Goal: Task Accomplishment & Management: Manage account settings

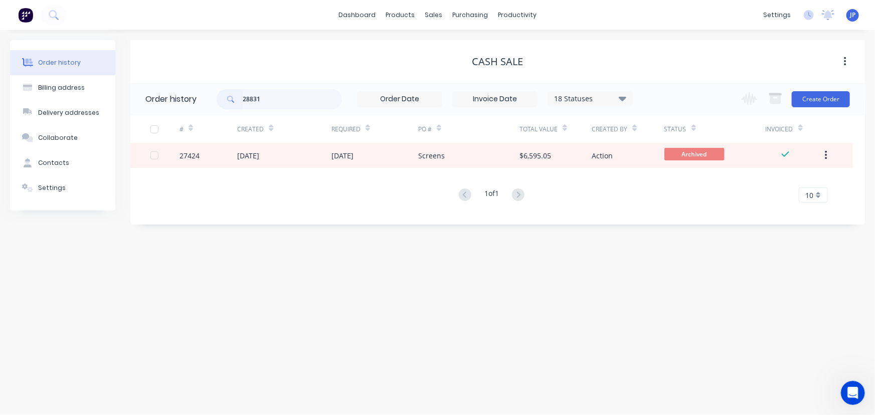
type input "28831"
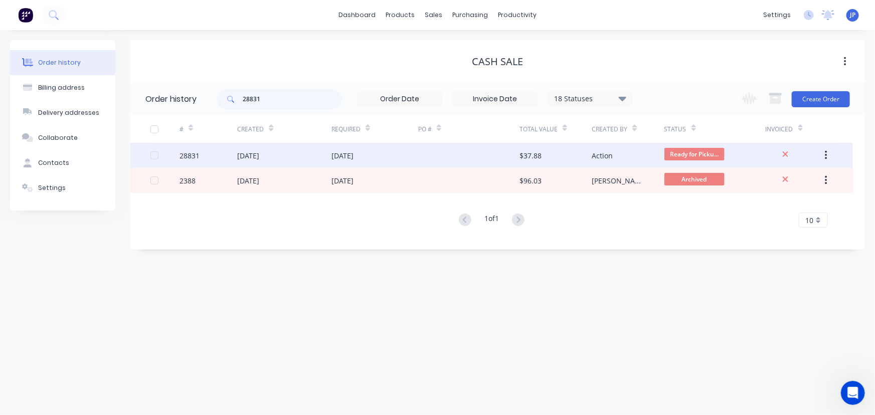
click at [265, 161] on div "[DATE]" at bounding box center [284, 155] width 94 height 25
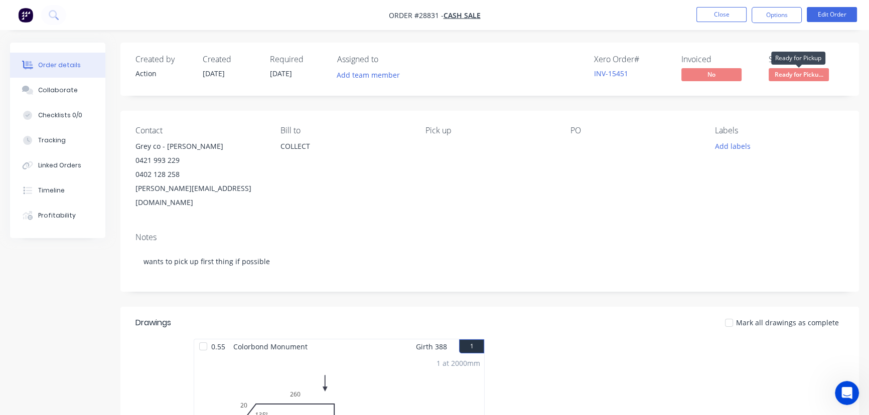
click at [794, 78] on span "Ready for Picku..." at bounding box center [799, 74] width 60 height 13
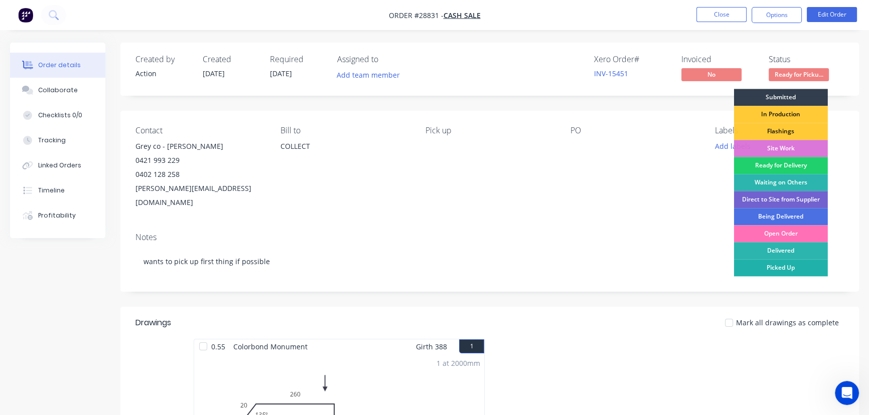
click at [783, 266] on div "Picked Up" at bounding box center [781, 267] width 94 height 17
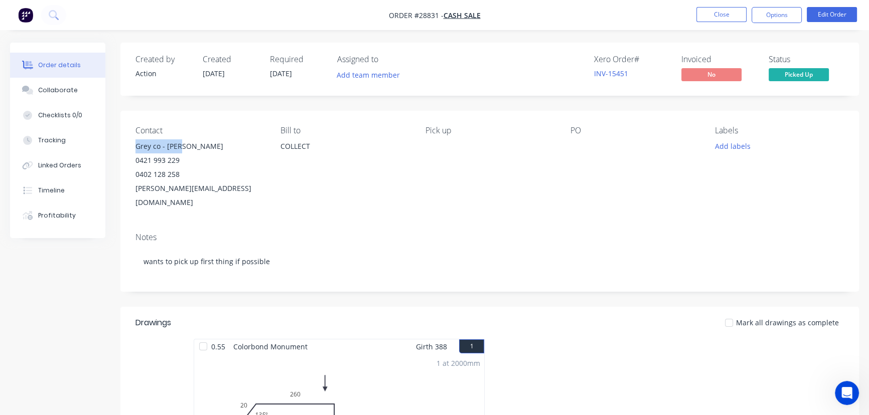
drag, startPoint x: 192, startPoint y: 145, endPoint x: 135, endPoint y: 149, distance: 56.8
click at [135, 149] on div "Grey co - [PERSON_NAME]" at bounding box center [199, 146] width 129 height 14
copy div "Grey co - [PERSON_NAME]"
click at [774, 15] on button "Options" at bounding box center [776, 15] width 50 height 16
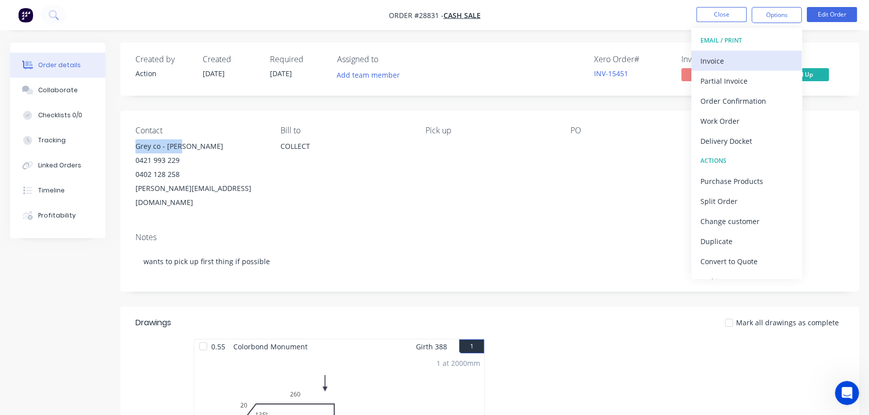
click at [734, 60] on div "Invoice" at bounding box center [746, 61] width 92 height 15
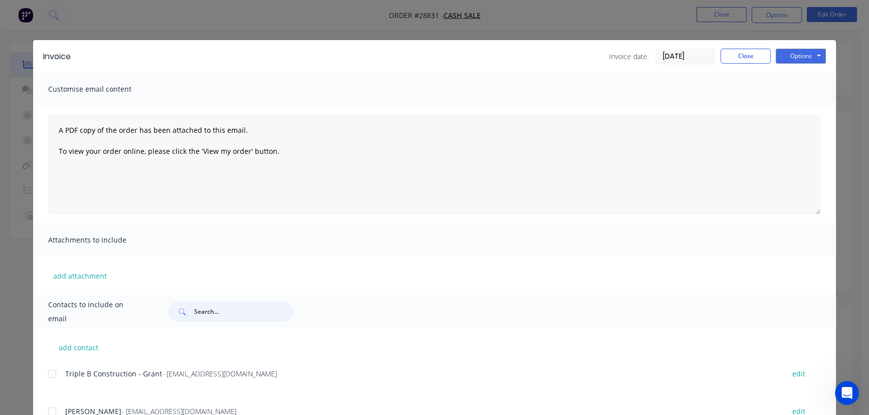
click at [202, 316] on input "text" at bounding box center [243, 312] width 99 height 20
paste input "Grey co - [PERSON_NAME]"
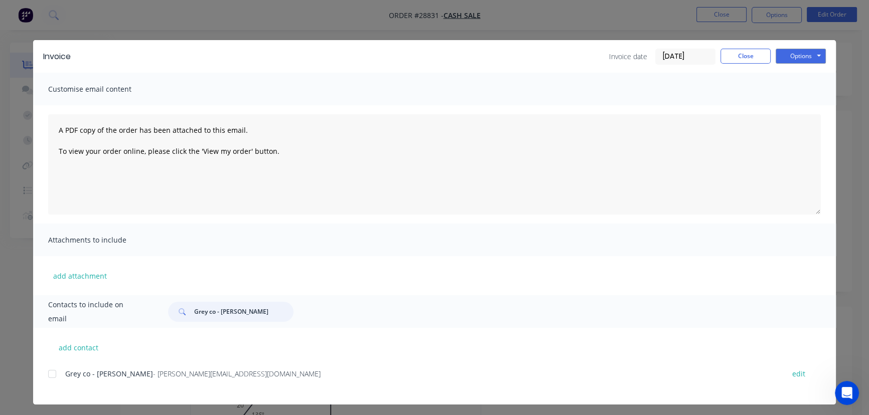
type input "Grey co - [PERSON_NAME]"
drag, startPoint x: 188, startPoint y: 385, endPoint x: 92, endPoint y: 387, distance: 95.8
click at [90, 394] on div "Grey co - Josh - [EMAIL_ADDRESS][DOMAIN_NAME] edit" at bounding box center [442, 386] width 788 height 38
copy div "Grey co - Josh - [EMAIL_ADDRESS][DOMAIN_NAME]"
click at [791, 57] on button "Options" at bounding box center [801, 56] width 50 height 15
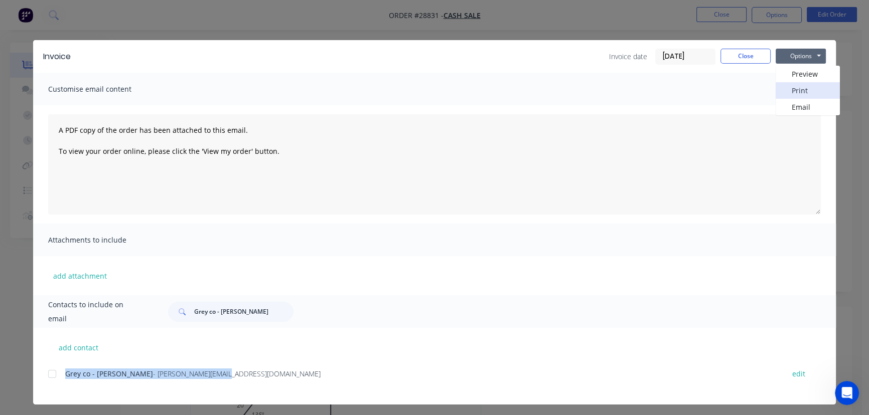
click at [794, 90] on button "Print" at bounding box center [808, 90] width 64 height 17
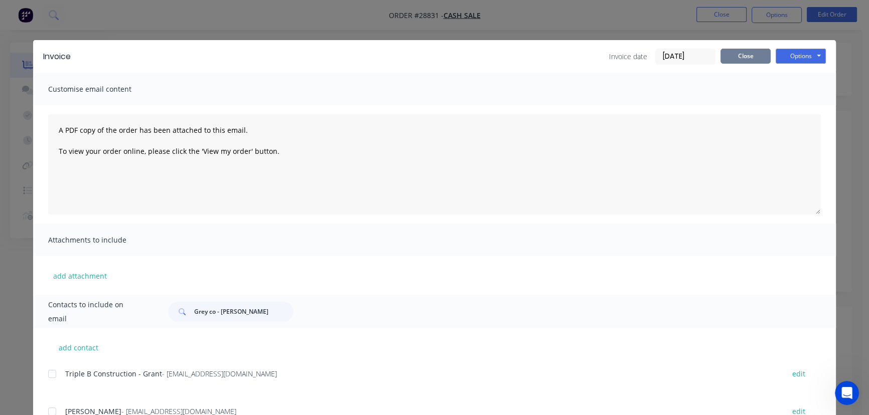
click at [722, 59] on button "Close" at bounding box center [745, 56] width 50 height 15
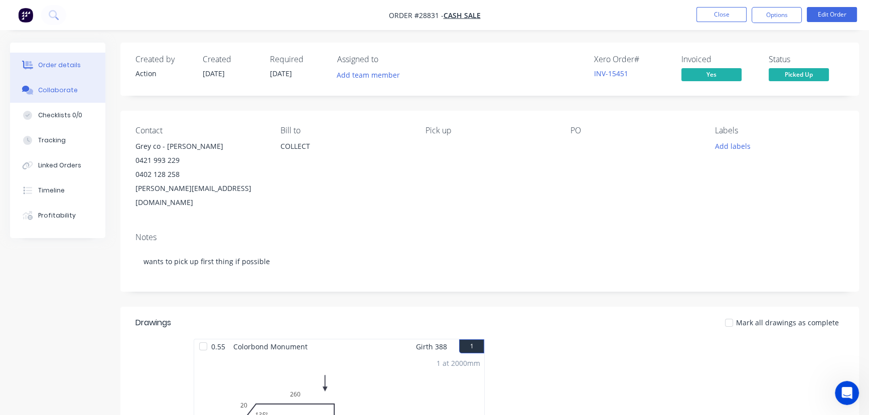
click at [60, 93] on div "Collaborate" at bounding box center [58, 90] width 40 height 9
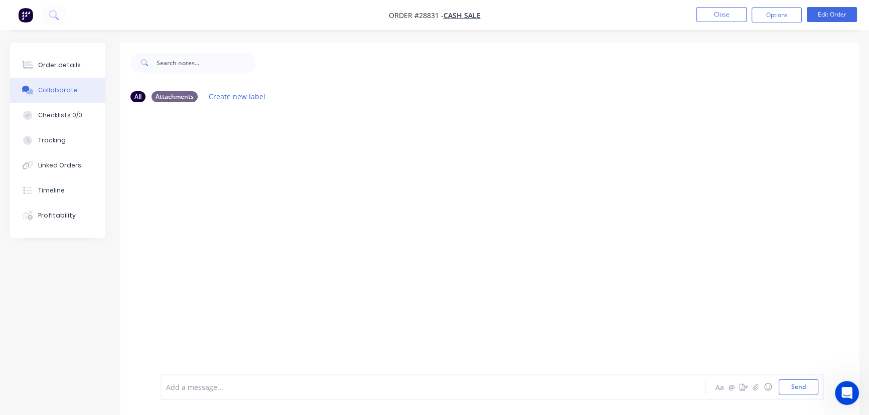
click at [186, 390] on div at bounding box center [411, 387] width 489 height 11
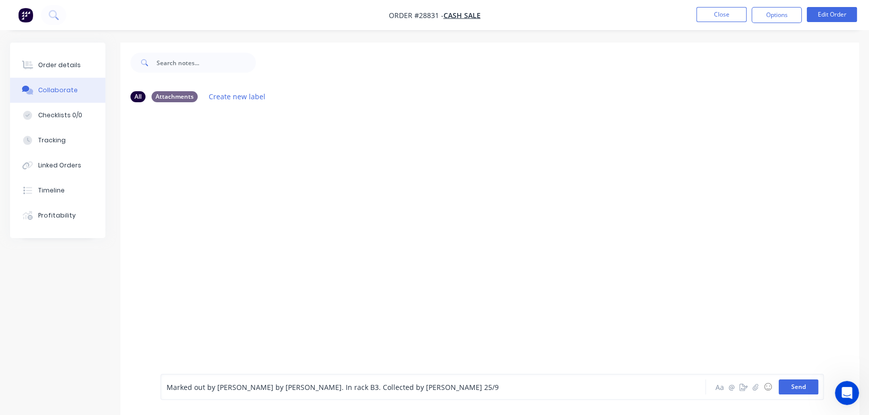
click at [797, 381] on button "Send" at bounding box center [799, 387] width 40 height 15
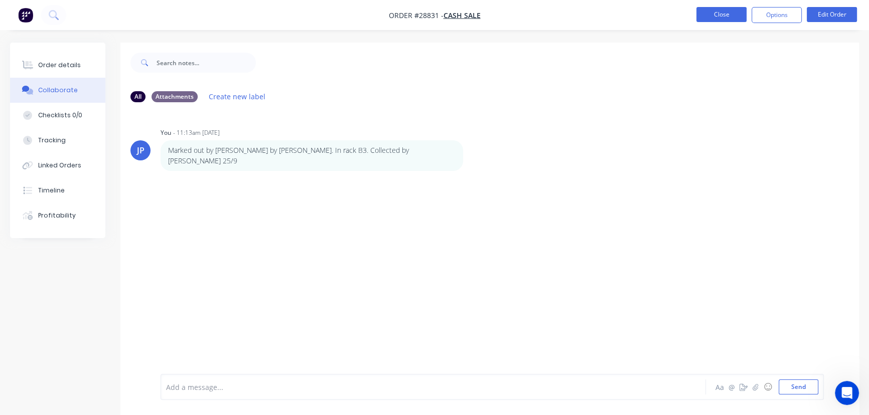
click at [720, 11] on button "Close" at bounding box center [721, 14] width 50 height 15
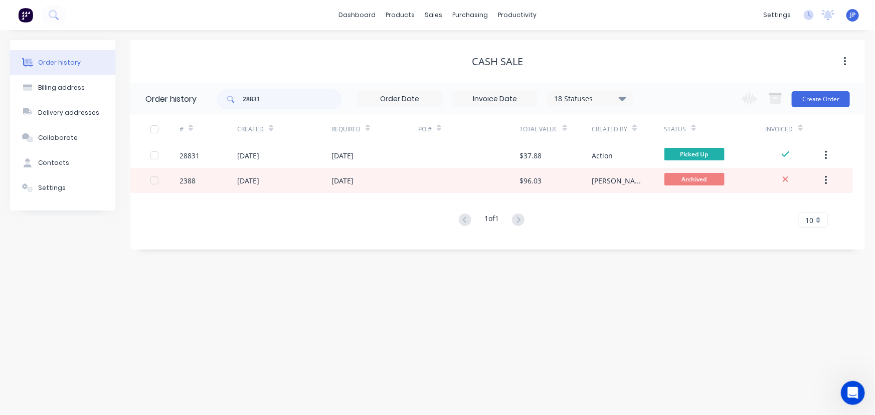
click at [828, 155] on button "button" at bounding box center [827, 155] width 24 height 18
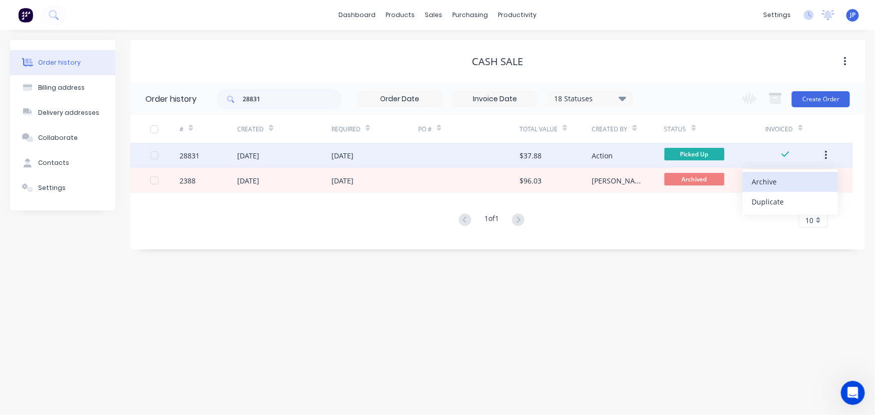
click at [780, 182] on div "Archive" at bounding box center [790, 182] width 77 height 15
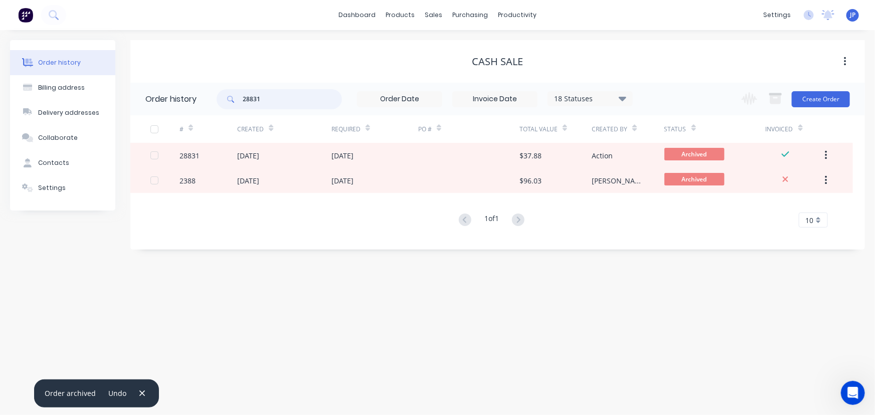
drag, startPoint x: 267, startPoint y: 95, endPoint x: 212, endPoint y: 105, distance: 56.6
click at [212, 105] on header "Order history 28831 18 Statuses Invoice Status Invoiced Not Invoiced Partial Or…" at bounding box center [497, 99] width 735 height 33
type input "28426"
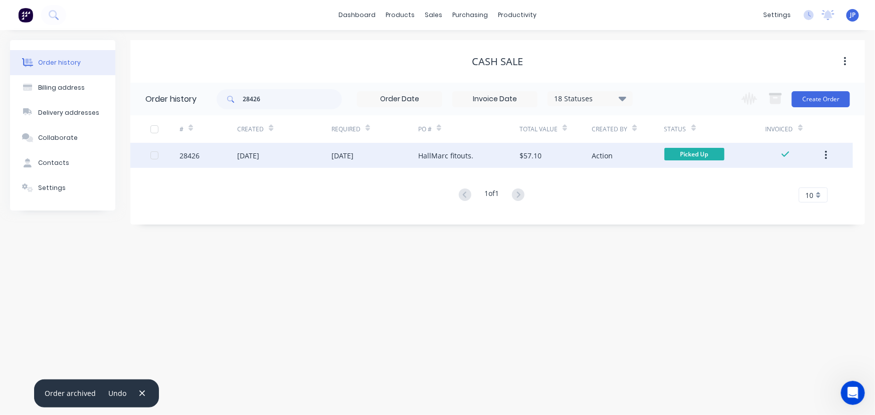
click at [259, 156] on div "[DATE]" at bounding box center [248, 155] width 22 height 11
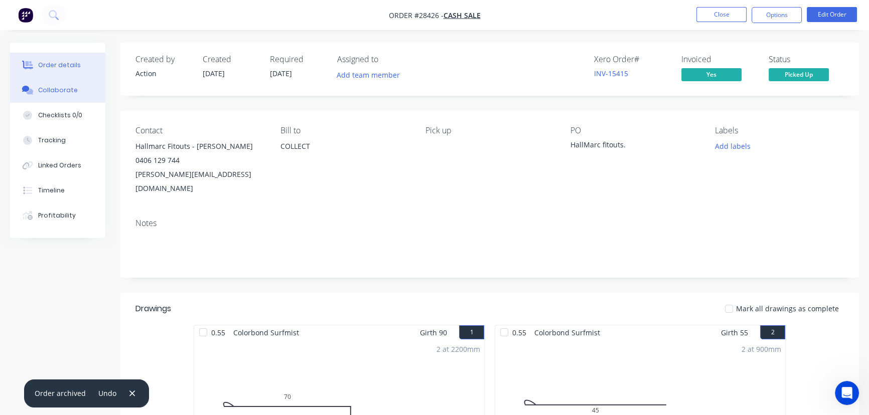
click at [66, 92] on div "Collaborate" at bounding box center [58, 90] width 40 height 9
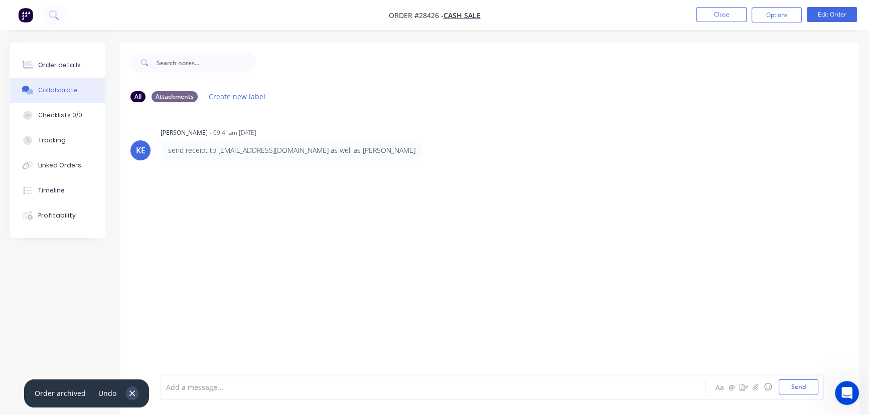
click at [129, 395] on icon "button" at bounding box center [132, 393] width 7 height 9
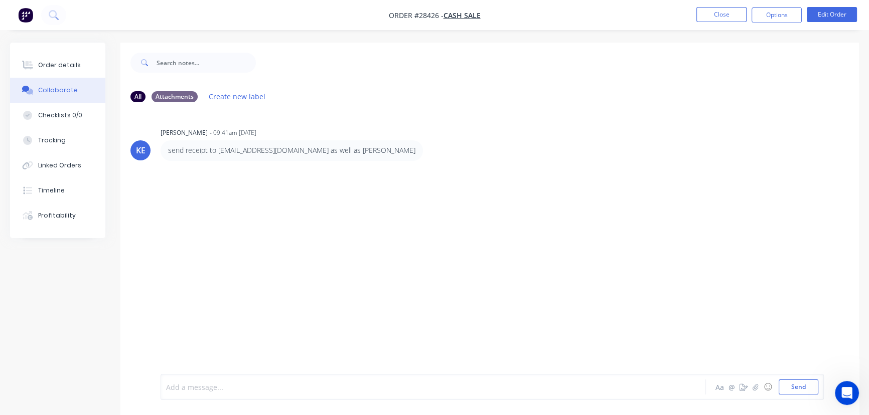
click at [185, 389] on div at bounding box center [411, 387] width 489 height 11
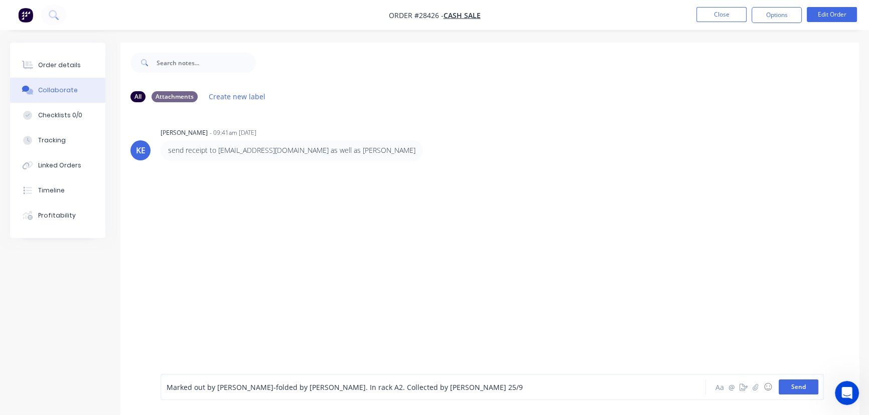
click at [793, 388] on button "Send" at bounding box center [799, 387] width 40 height 15
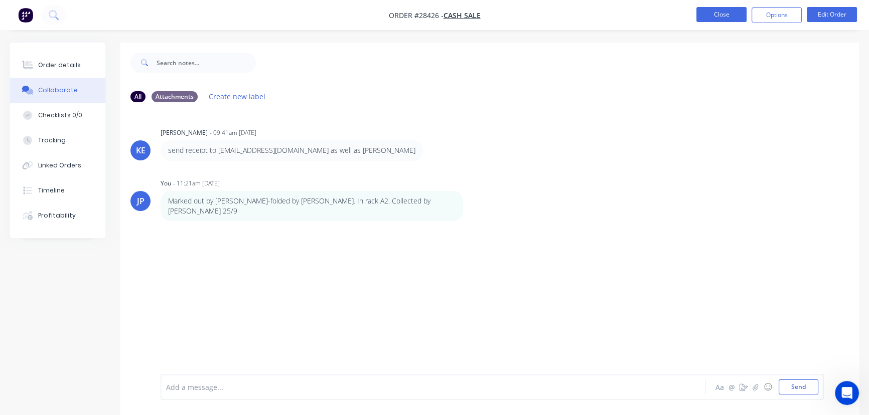
click at [722, 18] on button "Close" at bounding box center [721, 14] width 50 height 15
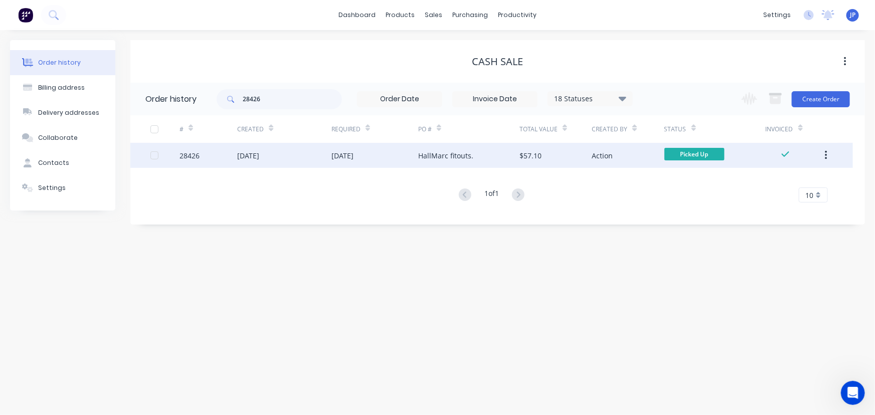
click at [824, 156] on button "button" at bounding box center [827, 155] width 24 height 18
click at [797, 181] on div "# Created Required PO # Total Value Created By Status Invoiced 28426 23 Sep 202…" at bounding box center [491, 158] width 723 height 87
click at [827, 156] on icon "button" at bounding box center [826, 155] width 2 height 9
click at [783, 181] on div "Archive" at bounding box center [790, 182] width 77 height 15
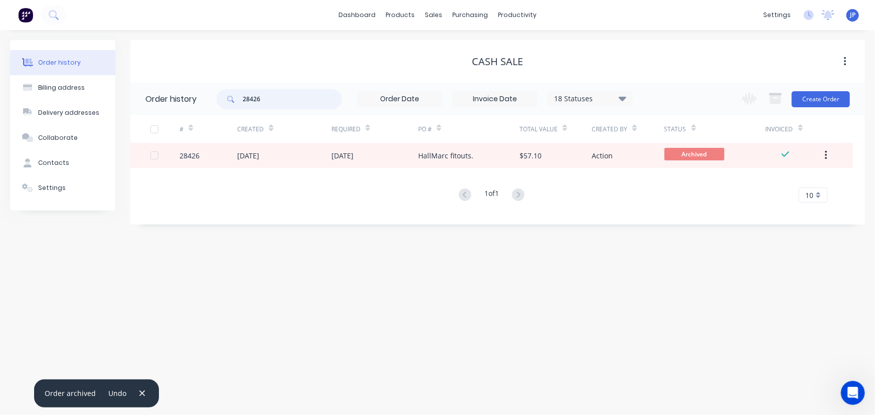
drag, startPoint x: 271, startPoint y: 97, endPoint x: 228, endPoint y: 95, distance: 42.7
click at [228, 95] on div "28426" at bounding box center [279, 99] width 125 height 20
type input "28814"
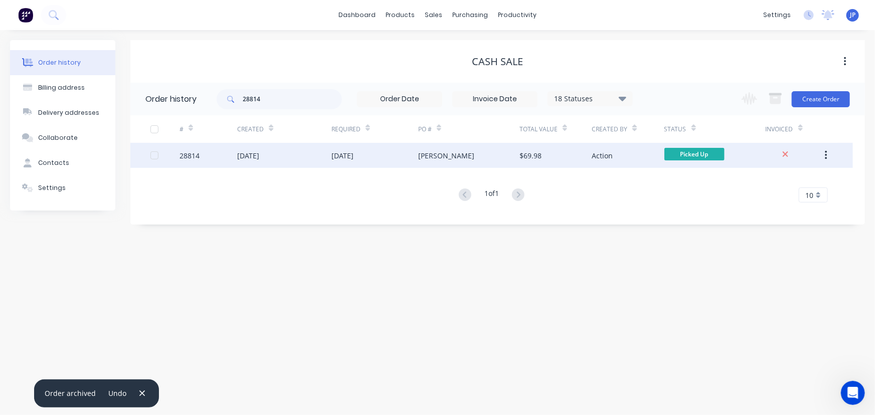
click at [259, 156] on div "[DATE]" at bounding box center [248, 155] width 22 height 11
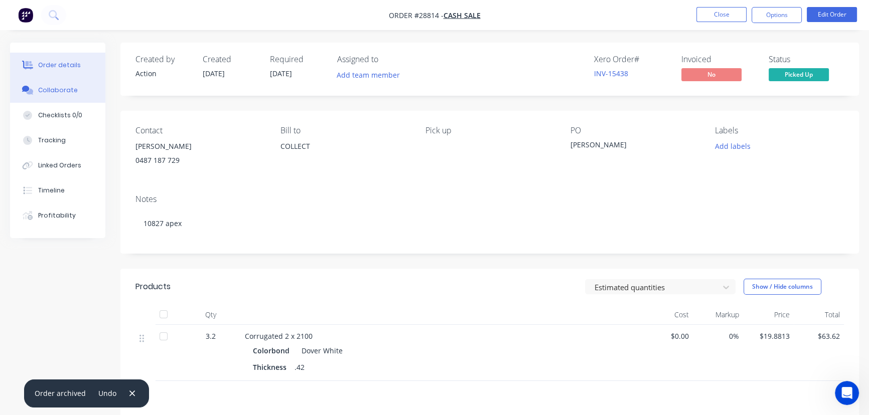
click at [87, 91] on button "Collaborate" at bounding box center [57, 90] width 95 height 25
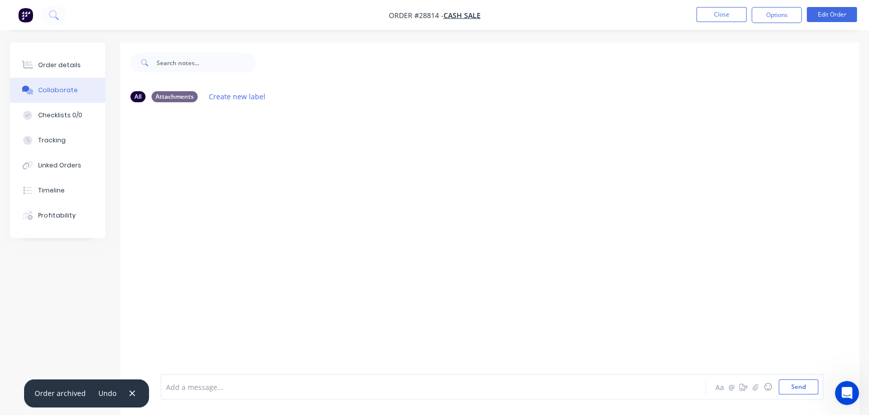
drag, startPoint x: 128, startPoint y: 389, endPoint x: 161, endPoint y: 390, distance: 32.6
click at [129, 390] on icon "button" at bounding box center [132, 393] width 7 height 9
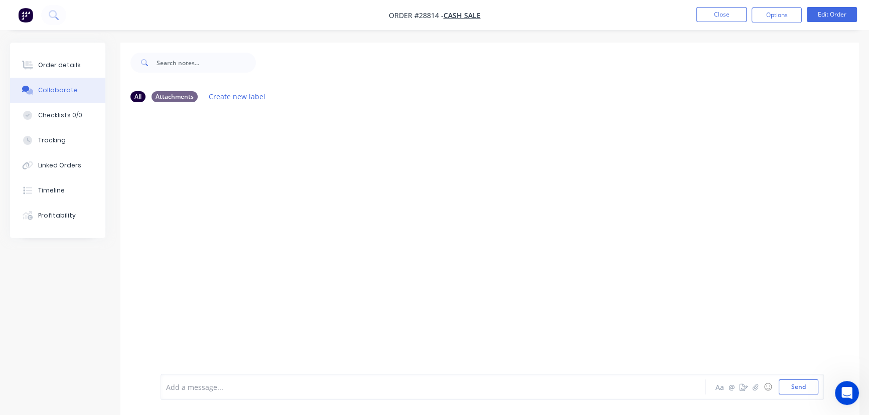
click at [186, 392] on div at bounding box center [411, 387] width 489 height 11
click at [788, 391] on button "Send" at bounding box center [799, 387] width 40 height 15
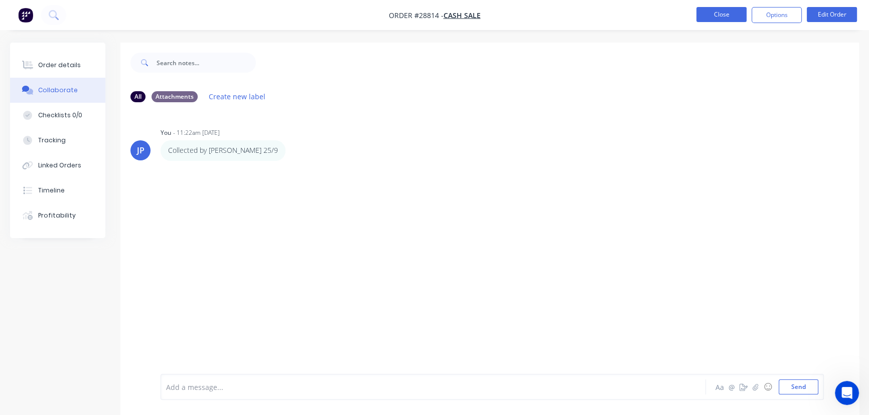
click at [717, 13] on button "Close" at bounding box center [721, 14] width 50 height 15
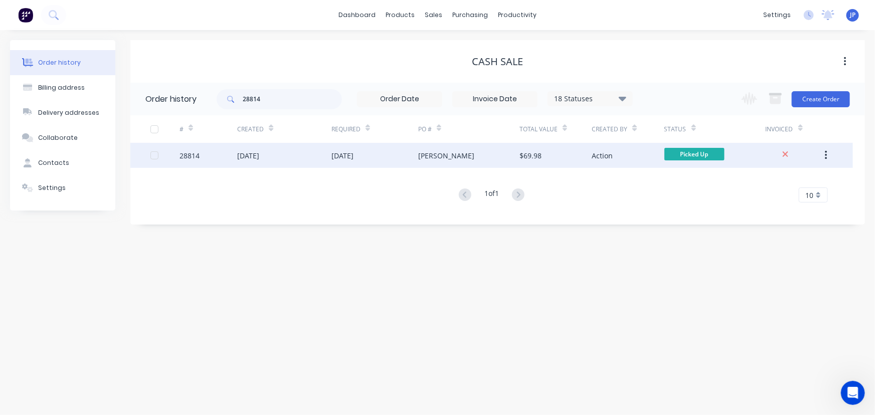
click at [471, 158] on div "chris Ralph sheets" at bounding box center [446, 155] width 56 height 11
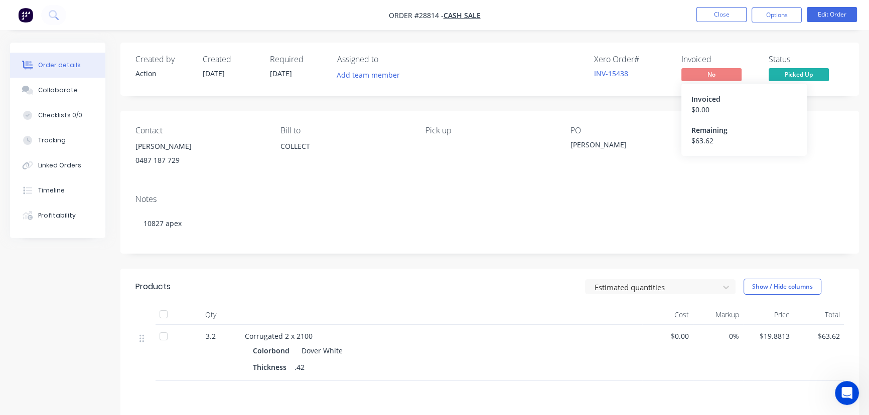
click at [693, 99] on div "Invoiced" at bounding box center [743, 99] width 105 height 11
click at [765, 11] on button "Options" at bounding box center [776, 15] width 50 height 16
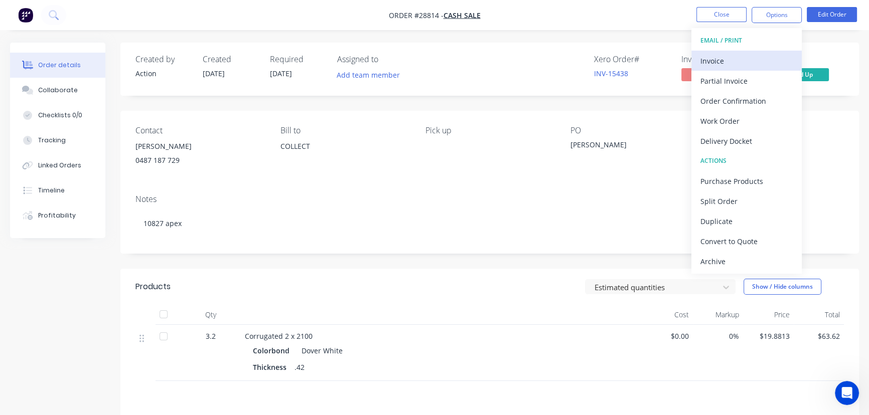
click at [717, 56] on div "Invoice" at bounding box center [746, 61] width 92 height 15
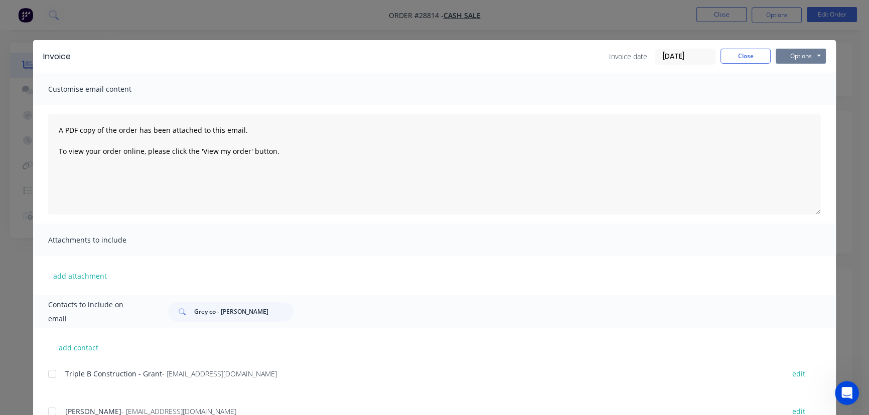
click at [797, 59] on button "Options" at bounding box center [801, 56] width 50 height 15
click at [797, 87] on button "Print" at bounding box center [808, 90] width 64 height 17
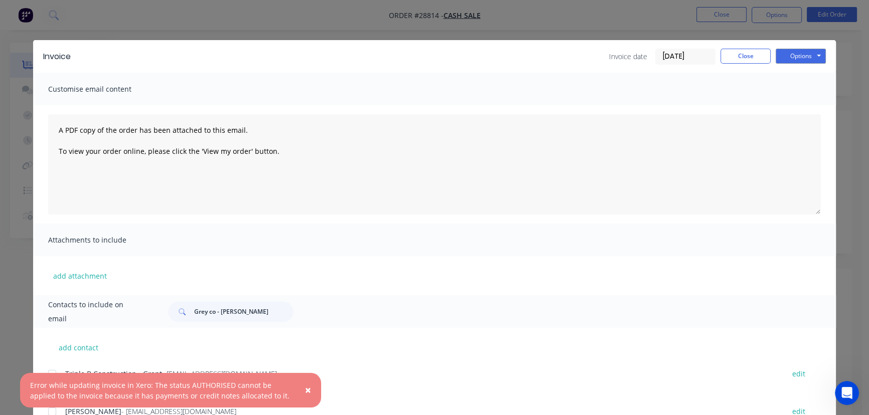
click at [310, 390] on span "×" at bounding box center [308, 390] width 6 height 14
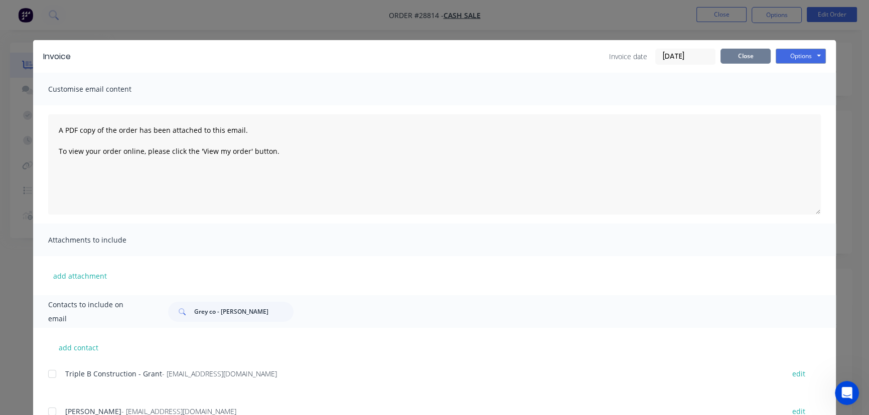
click at [721, 59] on button "Close" at bounding box center [745, 56] width 50 height 15
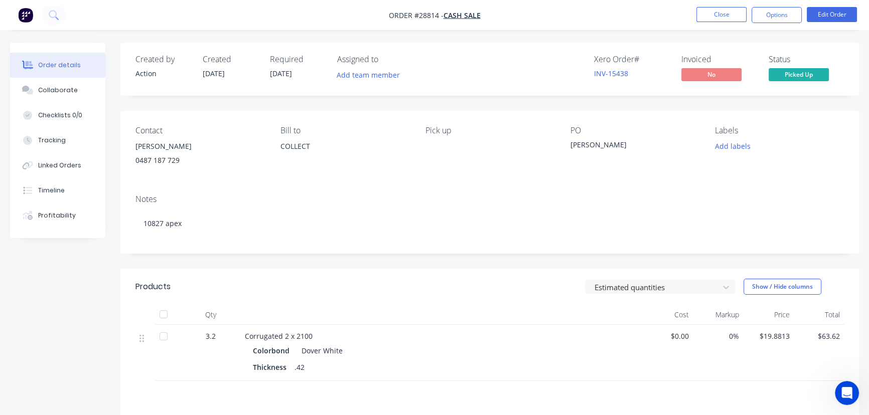
click at [710, 23] on nav "Order #28814 - CASH SALE Close Options Edit Order" at bounding box center [434, 15] width 869 height 30
click at [717, 12] on button "Close" at bounding box center [721, 14] width 50 height 15
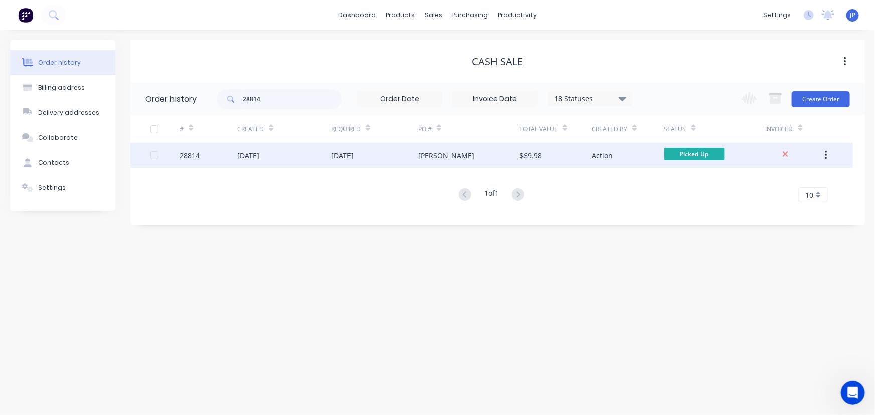
click at [826, 153] on icon "button" at bounding box center [826, 155] width 2 height 9
click at [778, 174] on button "Archive" at bounding box center [790, 182] width 95 height 20
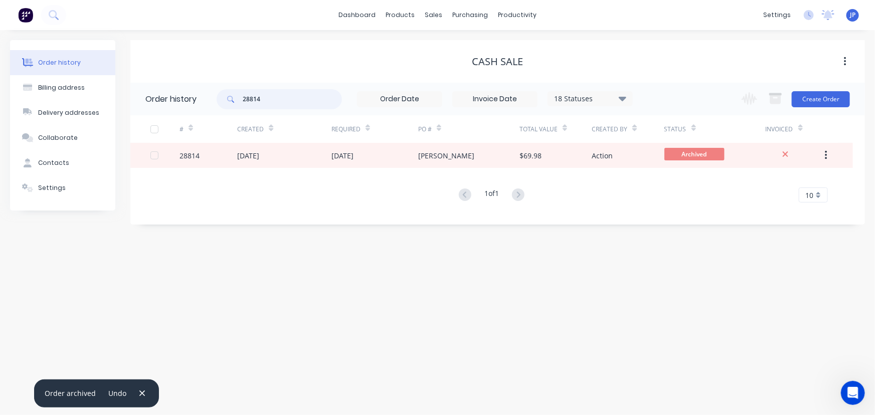
drag, startPoint x: 273, startPoint y: 102, endPoint x: 235, endPoint y: 106, distance: 37.9
click at [235, 106] on div "28814" at bounding box center [279, 99] width 125 height 20
type input "28772"
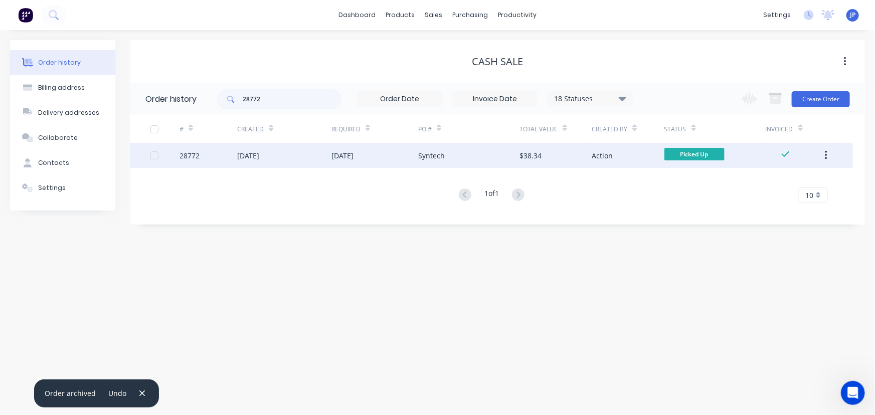
click at [295, 156] on div "[DATE]" at bounding box center [284, 155] width 94 height 25
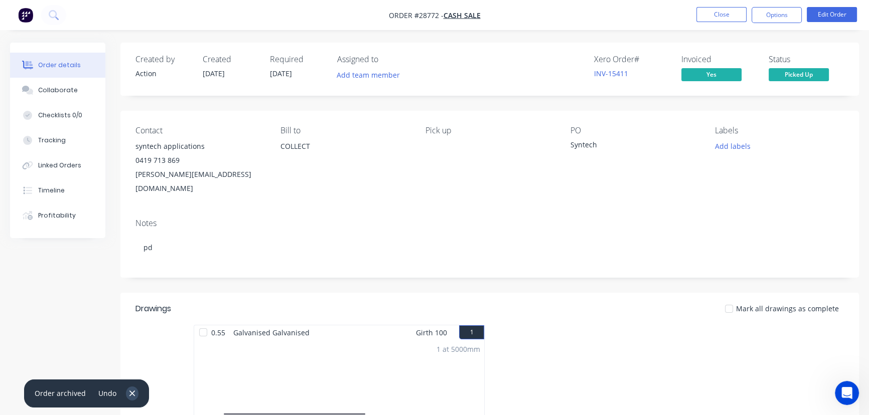
click at [129, 396] on icon "button" at bounding box center [132, 393] width 7 height 9
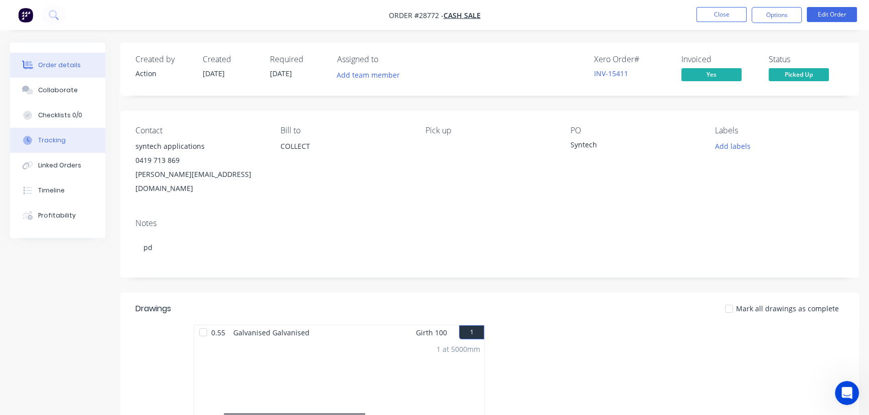
drag, startPoint x: 67, startPoint y: 89, endPoint x: 101, endPoint y: 148, distance: 68.3
click at [67, 94] on div "Collaborate" at bounding box center [58, 90] width 40 height 9
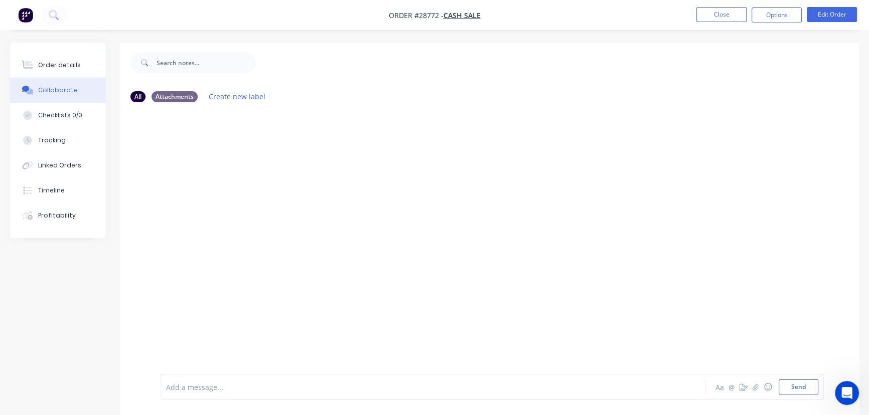
click at [179, 389] on div at bounding box center [411, 387] width 489 height 11
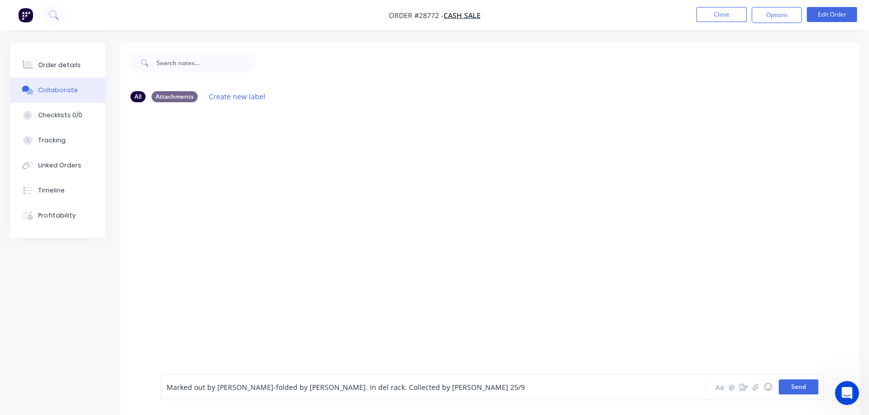
click at [797, 381] on button "Send" at bounding box center [799, 387] width 40 height 15
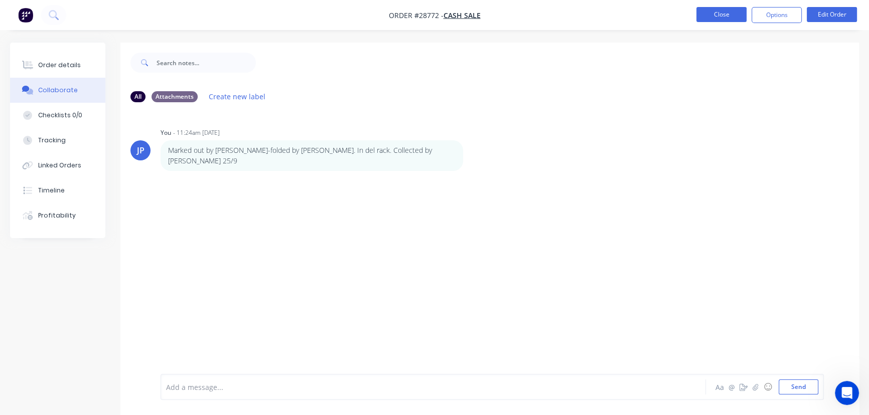
click at [722, 11] on button "Close" at bounding box center [721, 14] width 50 height 15
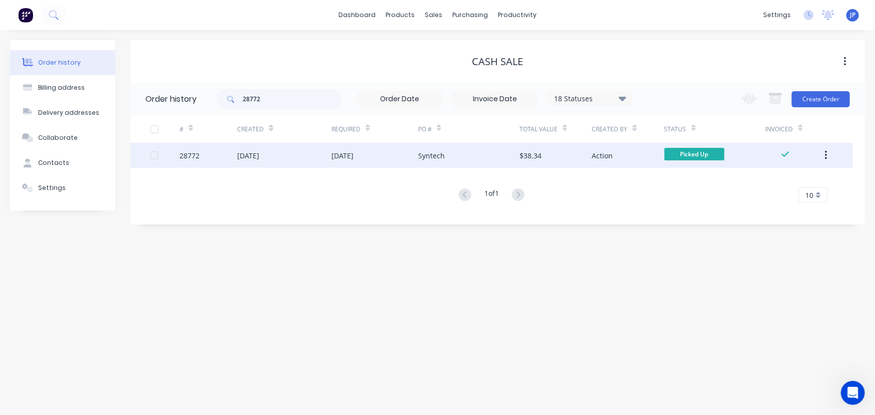
click at [822, 153] on button "button" at bounding box center [827, 155] width 24 height 18
click at [828, 161] on button "button" at bounding box center [827, 155] width 24 height 18
click at [796, 177] on div "Archive" at bounding box center [790, 182] width 77 height 15
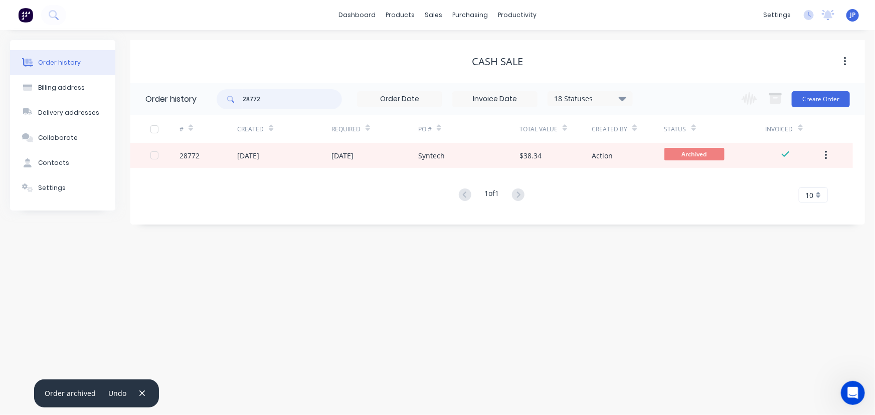
drag, startPoint x: 267, startPoint y: 100, endPoint x: 228, endPoint y: 107, distance: 39.7
click at [228, 107] on div "28772" at bounding box center [279, 99] width 125 height 20
type input "28"
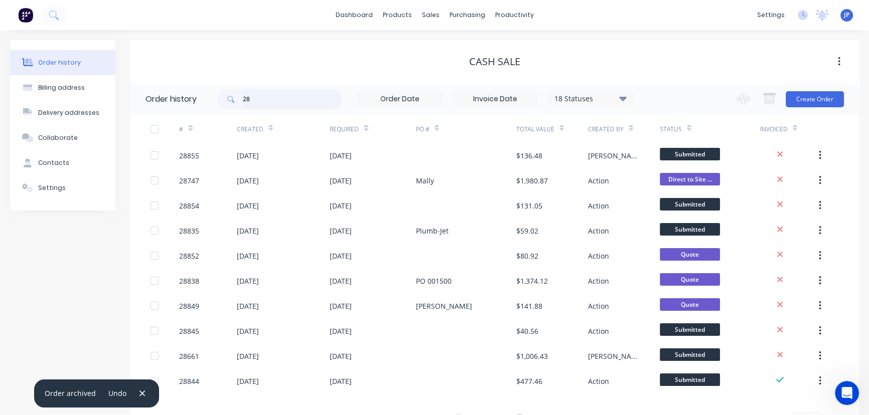
click at [256, 106] on input "28" at bounding box center [292, 99] width 99 height 20
type input "28673"
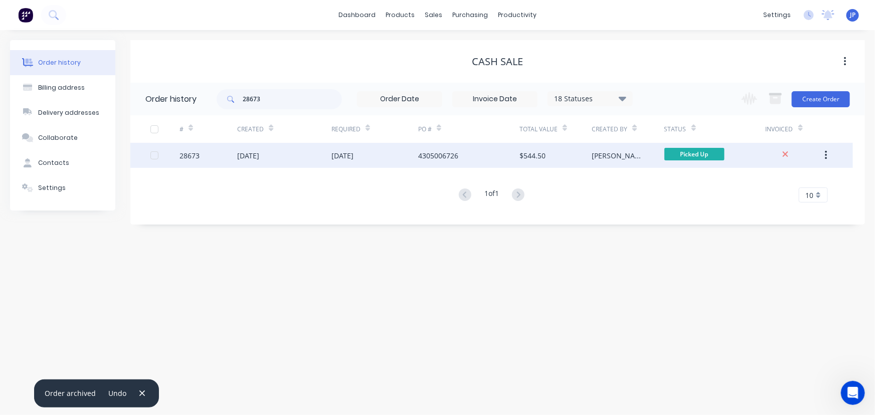
click at [248, 152] on div "[DATE]" at bounding box center [248, 155] width 22 height 11
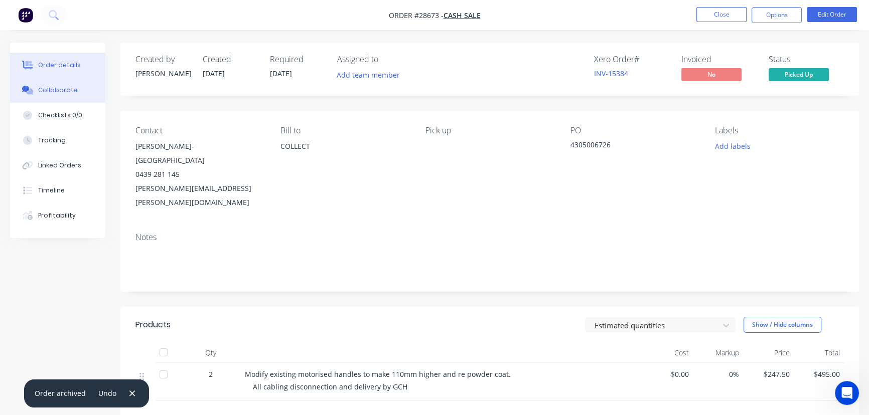
click at [61, 92] on div "Collaborate" at bounding box center [58, 90] width 40 height 9
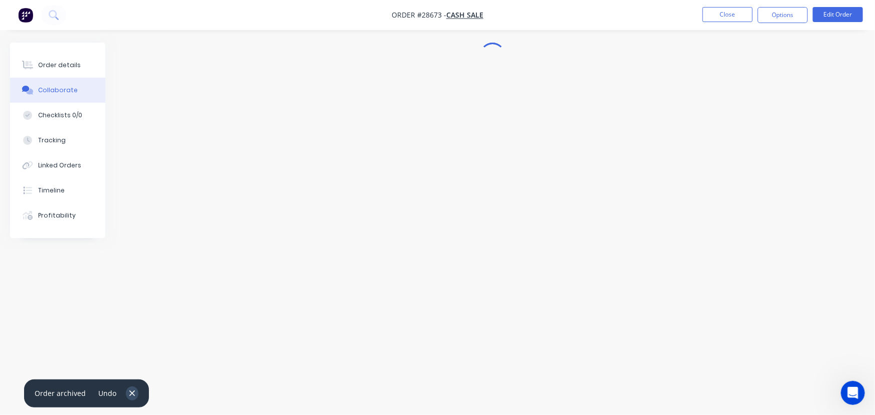
click at [129, 394] on icon "button" at bounding box center [132, 393] width 7 height 9
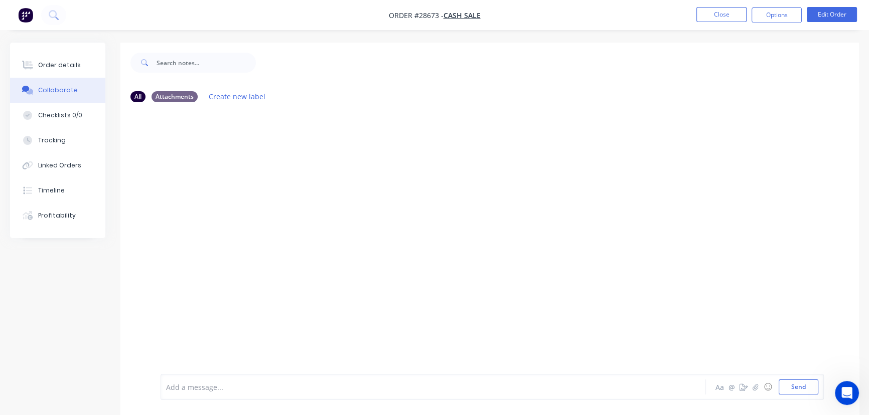
click at [258, 378] on div "Add a message... Aa @ ☺ Send" at bounding box center [492, 387] width 663 height 26
click at [181, 388] on div at bounding box center [411, 387] width 489 height 11
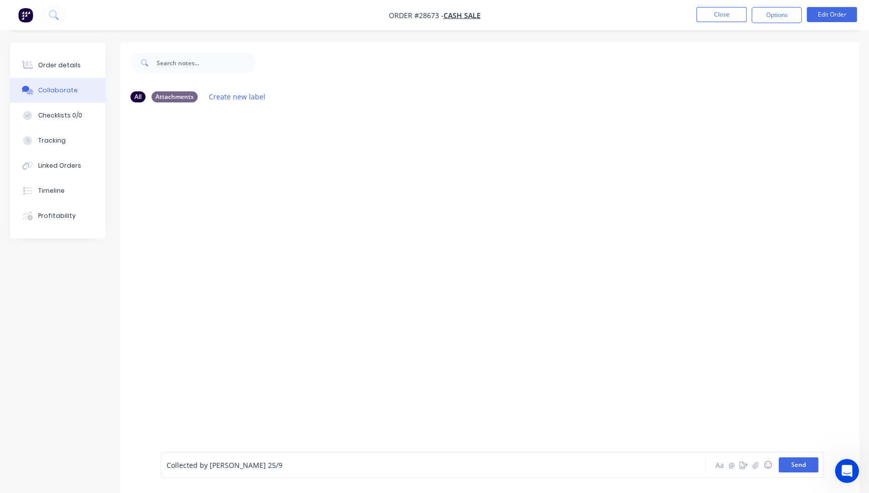
click at [792, 415] on button "Send" at bounding box center [799, 464] width 40 height 15
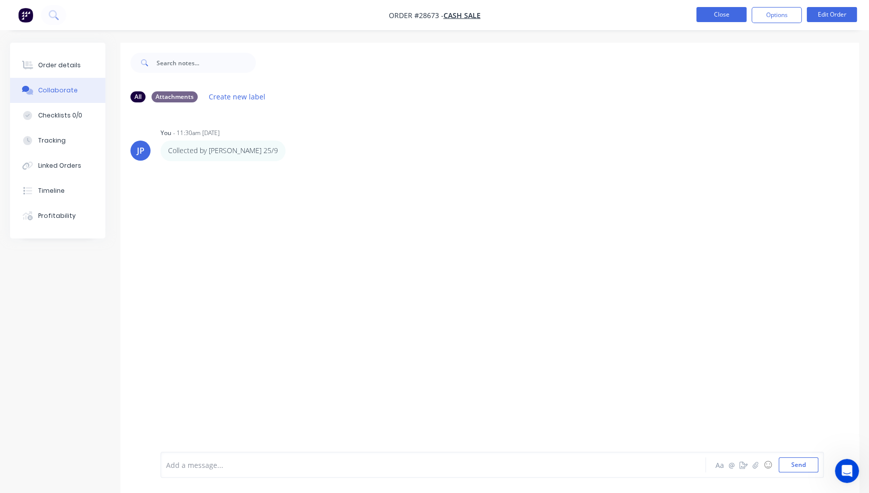
click at [721, 18] on button "Close" at bounding box center [721, 14] width 50 height 15
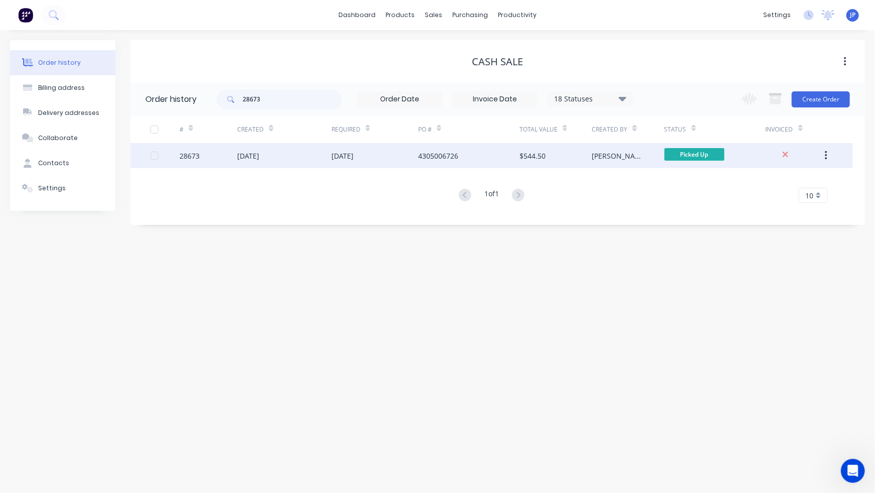
click at [547, 151] on div "$544.50" at bounding box center [556, 155] width 72 height 25
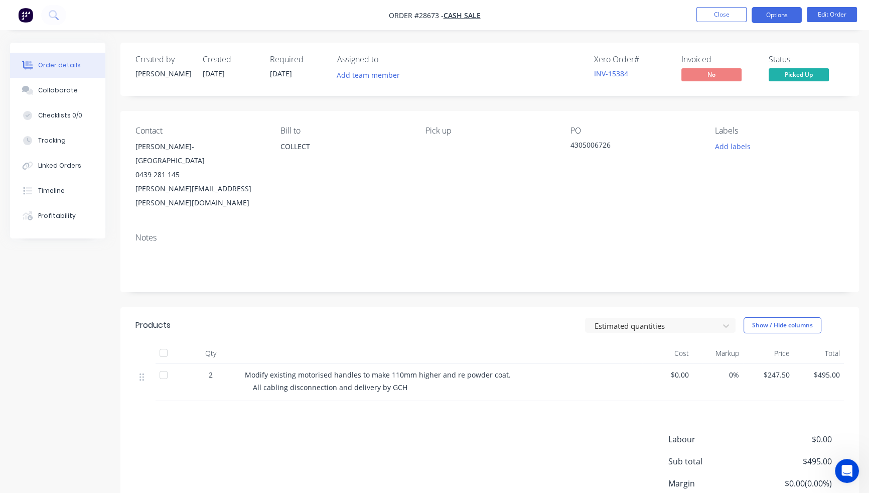
click at [776, 14] on button "Options" at bounding box center [776, 15] width 50 height 16
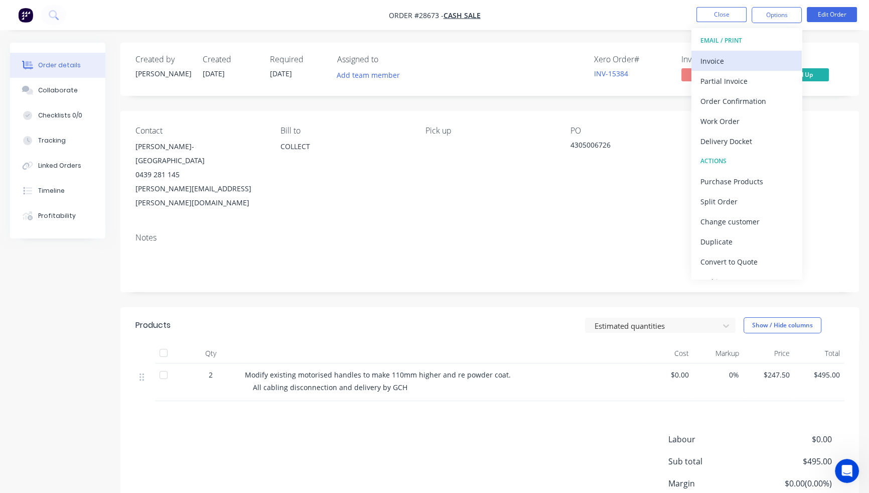
click at [757, 62] on div "Invoice" at bounding box center [746, 61] width 92 height 15
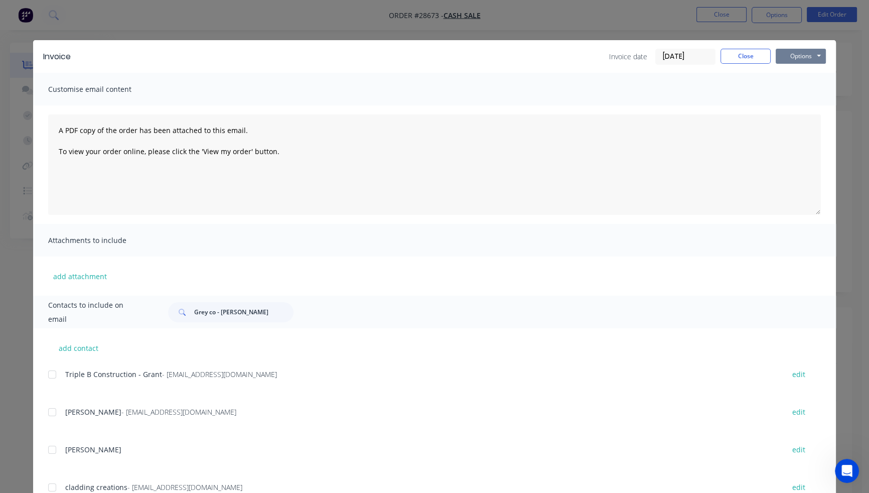
click at [792, 55] on button "Options" at bounding box center [801, 56] width 50 height 15
click at [790, 87] on button "Print" at bounding box center [808, 90] width 64 height 17
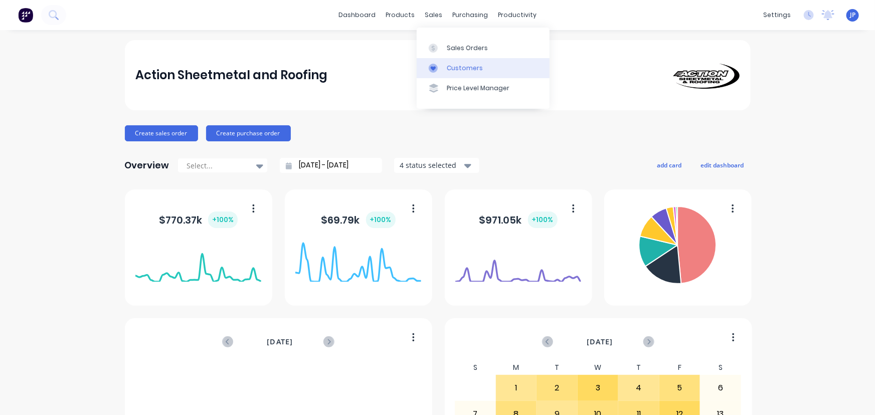
click at [461, 71] on div "Customers" at bounding box center [465, 68] width 36 height 9
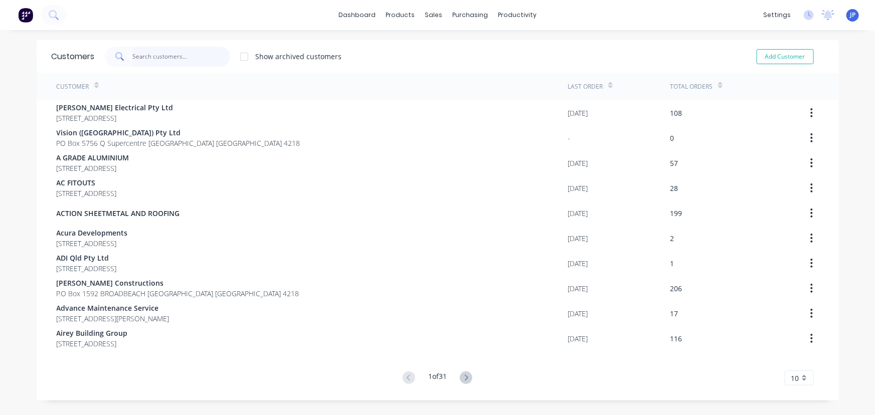
click at [159, 56] on input "text" at bounding box center [181, 57] width 98 height 20
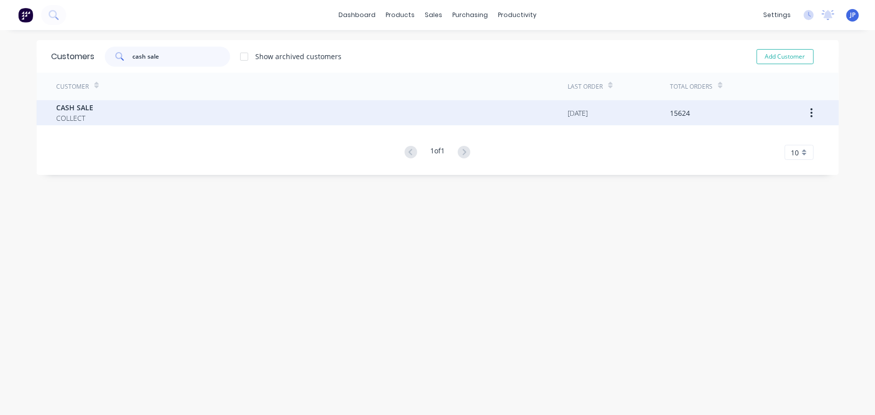
type input "cash sale"
click at [97, 117] on div "CASH SALE COLLECT" at bounding box center [313, 112] width 512 height 25
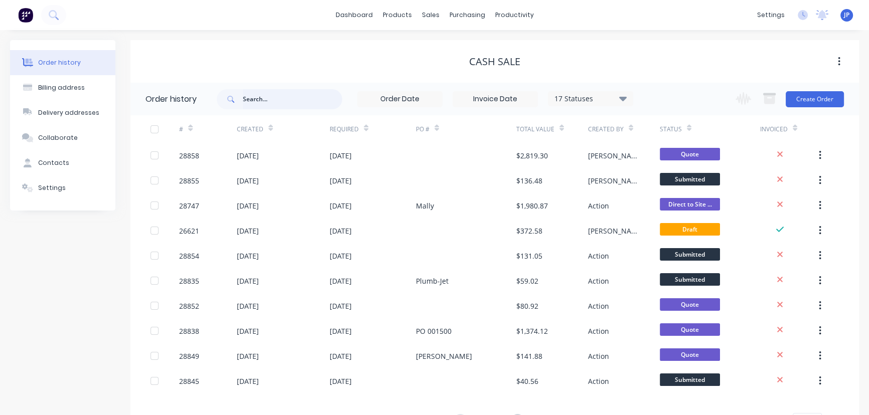
click at [297, 105] on input "text" at bounding box center [292, 99] width 99 height 20
type input "t"
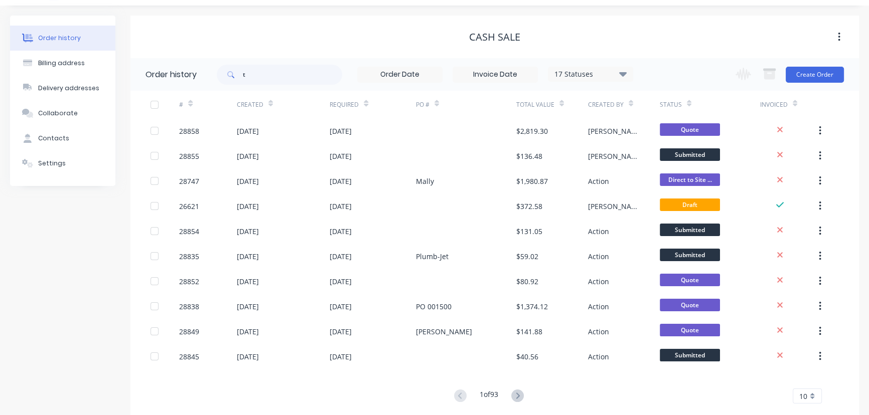
scroll to position [45, 0]
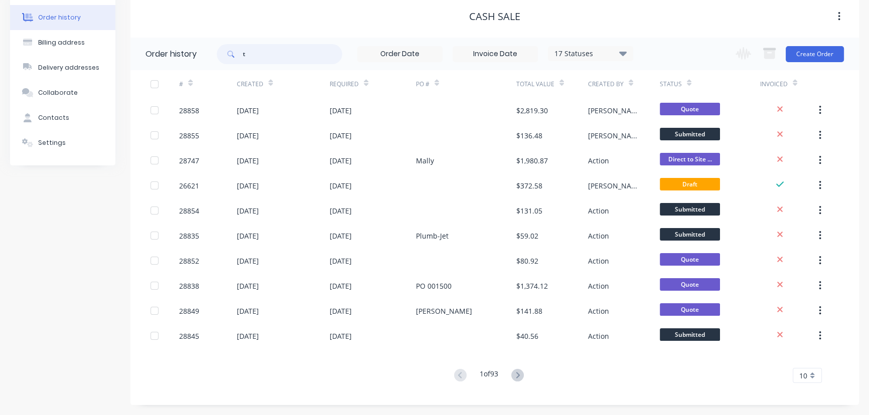
drag, startPoint x: 254, startPoint y: 60, endPoint x: 244, endPoint y: 58, distance: 9.6
click at [244, 58] on input "t" at bounding box center [292, 54] width 99 height 20
type input "monst"
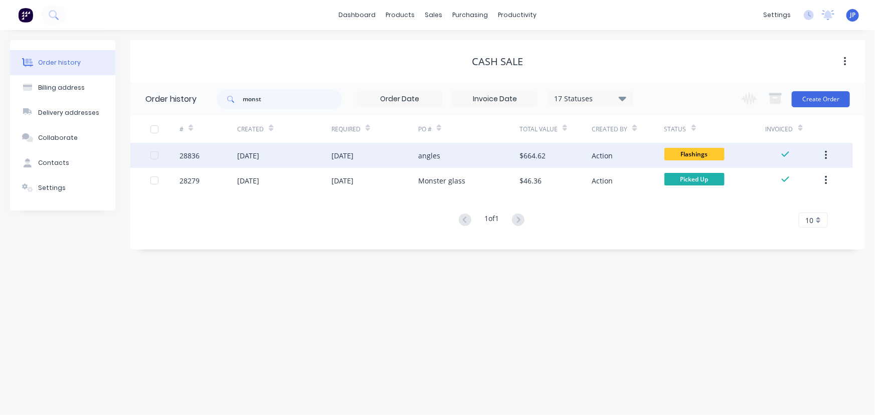
click at [258, 157] on div "[DATE]" at bounding box center [248, 155] width 22 height 11
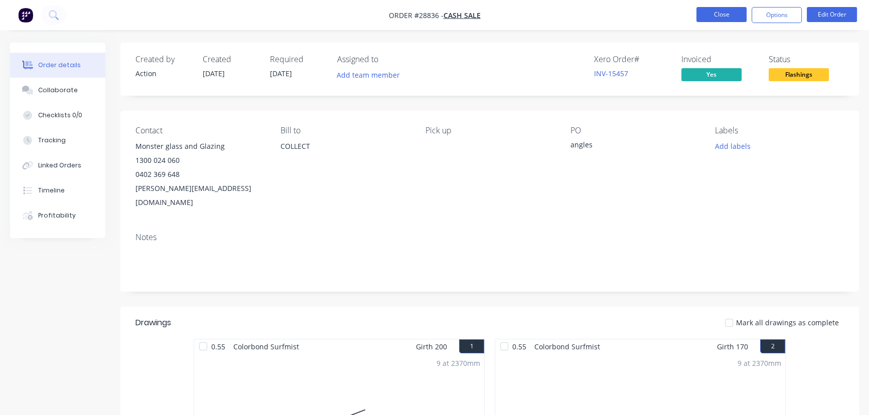
click at [712, 16] on button "Close" at bounding box center [721, 14] width 50 height 15
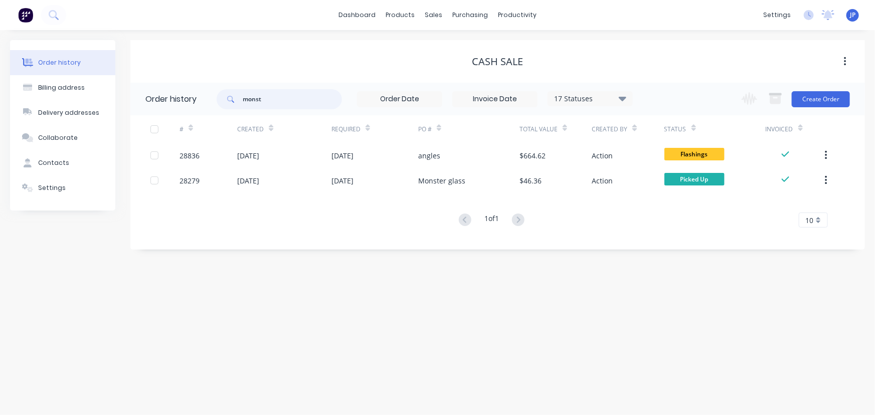
drag, startPoint x: 284, startPoint y: 101, endPoint x: 228, endPoint y: 99, distance: 56.2
click at [228, 99] on div "monst" at bounding box center [279, 99] width 125 height 20
type input "28610"
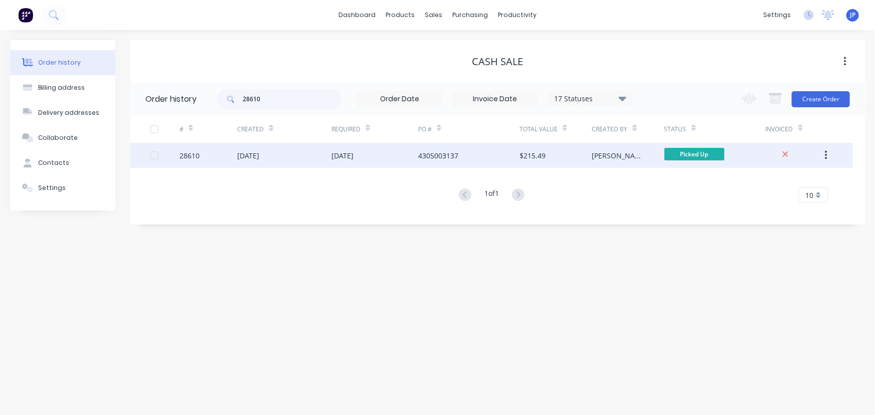
click at [259, 157] on div "[DATE]" at bounding box center [248, 155] width 22 height 11
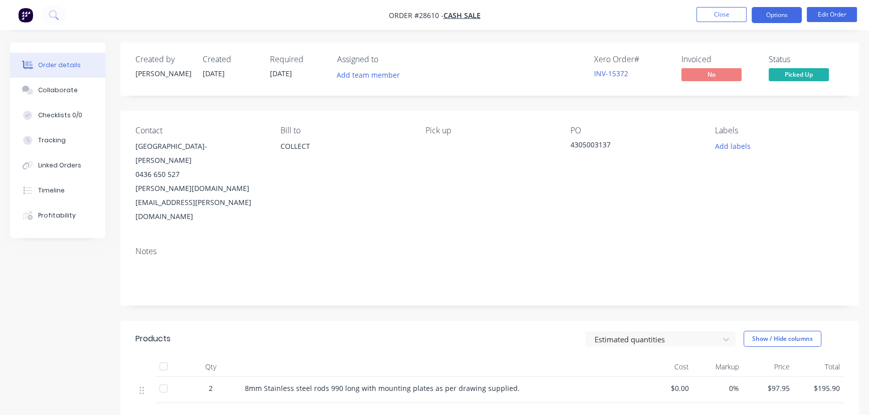
click at [767, 16] on button "Options" at bounding box center [776, 15] width 50 height 16
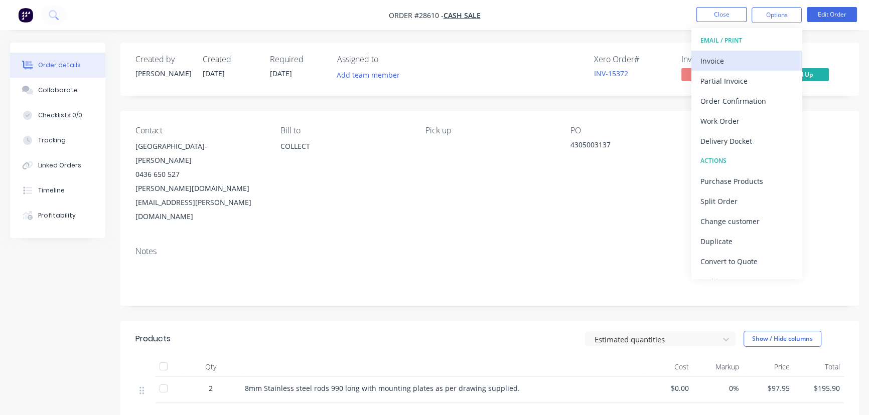
click at [739, 62] on div "Invoice" at bounding box center [746, 61] width 92 height 15
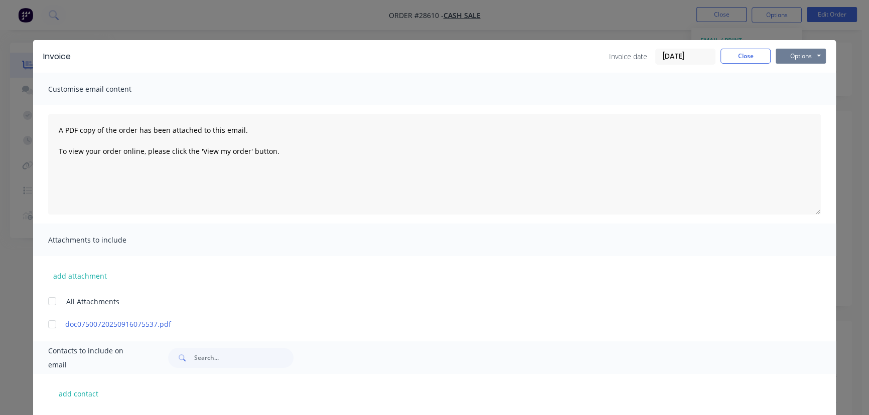
click at [789, 52] on button "Options" at bounding box center [801, 56] width 50 height 15
click at [784, 90] on button "Print" at bounding box center [808, 90] width 64 height 17
click at [730, 60] on button "Close" at bounding box center [745, 56] width 50 height 15
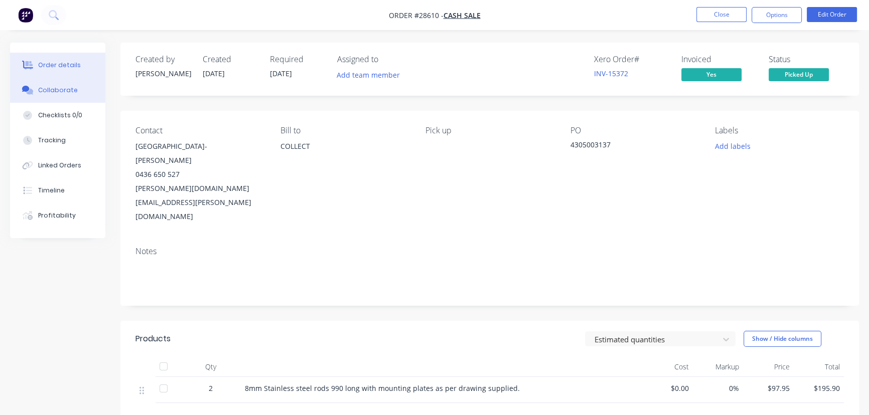
click at [73, 93] on div "Collaborate" at bounding box center [58, 90] width 40 height 9
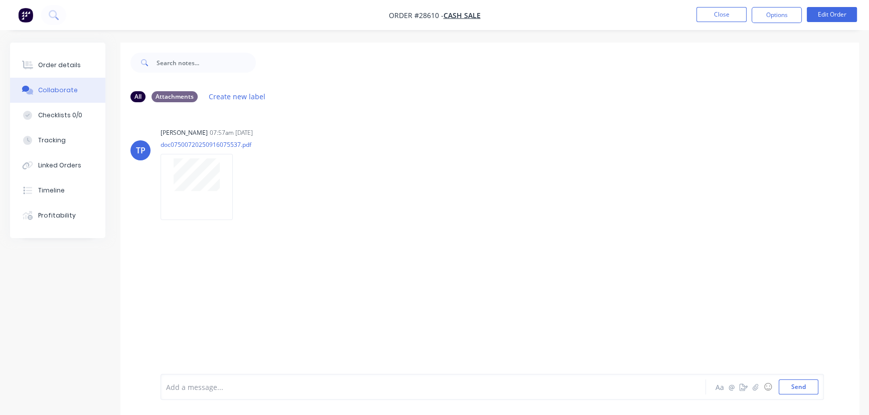
click at [185, 383] on div at bounding box center [411, 387] width 489 height 11
click at [790, 390] on button "Send" at bounding box center [799, 387] width 40 height 15
click at [716, 17] on button "Close" at bounding box center [721, 14] width 50 height 15
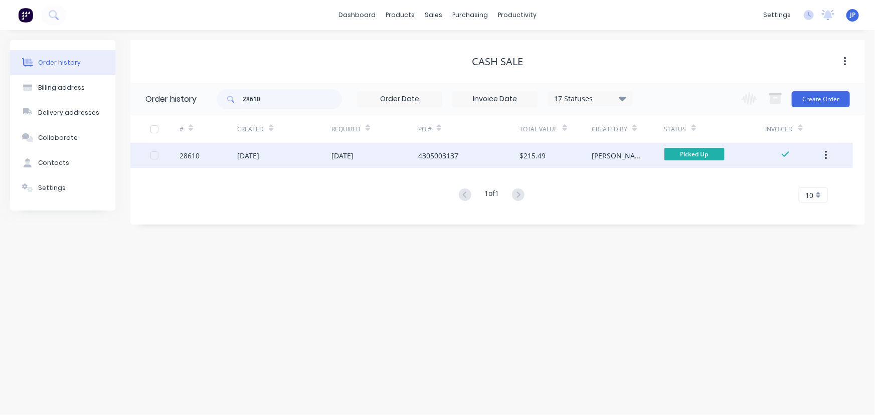
click at [825, 157] on icon "button" at bounding box center [826, 155] width 3 height 11
click at [792, 180] on div "Archive" at bounding box center [790, 182] width 77 height 15
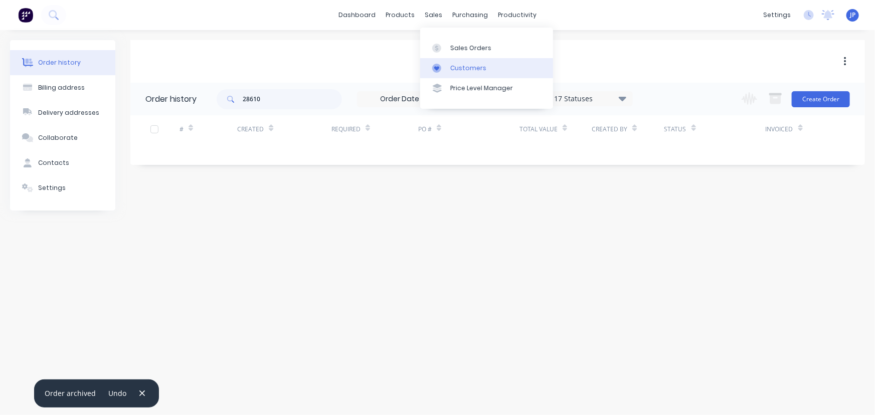
click at [457, 60] on link "Customers" at bounding box center [486, 68] width 133 height 20
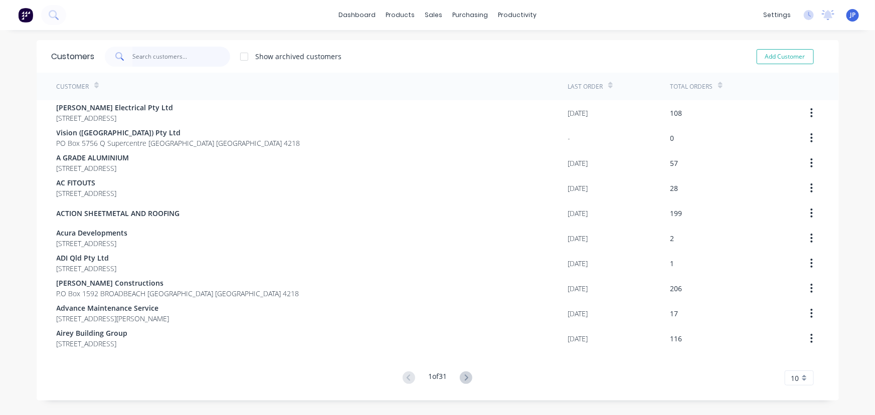
click at [173, 59] on input "text" at bounding box center [181, 57] width 98 height 20
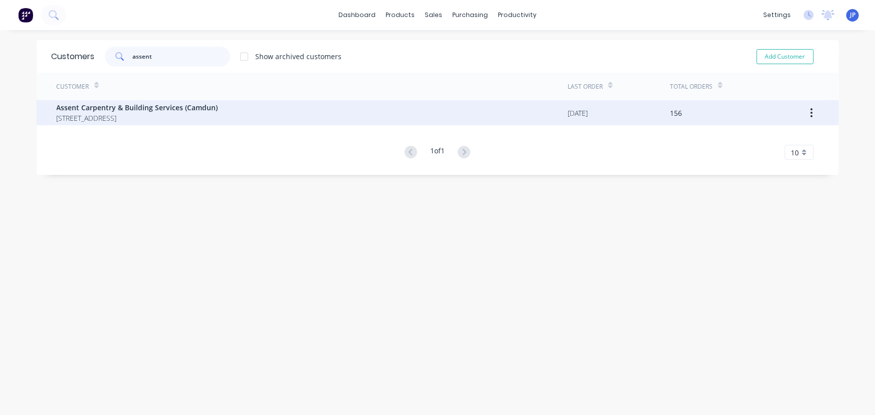
type input "assent"
click at [140, 108] on span "Assent Carpentry & Building Services (Camdun)" at bounding box center [138, 107] width 162 height 11
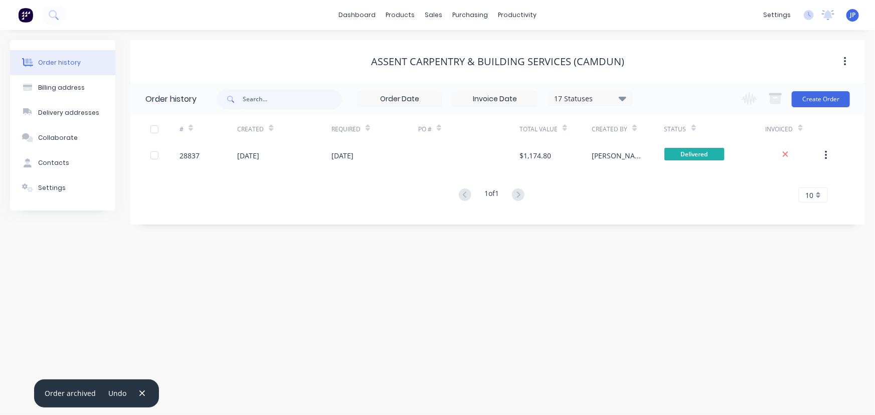
click at [625, 99] on icon at bounding box center [623, 98] width 8 height 5
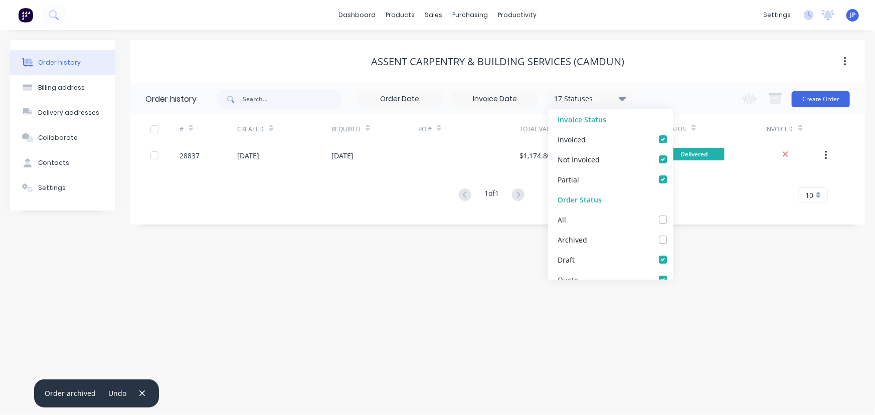
click at [673, 214] on label at bounding box center [673, 214] width 0 height 0
click at [673, 220] on input "checkbox" at bounding box center [677, 219] width 8 height 10
checkbox input "true"
click at [286, 98] on input "text" at bounding box center [292, 99] width 99 height 20
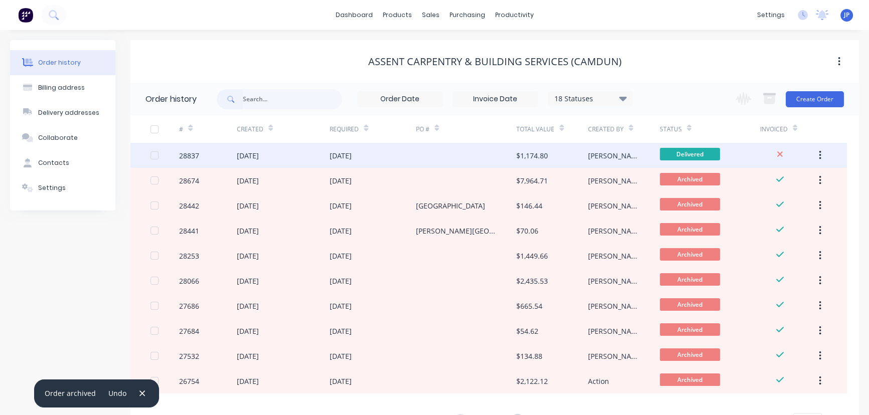
click at [291, 151] on div "[DATE]" at bounding box center [283, 155] width 93 height 25
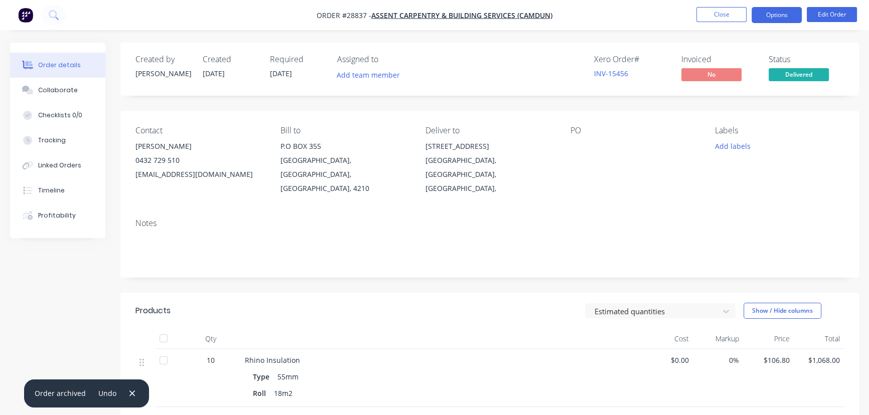
click at [779, 21] on button "Options" at bounding box center [776, 15] width 50 height 16
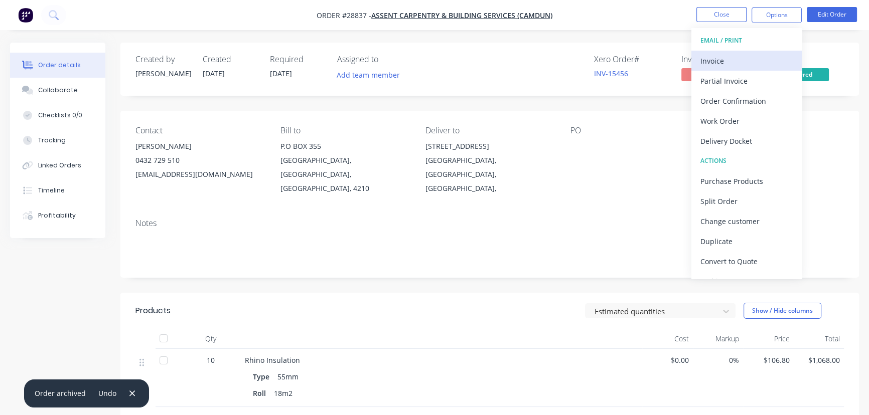
click at [720, 58] on div "Invoice" at bounding box center [746, 61] width 92 height 15
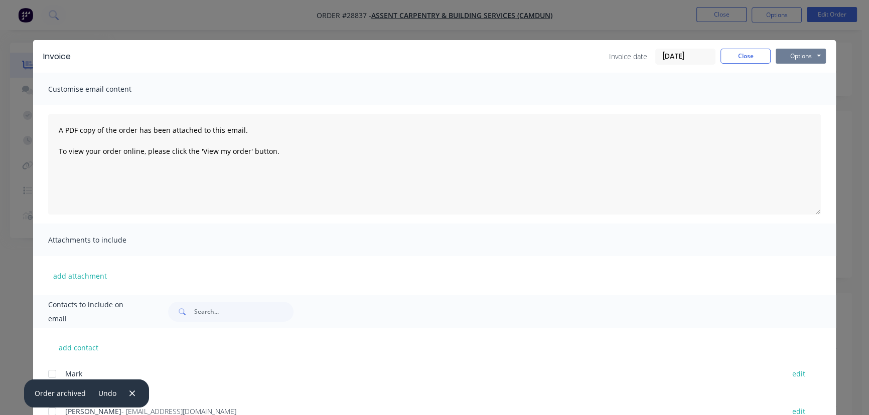
click at [788, 56] on button "Options" at bounding box center [801, 56] width 50 height 15
click at [783, 95] on button "Print" at bounding box center [808, 90] width 64 height 17
click at [739, 53] on button "Close" at bounding box center [745, 56] width 50 height 15
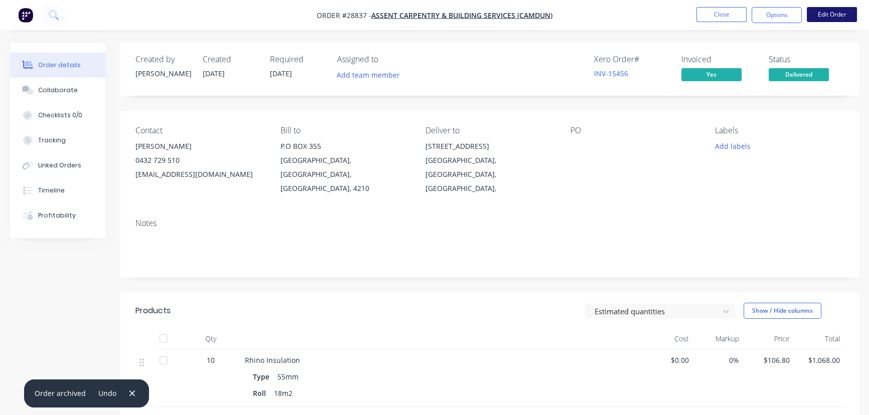
click at [828, 12] on button "Edit Order" at bounding box center [832, 14] width 50 height 15
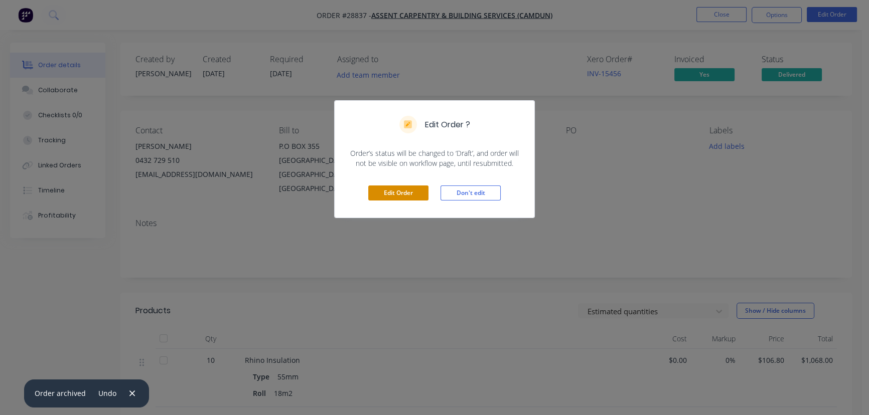
click at [385, 187] on button "Edit Order" at bounding box center [398, 193] width 60 height 15
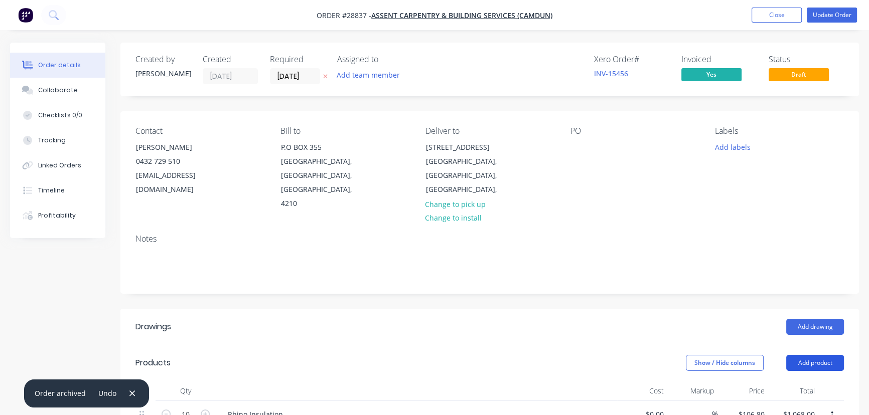
click at [807, 355] on button "Add product" at bounding box center [815, 363] width 58 height 16
click at [781, 401] on div "Basic product" at bounding box center [795, 408] width 77 height 15
click at [131, 395] on icon "button" at bounding box center [132, 393] width 7 height 9
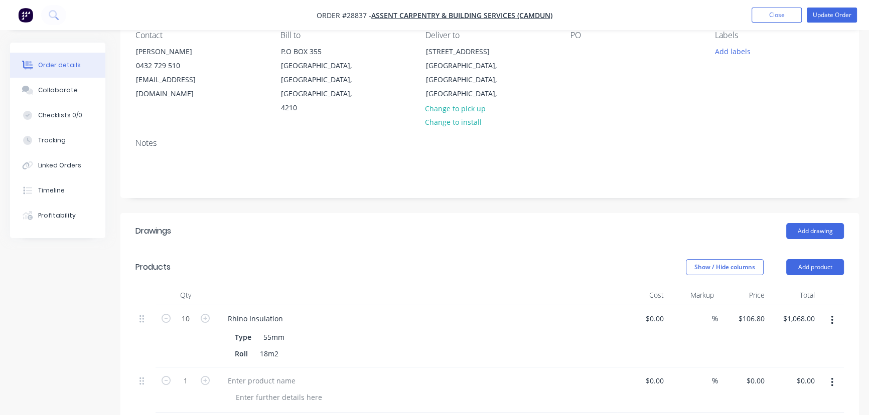
scroll to position [182, 0]
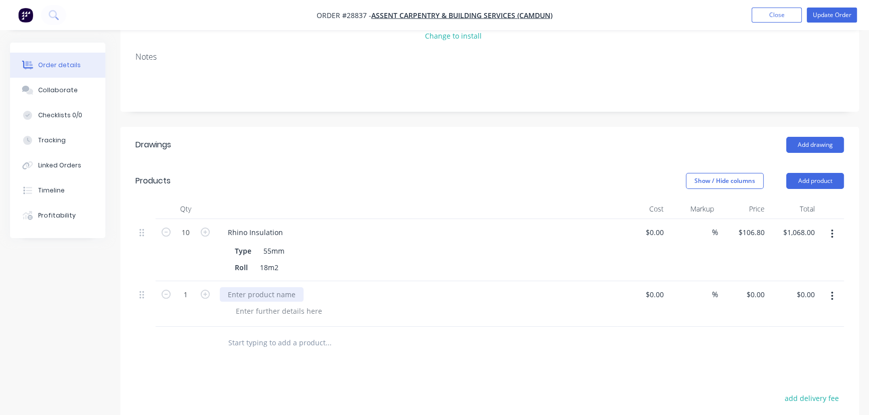
click at [241, 287] on div at bounding box center [262, 294] width 84 height 15
type input "$1.00"
click at [746, 281] on div "1 $1.00" at bounding box center [743, 304] width 51 height 46
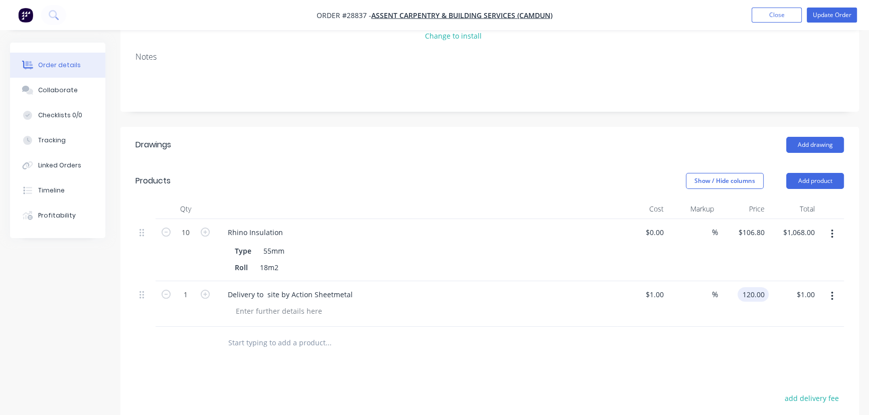
type input "120.00"
type input "11900"
type input "$120.00"
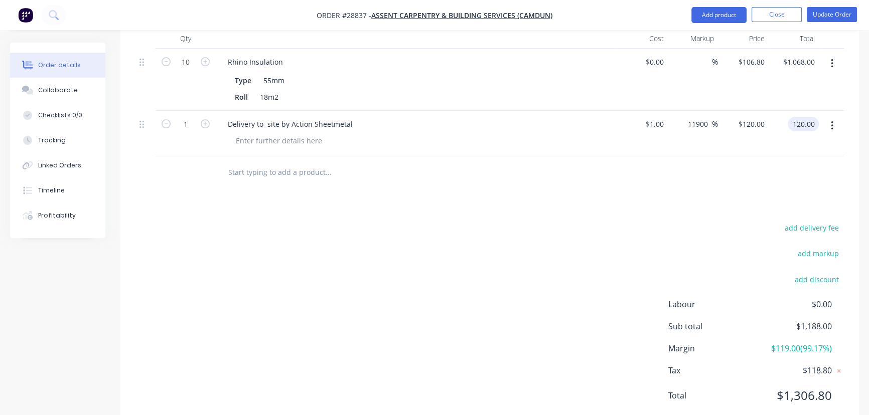
scroll to position [34, 0]
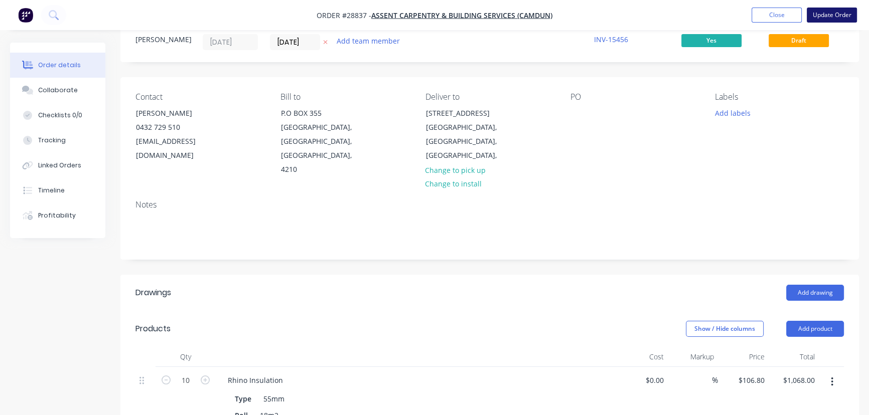
type input "$120.00"
click at [833, 17] on button "Update Order" at bounding box center [832, 15] width 50 height 15
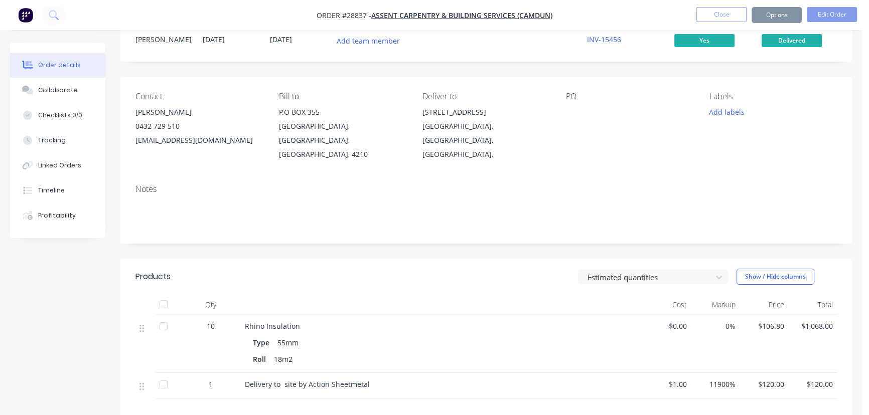
scroll to position [0, 0]
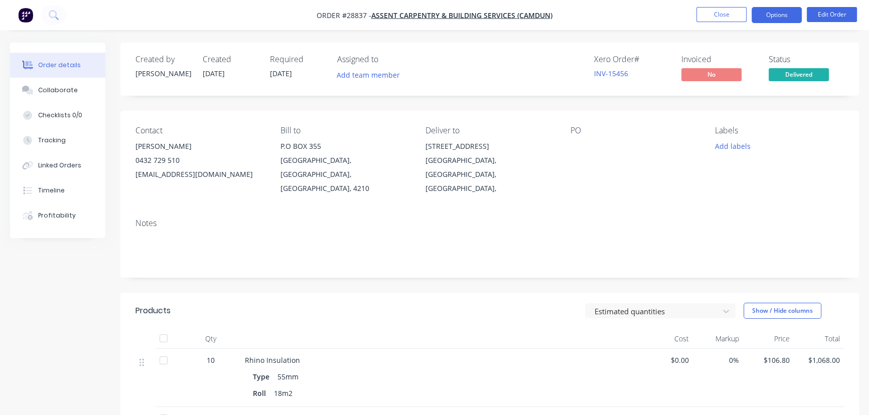
click at [770, 20] on button "Options" at bounding box center [776, 15] width 50 height 16
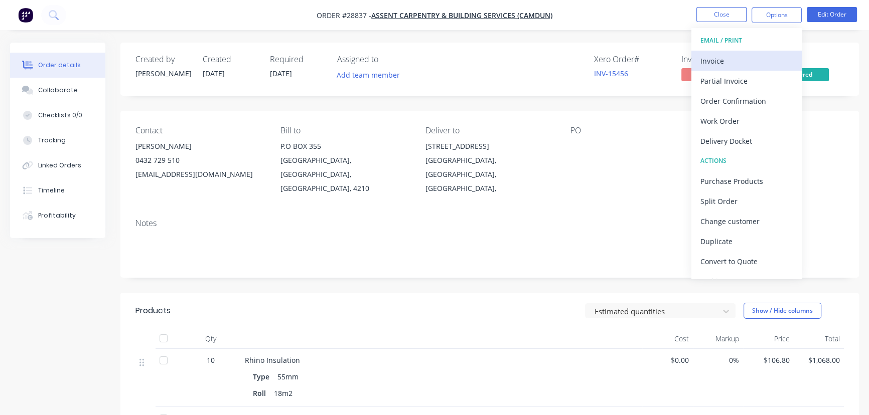
click at [754, 58] on div "Invoice" at bounding box center [746, 61] width 92 height 15
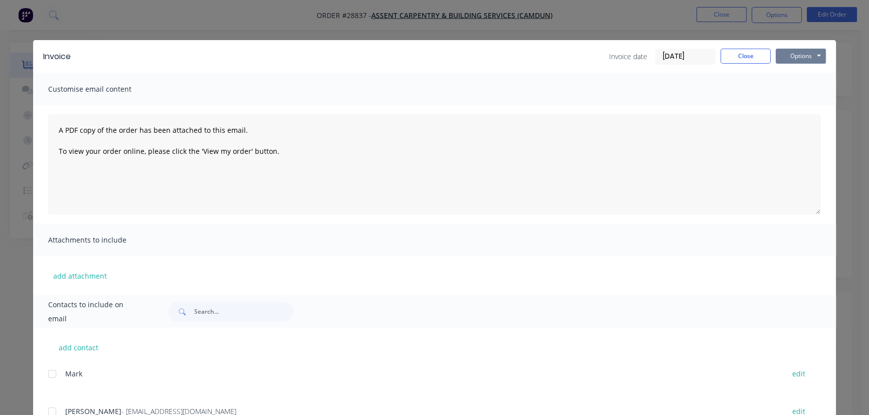
click at [784, 56] on button "Options" at bounding box center [801, 56] width 50 height 15
click at [788, 90] on button "Print" at bounding box center [808, 90] width 64 height 17
click at [742, 53] on button "Close" at bounding box center [745, 56] width 50 height 15
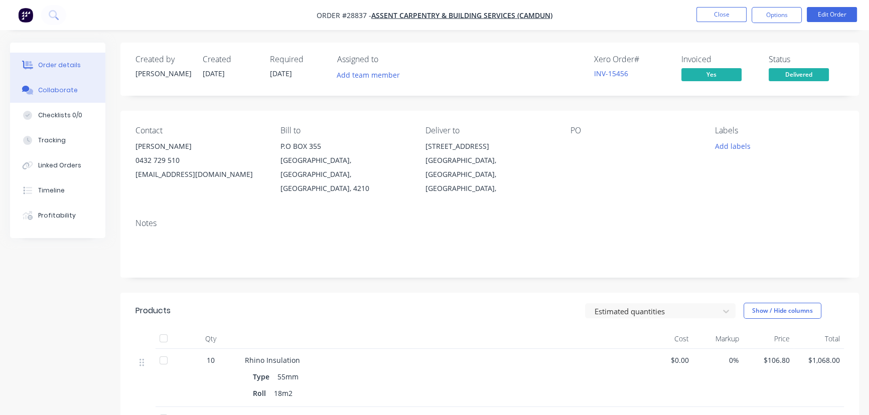
click at [68, 92] on div "Collaborate" at bounding box center [58, 90] width 40 height 9
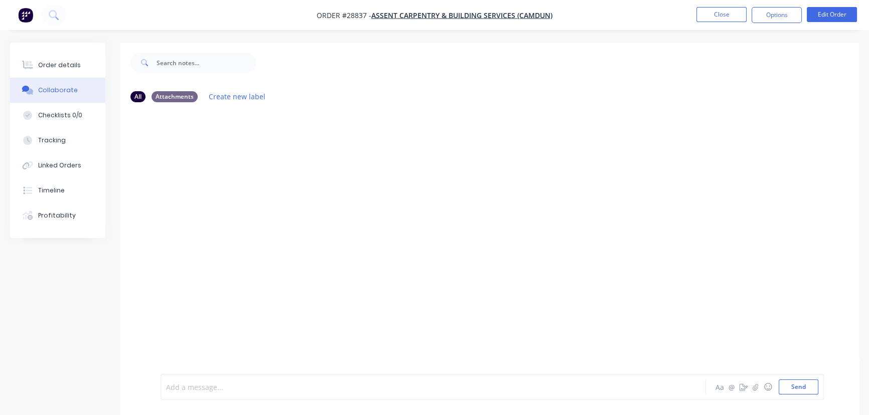
click at [190, 389] on div at bounding box center [411, 387] width 489 height 11
click at [792, 385] on button "Send" at bounding box center [799, 387] width 40 height 15
click at [719, 13] on button "Close" at bounding box center [721, 14] width 50 height 15
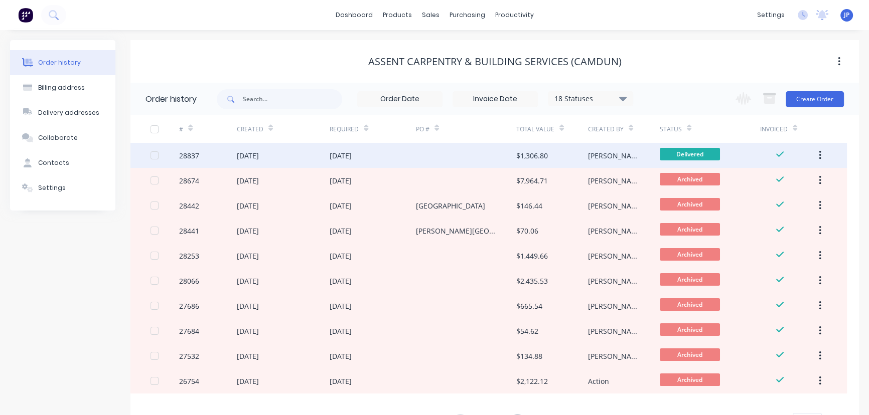
click at [820, 156] on icon "button" at bounding box center [820, 155] width 2 height 9
click at [795, 179] on div "Archive" at bounding box center [783, 182] width 77 height 15
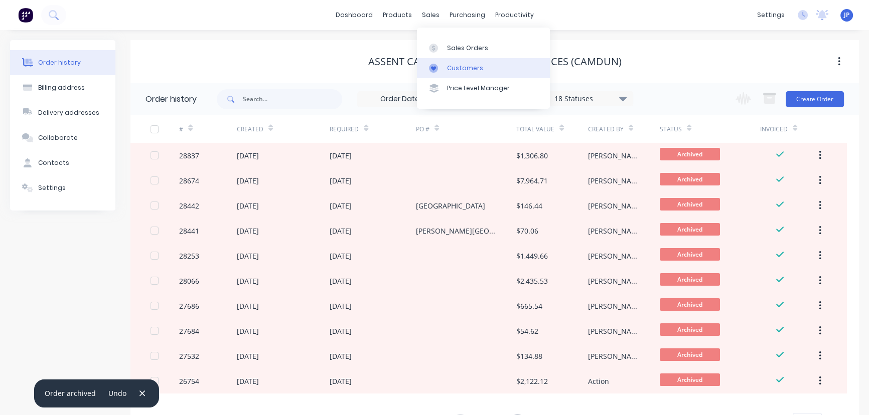
click at [452, 65] on div "Customers" at bounding box center [465, 68] width 36 height 9
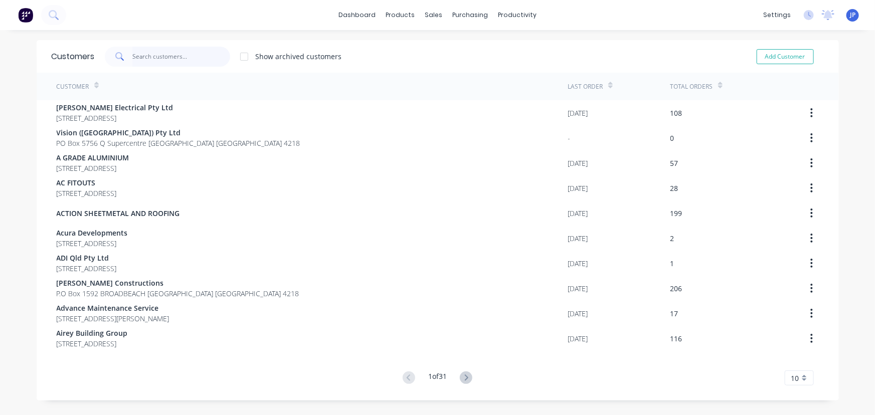
click at [165, 56] on input "text" at bounding box center [181, 57] width 98 height 20
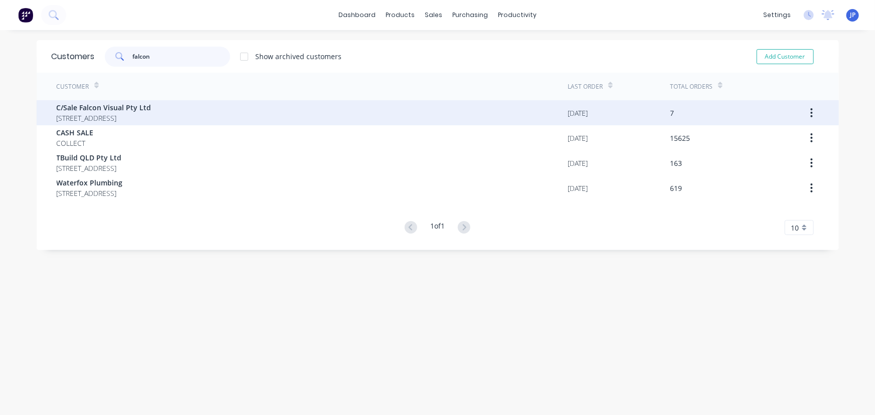
type input "falcon"
click at [123, 117] on span "[STREET_ADDRESS]" at bounding box center [104, 118] width 95 height 11
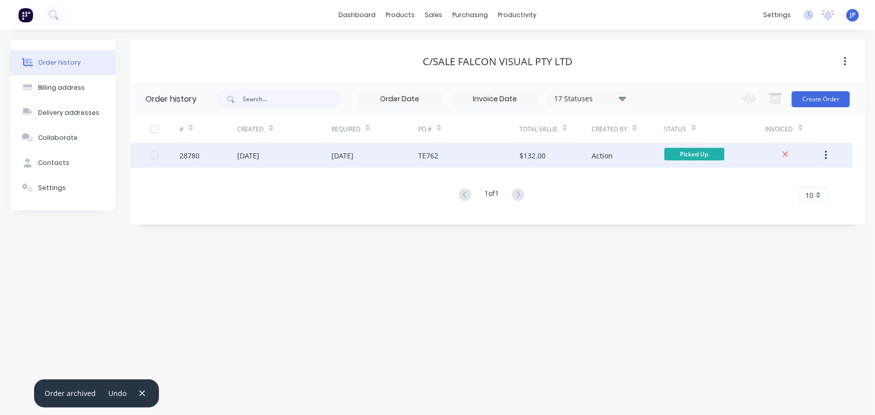
click at [247, 150] on div "[DATE]" at bounding box center [248, 155] width 22 height 11
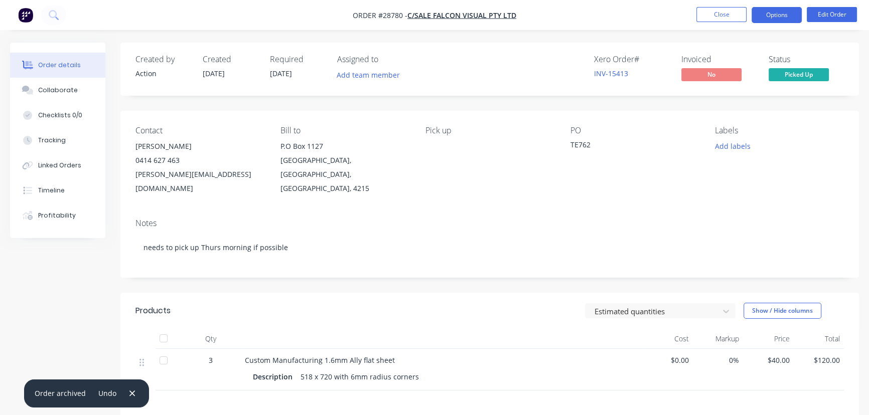
click at [761, 18] on button "Options" at bounding box center [776, 15] width 50 height 16
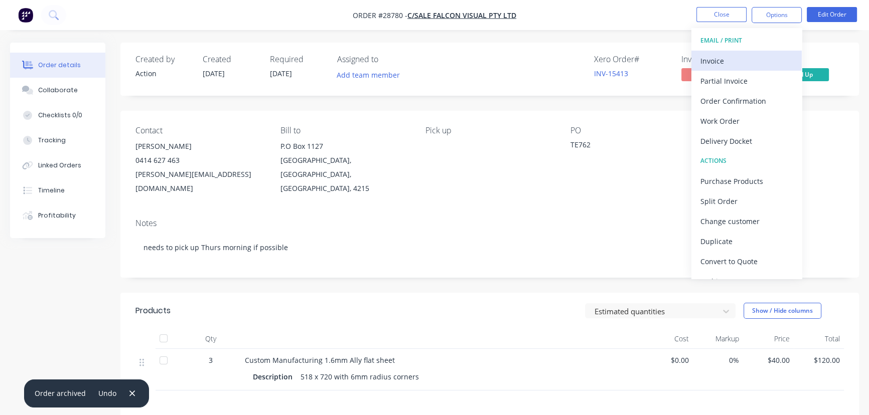
click at [740, 54] on div "Invoice" at bounding box center [746, 61] width 92 height 15
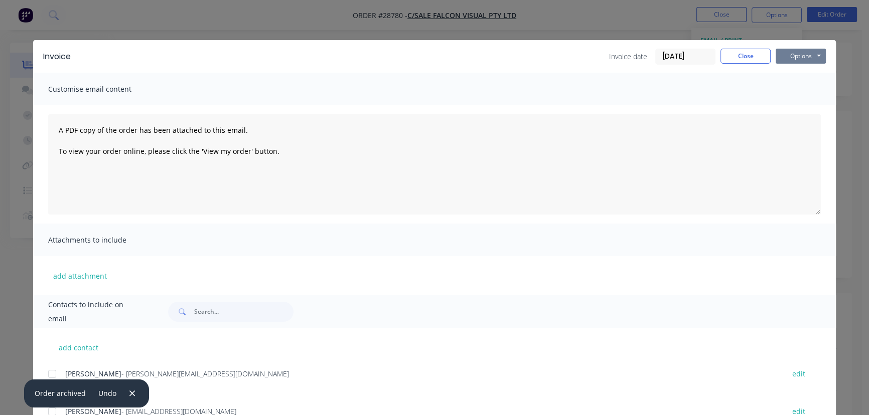
click at [785, 50] on button "Options" at bounding box center [801, 56] width 50 height 15
click at [787, 87] on button "Print" at bounding box center [808, 90] width 64 height 17
click at [733, 53] on button "Close" at bounding box center [745, 56] width 50 height 15
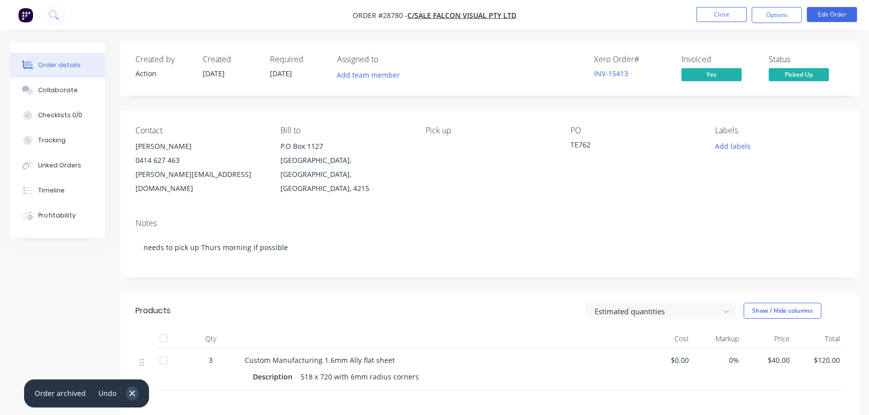
click at [126, 394] on button "button" at bounding box center [132, 394] width 13 height 14
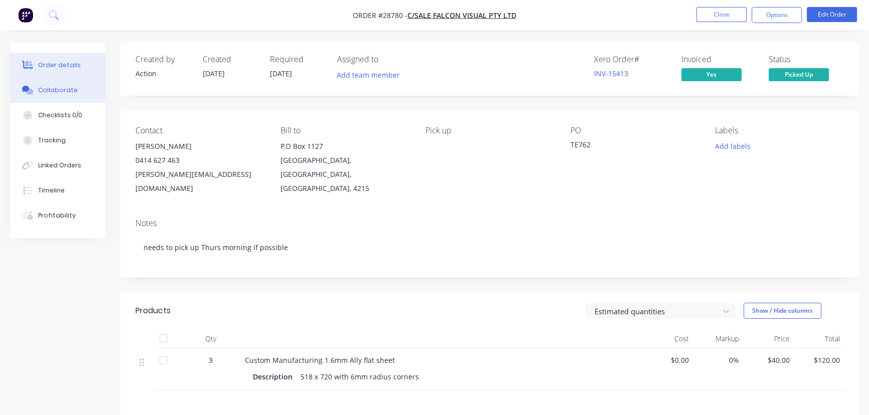
click at [66, 93] on div "Collaborate" at bounding box center [58, 90] width 40 height 9
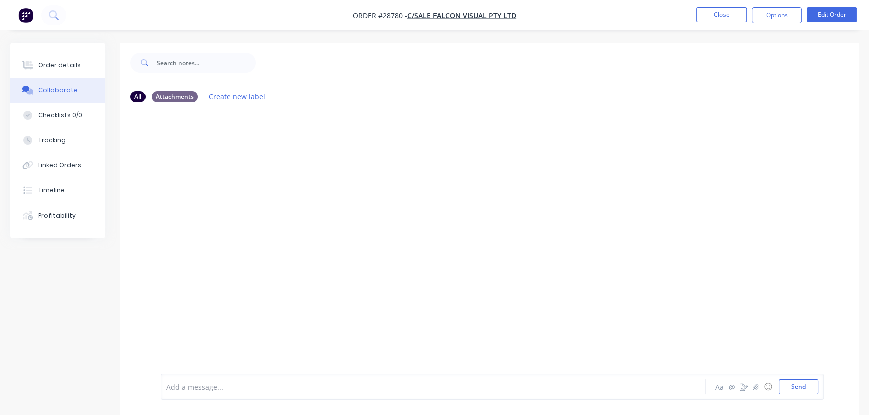
click at [181, 391] on div at bounding box center [411, 387] width 489 height 11
click at [787, 392] on button "Send" at bounding box center [799, 387] width 40 height 15
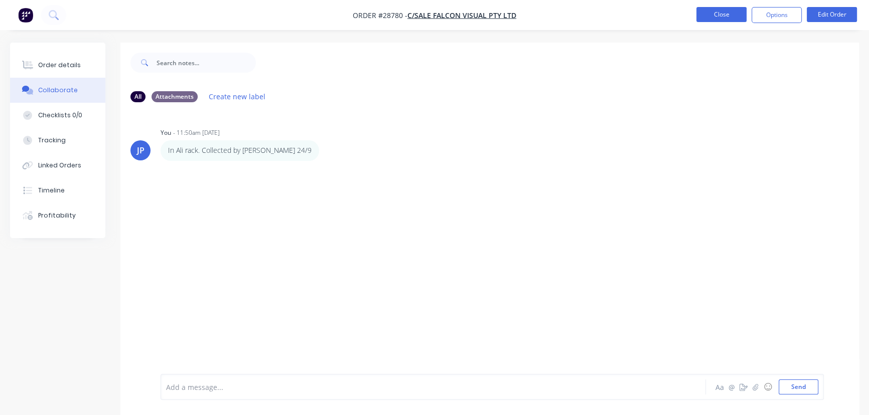
click at [717, 16] on button "Close" at bounding box center [721, 14] width 50 height 15
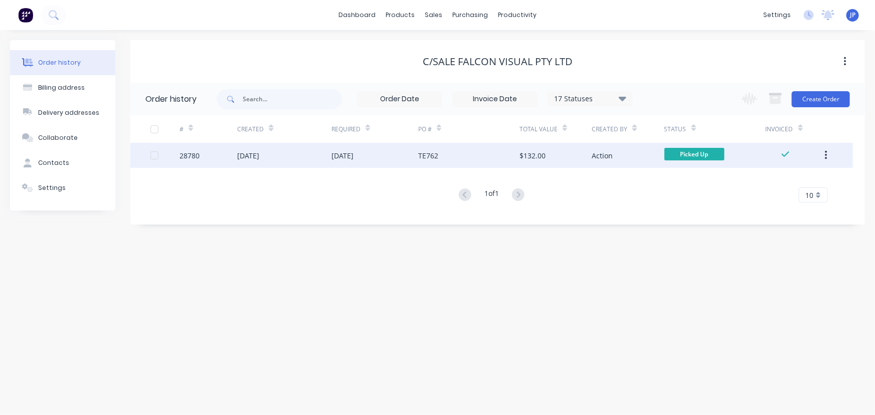
click at [824, 153] on button "button" at bounding box center [827, 155] width 24 height 18
click at [789, 181] on div "Archive" at bounding box center [790, 182] width 77 height 15
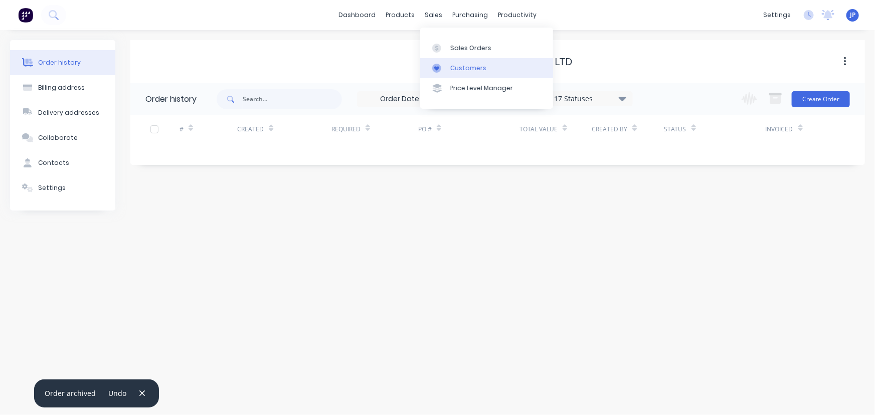
click at [456, 65] on div "Customers" at bounding box center [468, 68] width 36 height 9
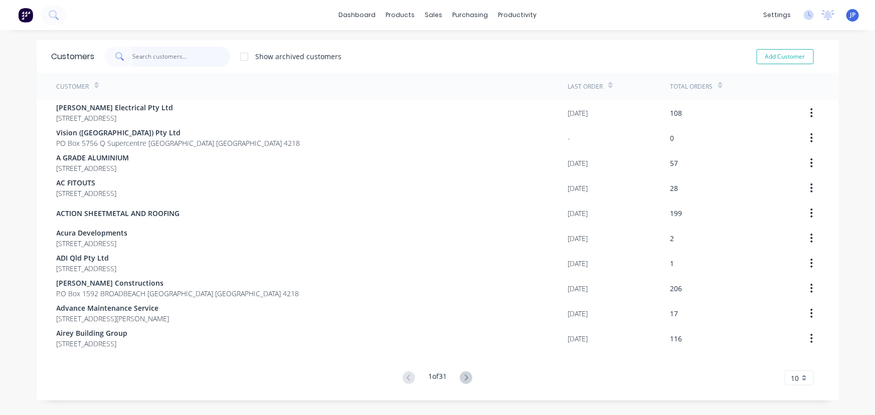
click at [178, 59] on input "text" at bounding box center [181, 57] width 98 height 20
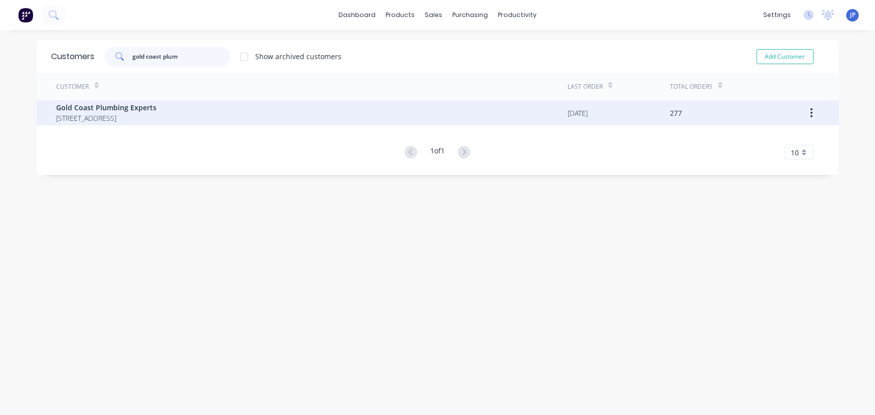
type input "gold coast plum"
click at [112, 110] on span "Gold Coast Plumbing Experts" at bounding box center [107, 107] width 100 height 11
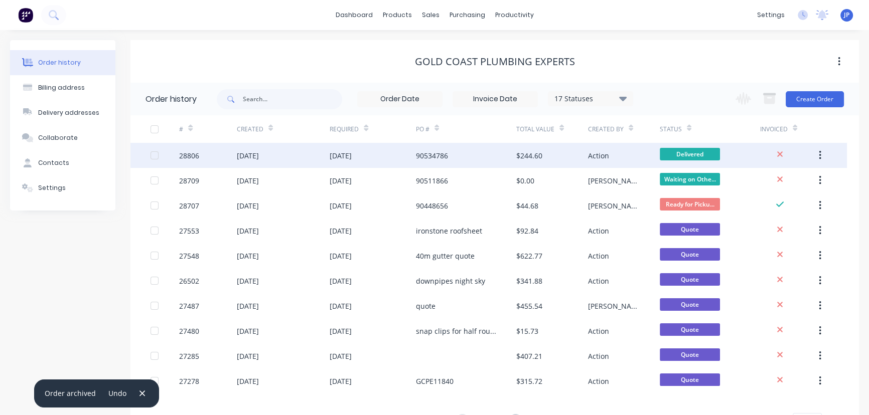
click at [396, 152] on div "[DATE]" at bounding box center [373, 155] width 86 height 25
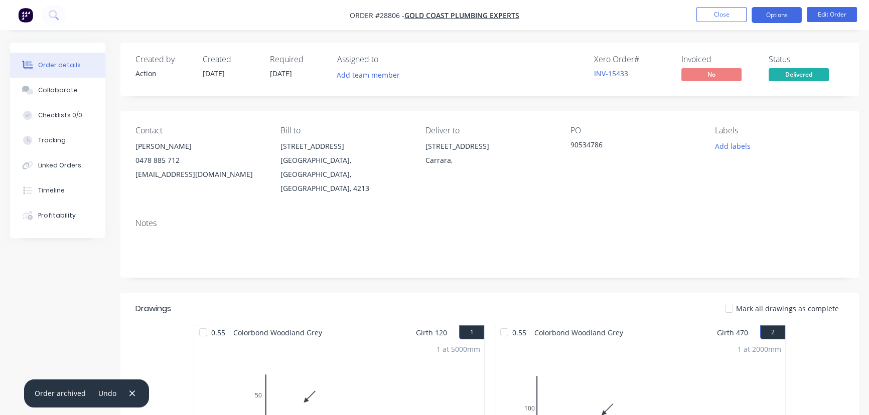
click at [761, 20] on button "Options" at bounding box center [776, 15] width 50 height 16
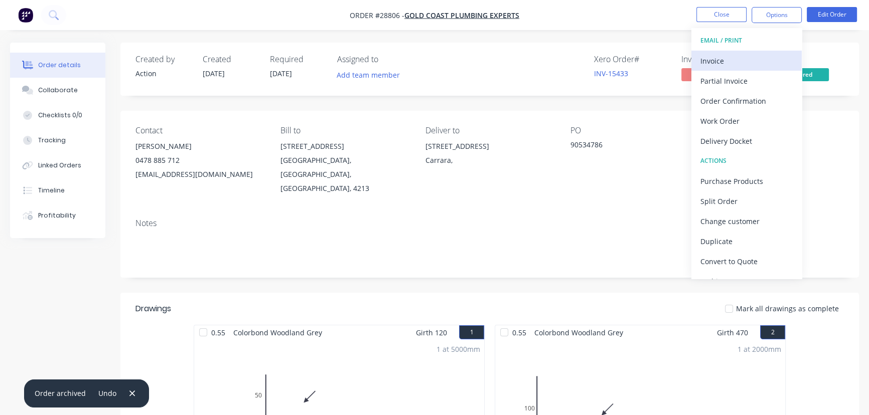
click at [733, 57] on div "Invoice" at bounding box center [746, 61] width 92 height 15
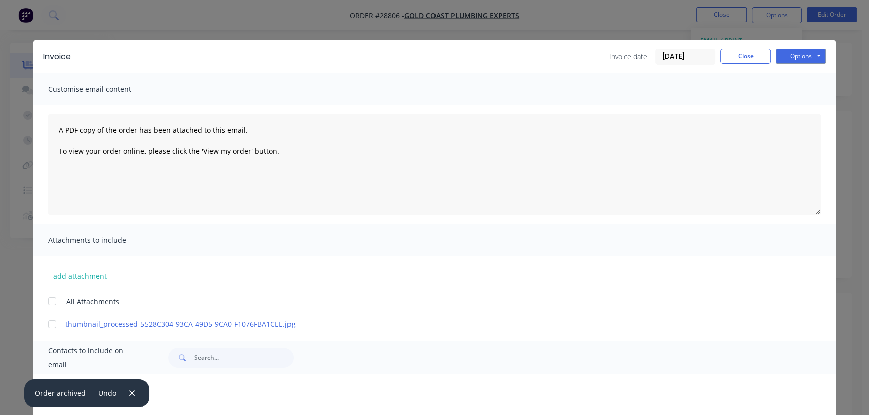
click at [768, 56] on div "Invoice date [DATE] Close Options Preview Print Email" at bounding box center [717, 57] width 217 height 16
click at [785, 58] on button "Options" at bounding box center [801, 56] width 50 height 15
click at [783, 85] on button "Print" at bounding box center [808, 90] width 64 height 17
click at [739, 63] on button "Close" at bounding box center [745, 56] width 50 height 15
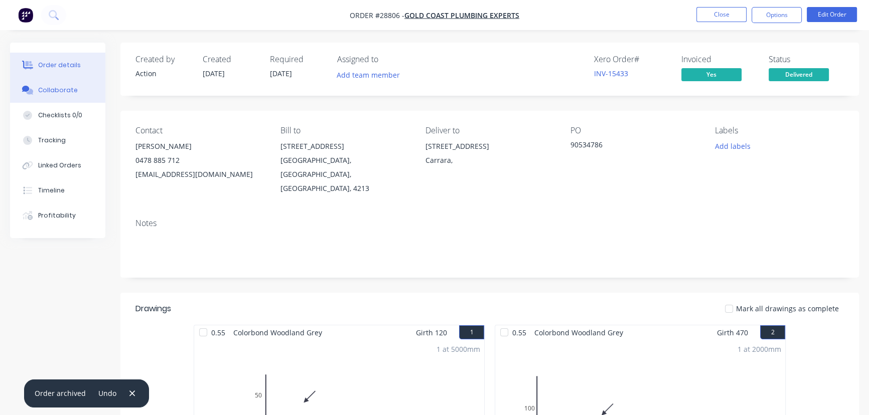
click at [73, 89] on div "Collaborate" at bounding box center [58, 90] width 40 height 9
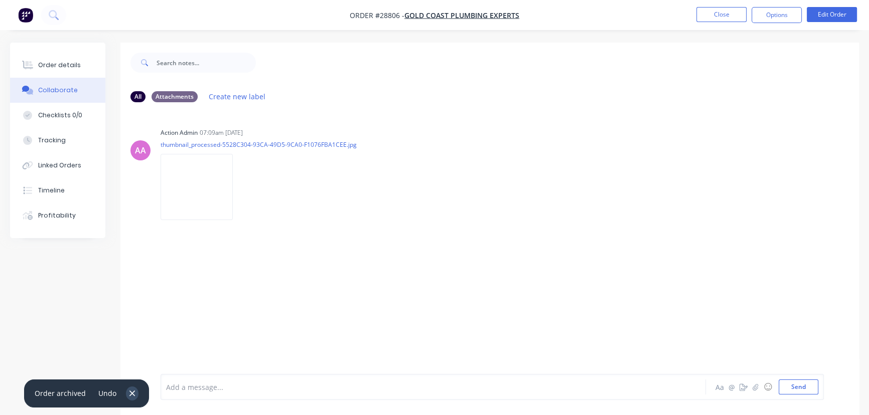
click at [129, 395] on icon "button" at bounding box center [132, 393] width 7 height 9
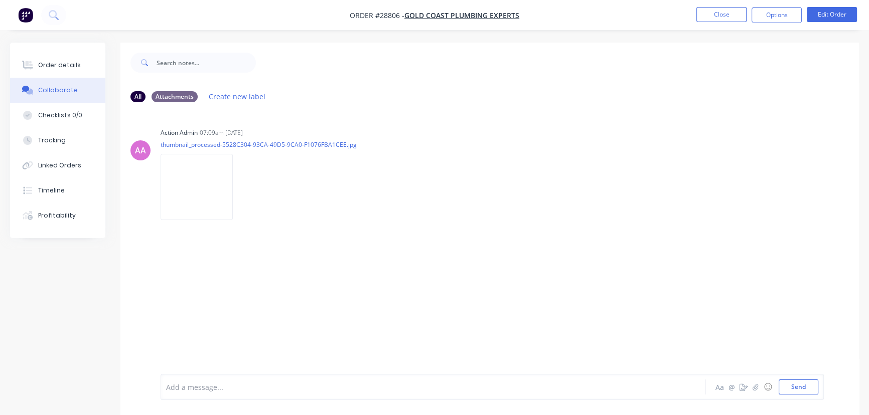
click at [178, 389] on div at bounding box center [411, 387] width 489 height 11
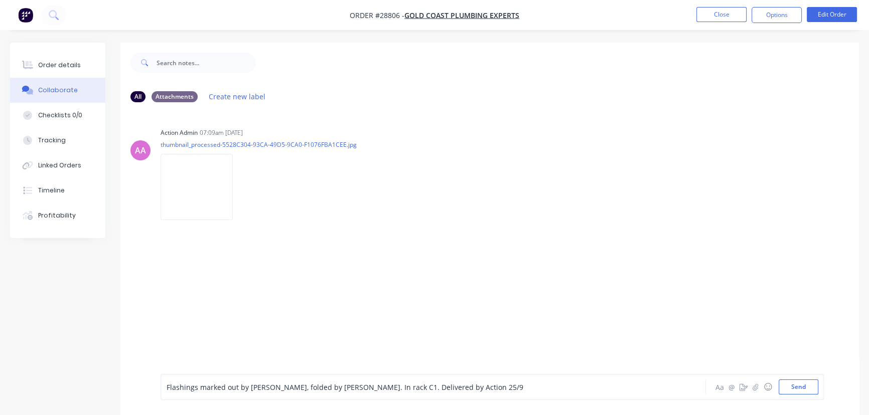
click at [787, 379] on div "Flashings marked out by [PERSON_NAME], folded by [PERSON_NAME]. In rack C1. Del…" at bounding box center [492, 387] width 663 height 26
click at [789, 380] on button "Send" at bounding box center [799, 387] width 40 height 15
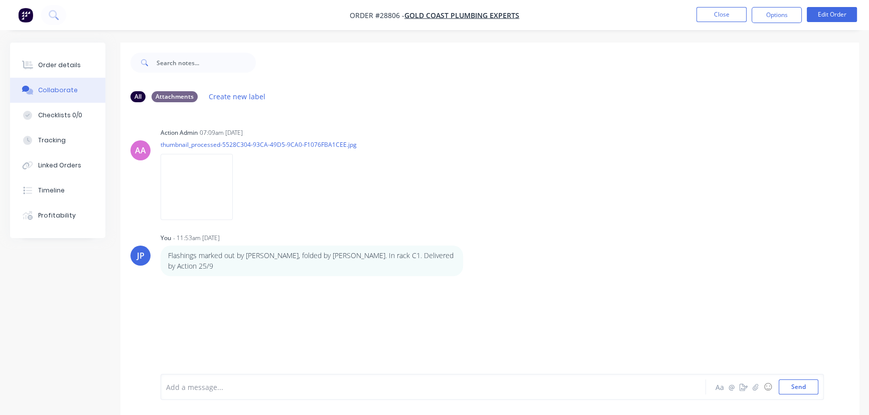
click at [712, 23] on nav "Order #28806 - Gold Coast Plumbing Experts Close Options Edit Order" at bounding box center [434, 15] width 869 height 30
click at [713, 17] on button "Close" at bounding box center [721, 14] width 50 height 15
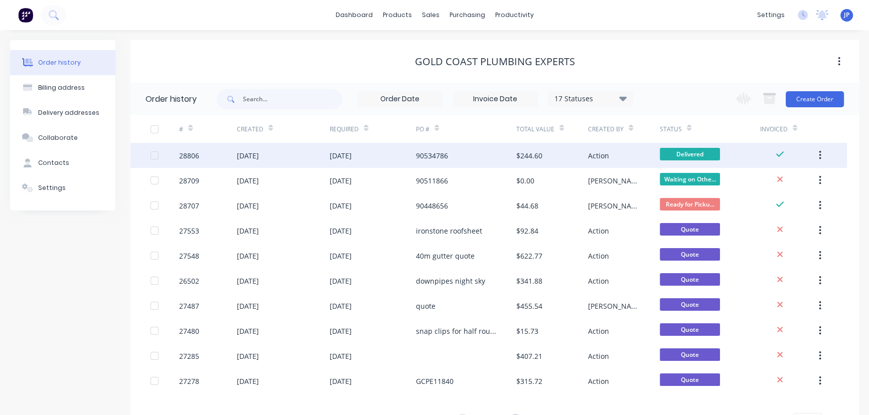
click at [823, 154] on button "button" at bounding box center [820, 155] width 24 height 18
click at [774, 182] on div "Archive" at bounding box center [783, 182] width 77 height 15
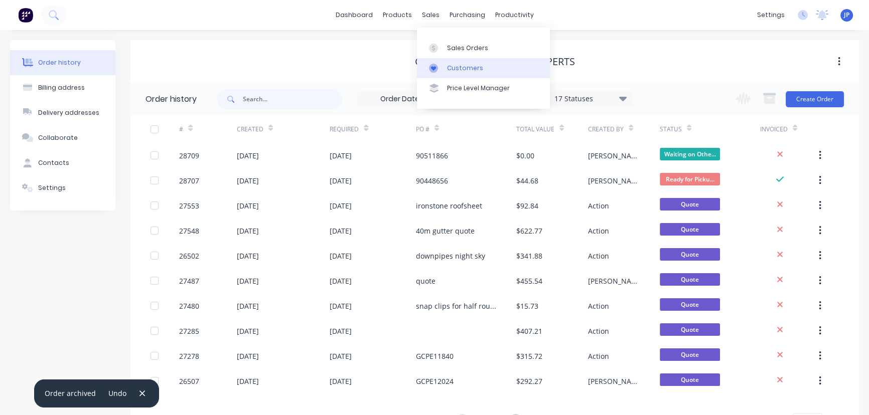
click at [445, 64] on link "Customers" at bounding box center [483, 68] width 133 height 20
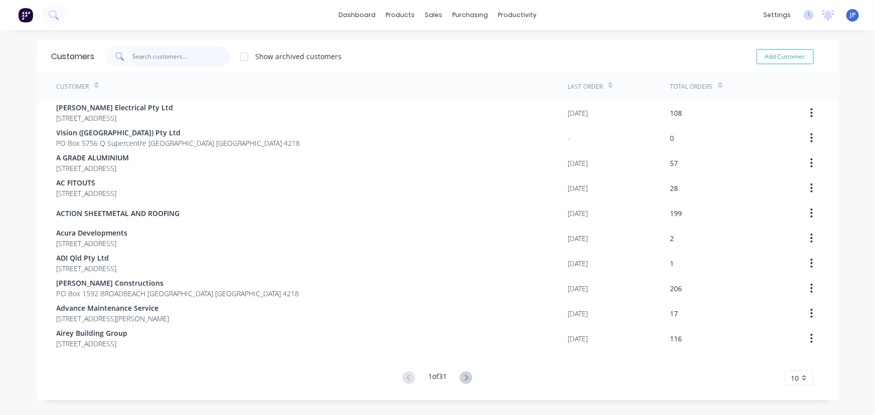
click at [170, 54] on input "text" at bounding box center [181, 57] width 98 height 20
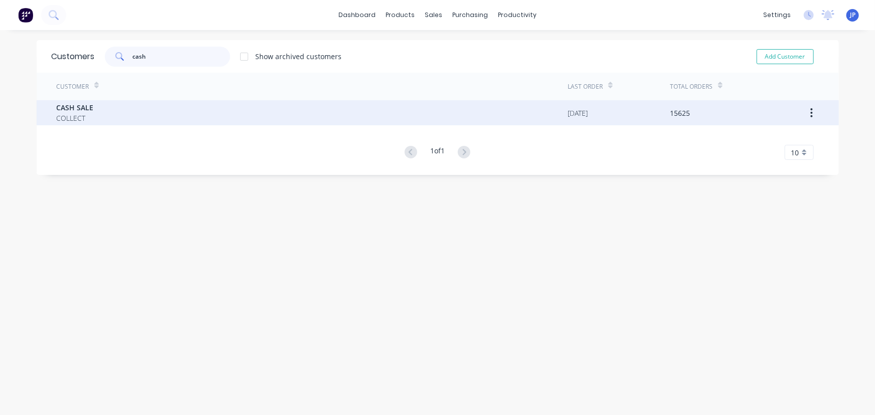
type input "cash"
click at [80, 103] on span "CASH SALE" at bounding box center [75, 107] width 37 height 11
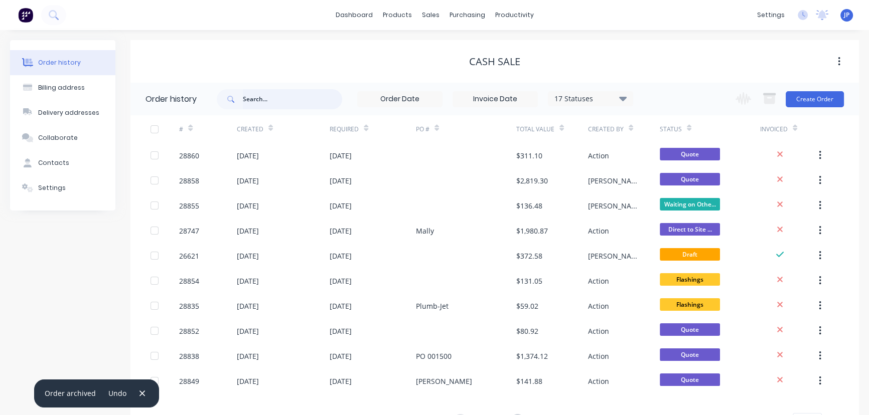
click at [263, 99] on input "text" at bounding box center [292, 99] width 99 height 20
type input "15473"
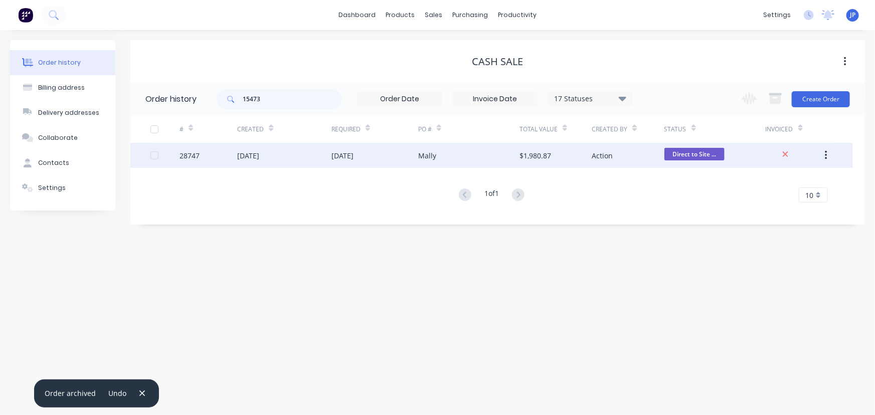
click at [338, 156] on div "[DATE]" at bounding box center [343, 155] width 22 height 11
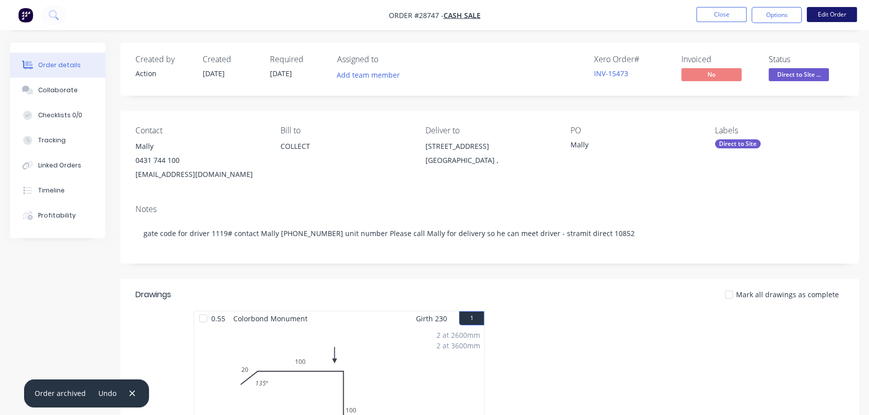
click at [824, 14] on button "Edit Order" at bounding box center [832, 14] width 50 height 15
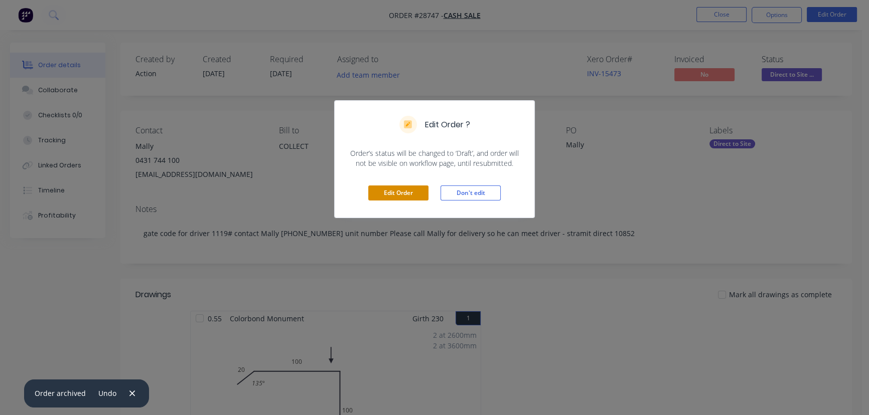
click at [396, 190] on button "Edit Order" at bounding box center [398, 193] width 60 height 15
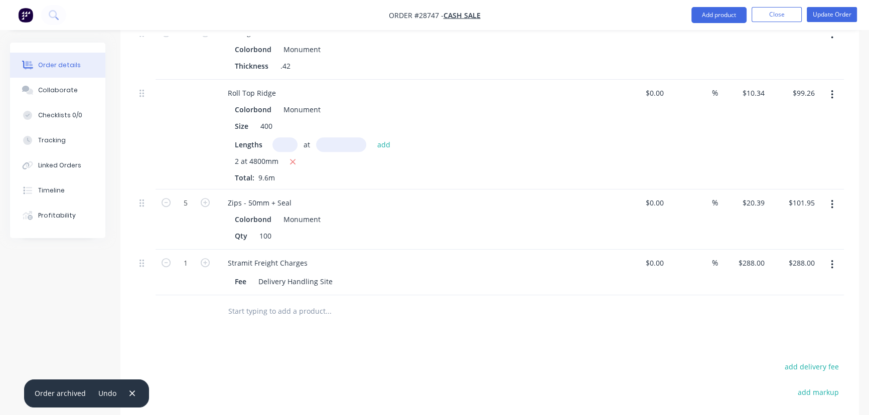
scroll to position [547, 0]
click at [750, 255] on div "288 288" at bounding box center [757, 262] width 21 height 15
type input "$287.20"
type input "287.20"
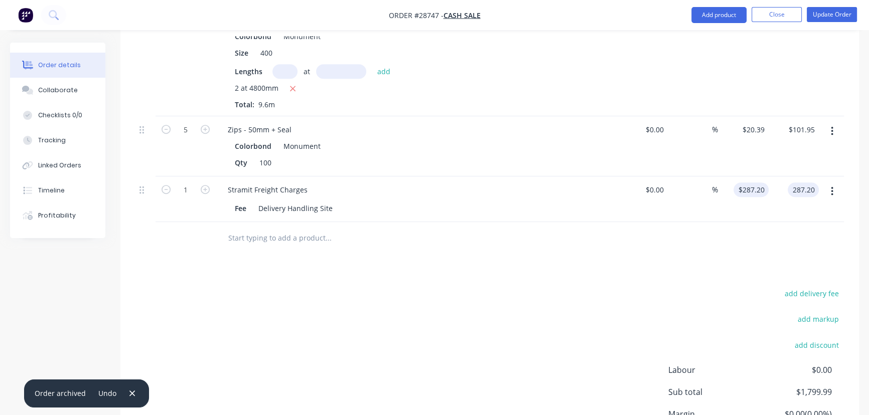
scroll to position [609, 0]
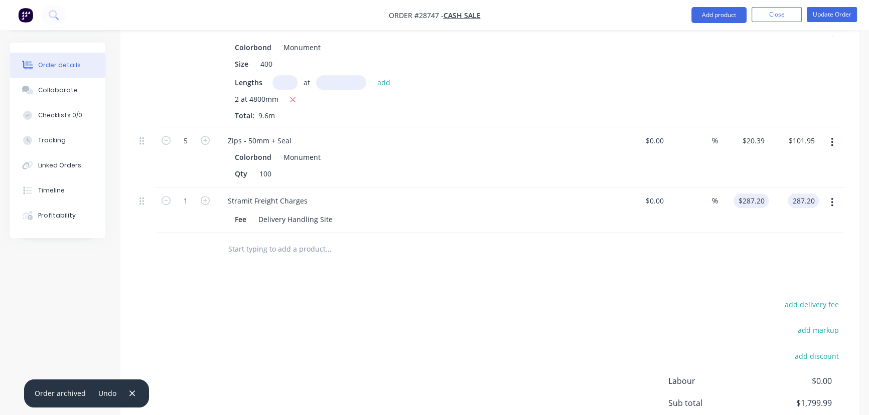
type input "287.2"
type input "$287.20"
click at [757, 194] on input "287.2" at bounding box center [752, 201] width 31 height 15
click at [763, 194] on input "287.2" at bounding box center [756, 201] width 23 height 15
click at [692, 191] on div "%" at bounding box center [693, 211] width 51 height 46
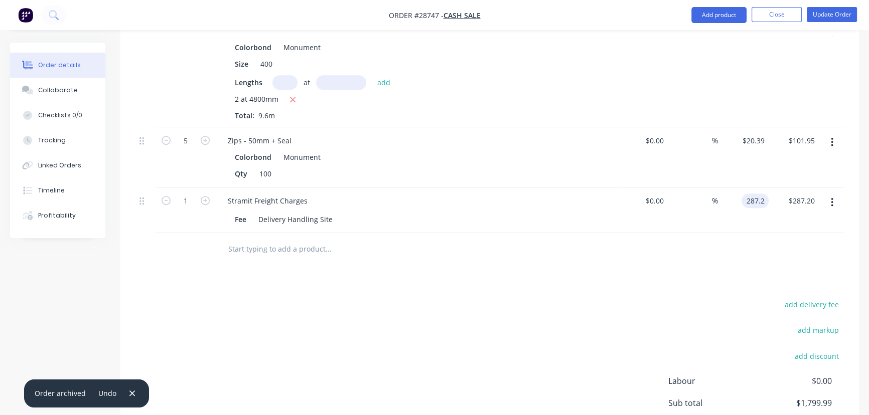
click at [760, 194] on input "287.2" at bounding box center [756, 201] width 23 height 15
type input "$287.91"
type input "287.91"
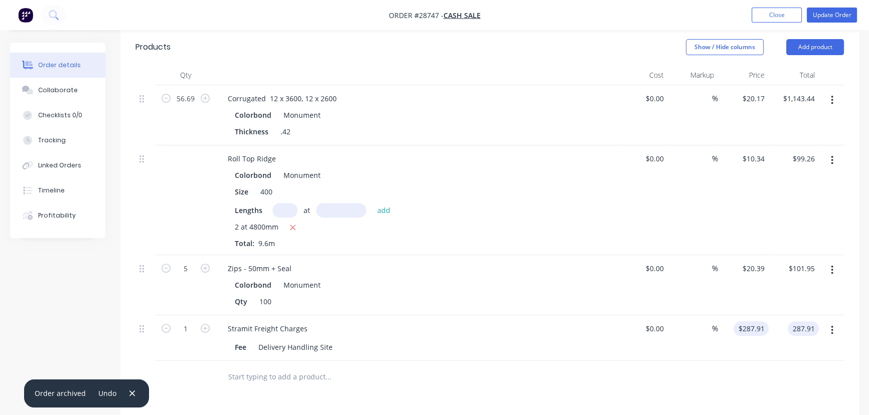
scroll to position [472, 0]
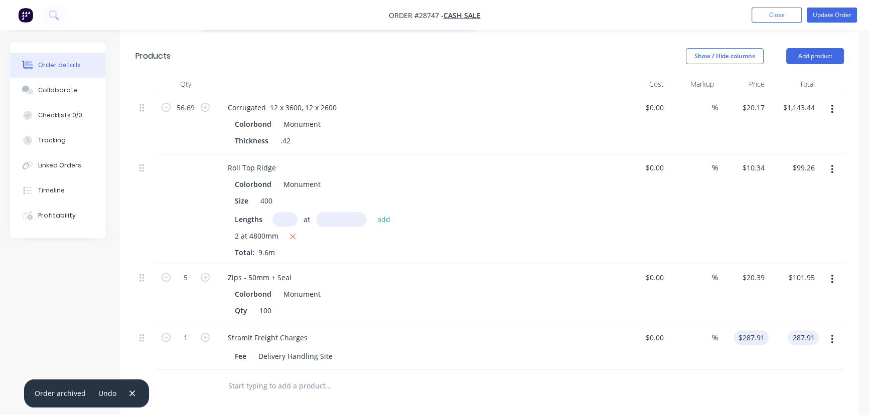
type input "287.91"
type input "$287.91"
click at [759, 331] on input "287.91" at bounding box center [754, 338] width 27 height 15
click at [757, 331] on input "287.91" at bounding box center [754, 338] width 27 height 15
type input "$287.21"
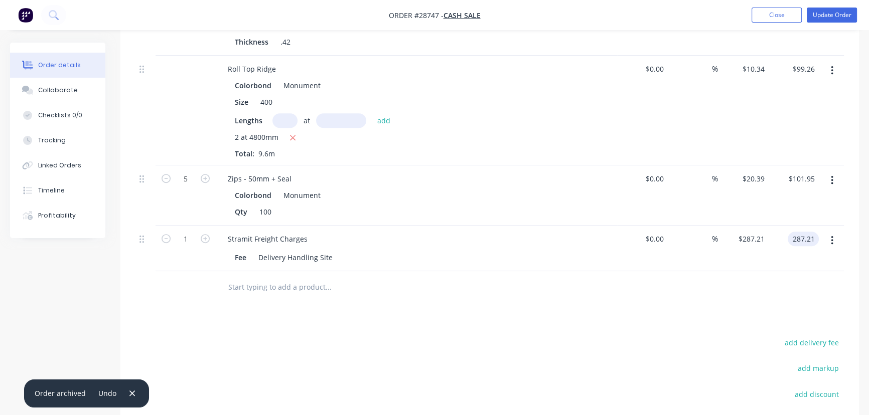
scroll to position [426, 0]
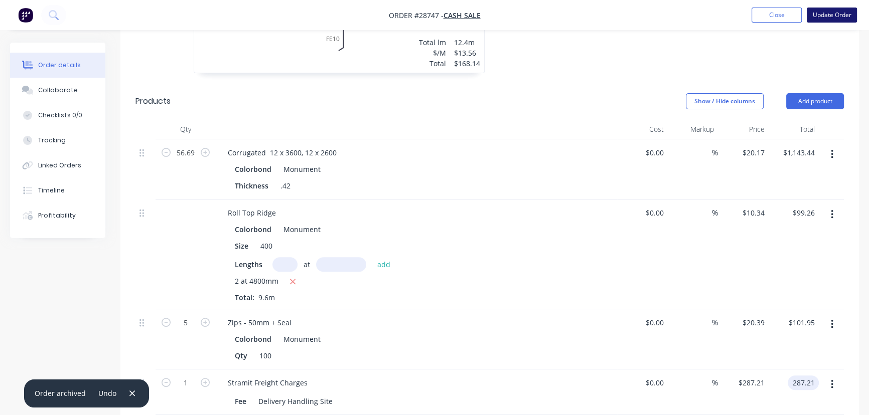
type input "$287.21"
click at [836, 16] on button "Update Order" at bounding box center [832, 15] width 50 height 15
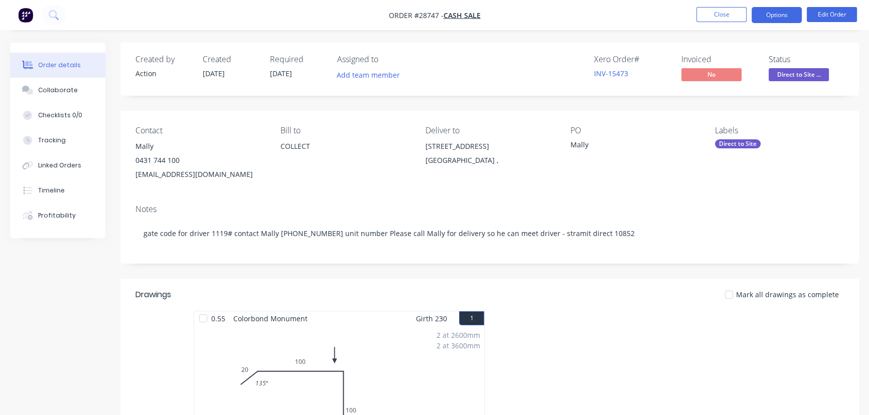
click at [783, 20] on button "Options" at bounding box center [776, 15] width 50 height 16
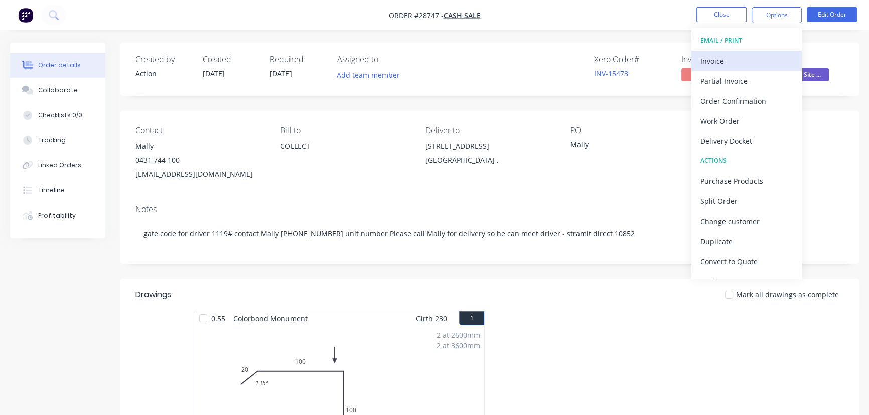
click at [718, 58] on div "Invoice" at bounding box center [746, 61] width 92 height 15
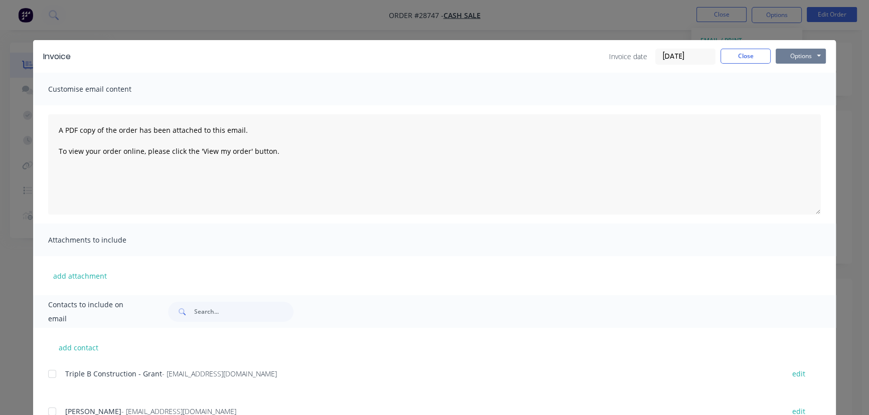
click at [799, 55] on button "Options" at bounding box center [801, 56] width 50 height 15
click at [796, 90] on button "Print" at bounding box center [808, 90] width 64 height 17
click at [735, 62] on button "Close" at bounding box center [745, 56] width 50 height 15
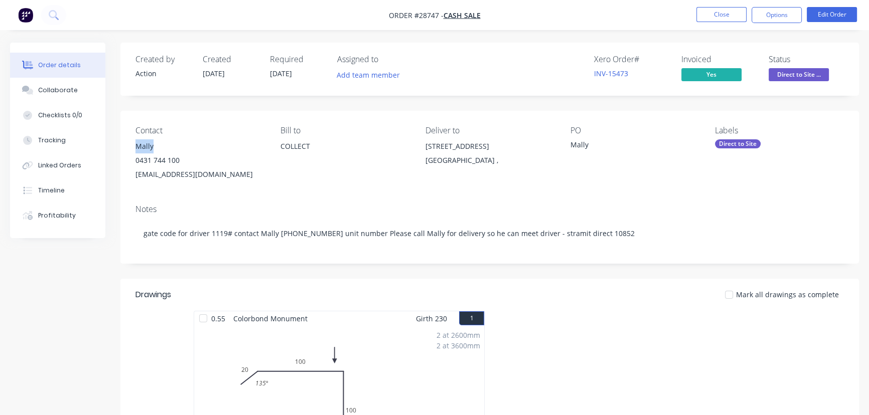
drag, startPoint x: 158, startPoint y: 145, endPoint x: 128, endPoint y: 145, distance: 29.1
click at [128, 145] on div "Contact Mally [PHONE_NUMBER] [EMAIL_ADDRESS][DOMAIN_NAME] Bill to COLLECT Deliv…" at bounding box center [489, 154] width 738 height 86
copy div "Mally"
click at [781, 9] on button "Options" at bounding box center [776, 15] width 50 height 16
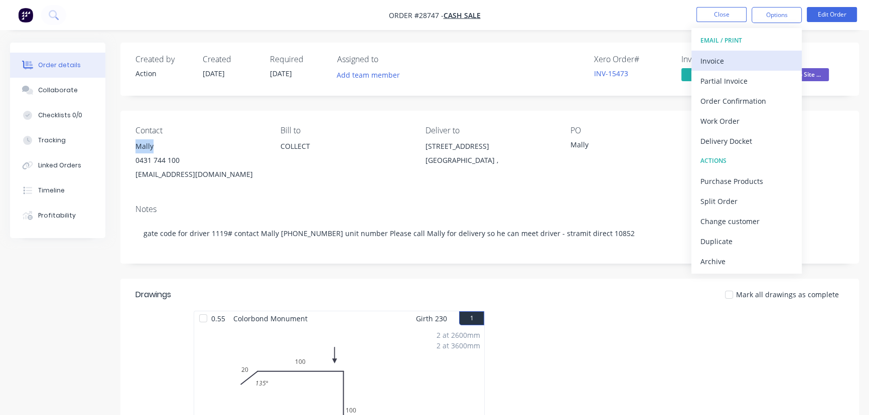
click at [727, 59] on div "Invoice" at bounding box center [746, 61] width 92 height 15
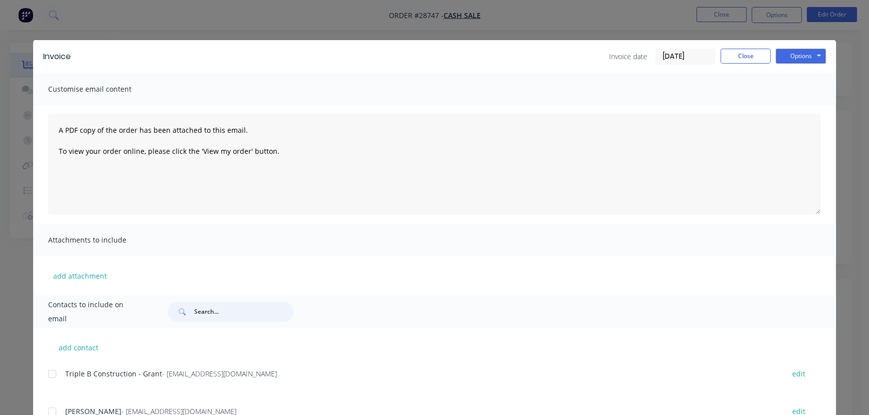
click at [201, 315] on input "text" at bounding box center [243, 312] width 99 height 20
paste input "Mally"
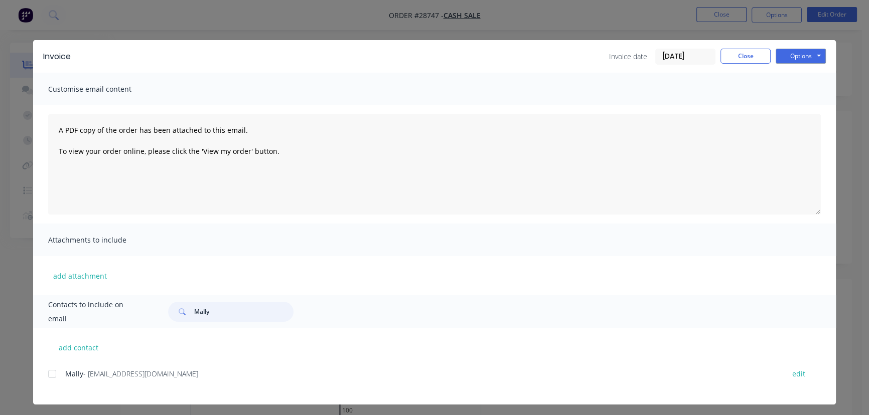
type input "Mally"
drag, startPoint x: 173, startPoint y: 381, endPoint x: 64, endPoint y: 387, distance: 109.0
click at [64, 387] on div "Mally - [EMAIL_ADDRESS][DOMAIN_NAME] edit" at bounding box center [442, 380] width 788 height 26
copy div "Mally - [EMAIL_ADDRESS][DOMAIN_NAME]"
drag, startPoint x: 789, startPoint y: 53, endPoint x: 793, endPoint y: 65, distance: 12.5
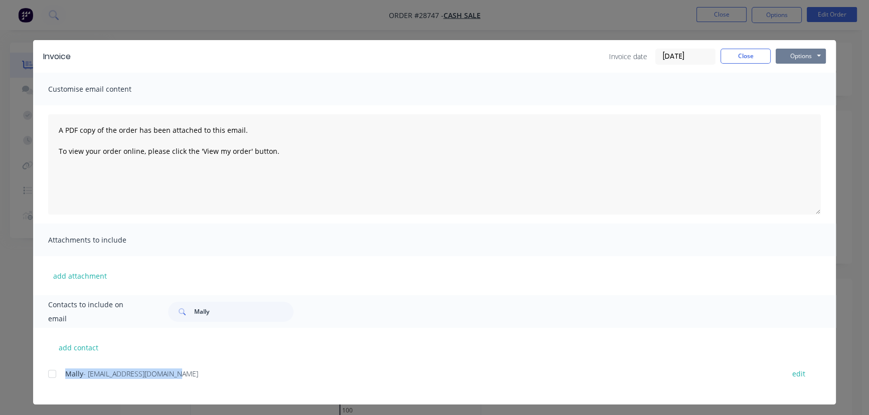
click at [789, 54] on button "Options" at bounding box center [801, 56] width 50 height 15
click at [798, 90] on button "Print" at bounding box center [808, 90] width 64 height 17
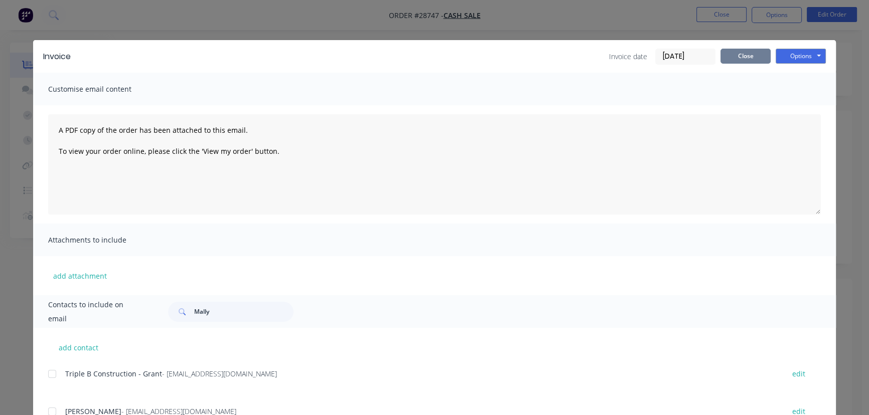
click at [742, 57] on button "Close" at bounding box center [745, 56] width 50 height 15
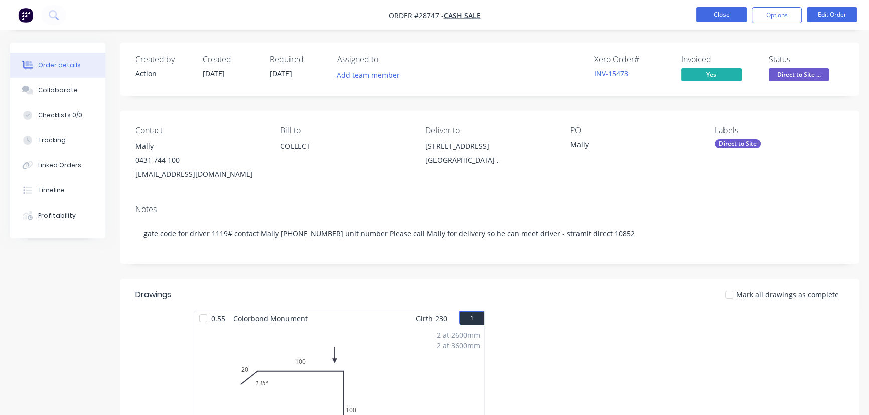
click at [719, 17] on button "Close" at bounding box center [721, 14] width 50 height 15
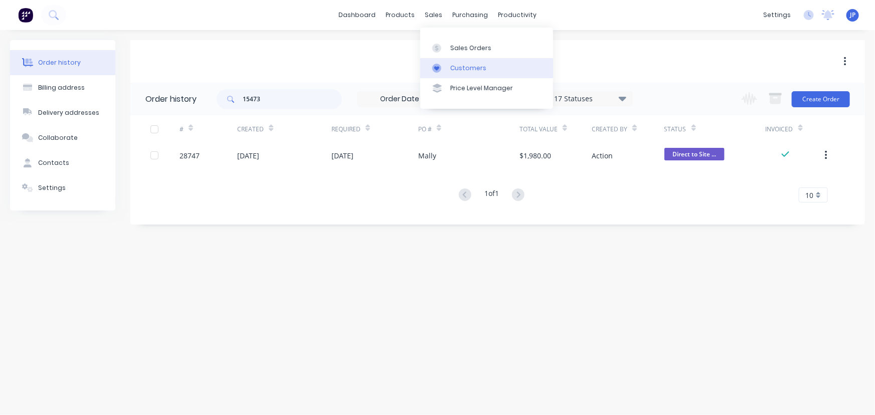
click at [456, 66] on div "Customers" at bounding box center [468, 68] width 36 height 9
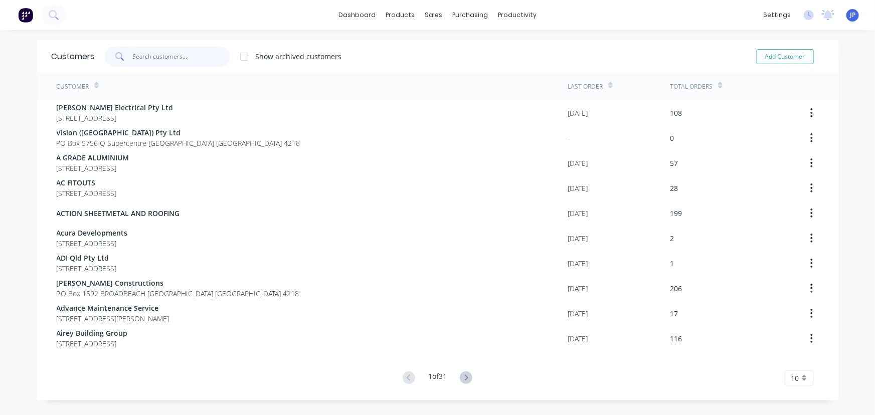
click at [187, 61] on input "text" at bounding box center [181, 57] width 98 height 20
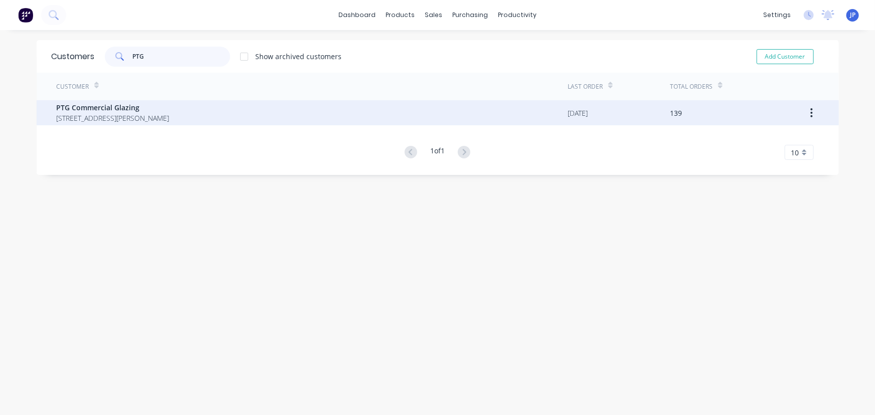
type input "PTG"
click at [170, 121] on span "[STREET_ADDRESS][PERSON_NAME]" at bounding box center [113, 118] width 113 height 11
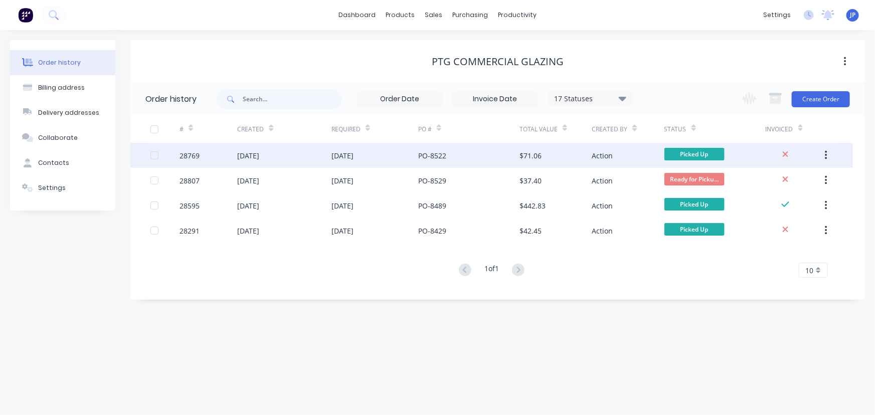
click at [212, 156] on div "28769" at bounding box center [209, 155] width 58 height 25
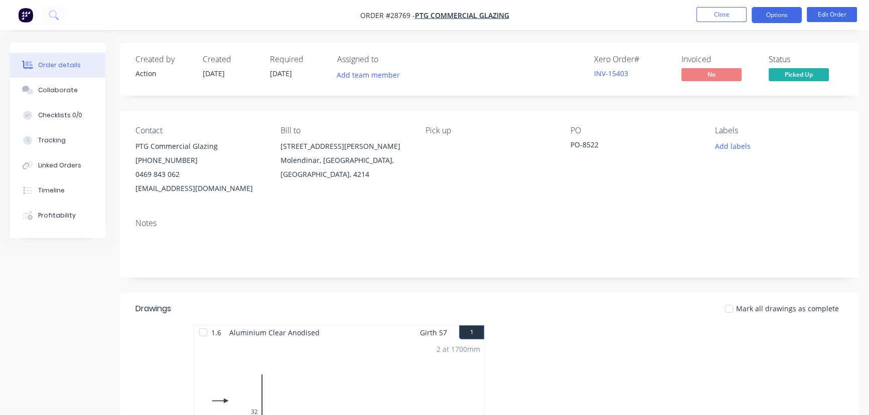
click at [756, 17] on button "Options" at bounding box center [776, 15] width 50 height 16
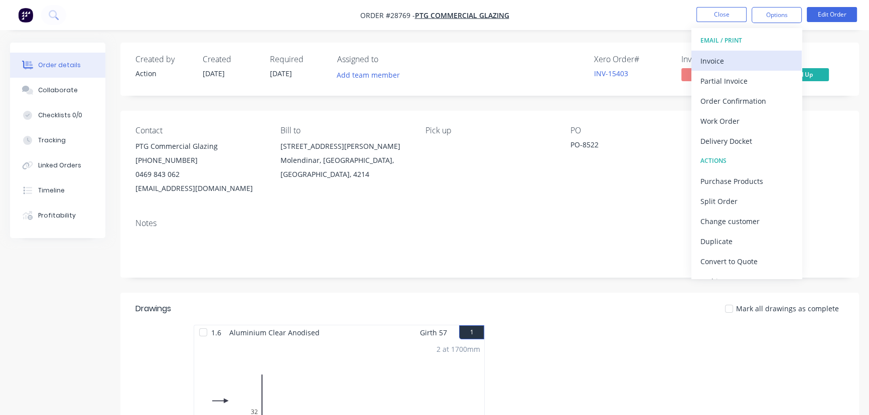
click at [738, 55] on div "Invoice" at bounding box center [746, 61] width 92 height 15
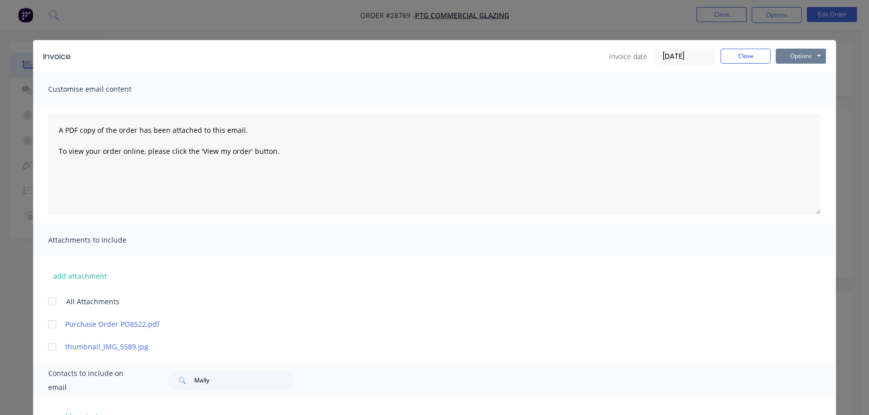
click at [780, 55] on button "Options" at bounding box center [801, 56] width 50 height 15
click at [785, 89] on button "Print" at bounding box center [808, 90] width 64 height 17
click at [742, 55] on button "Close" at bounding box center [745, 56] width 50 height 15
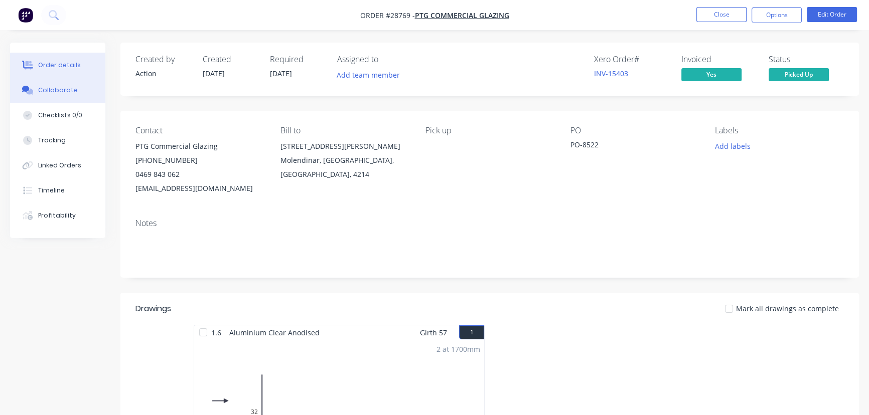
click at [54, 92] on div "Collaborate" at bounding box center [58, 90] width 40 height 9
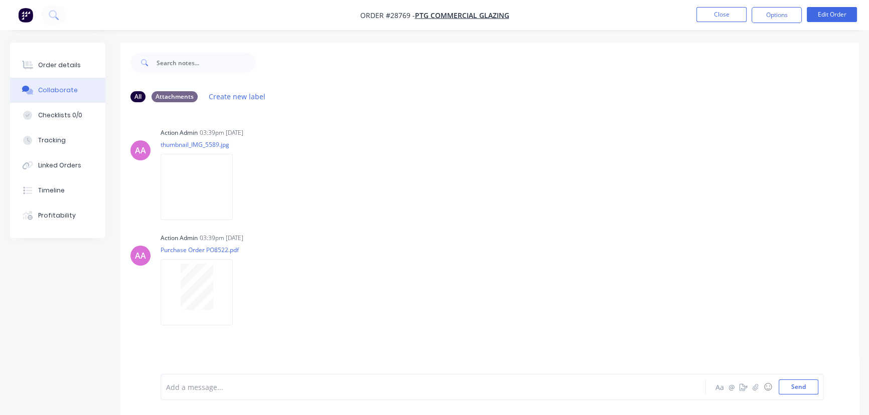
click at [179, 381] on div "Add a message..." at bounding box center [410, 387] width 489 height 15
click at [794, 393] on button "Send" at bounding box center [799, 387] width 40 height 15
click at [717, 15] on button "Close" at bounding box center [721, 14] width 50 height 15
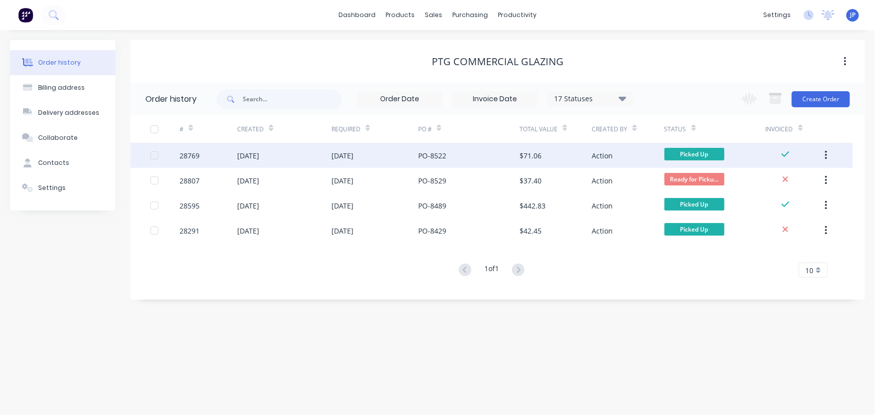
click at [828, 151] on button "button" at bounding box center [827, 155] width 24 height 18
click at [788, 180] on div "Archive" at bounding box center [790, 182] width 77 height 15
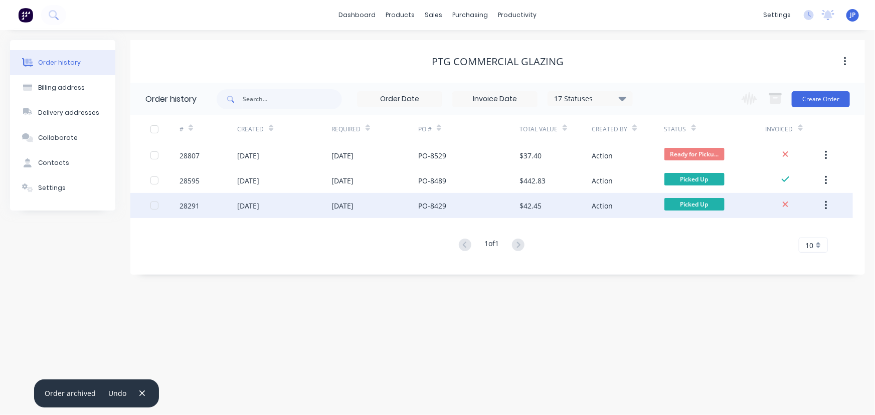
click at [374, 210] on div "[DATE]" at bounding box center [375, 205] width 87 height 25
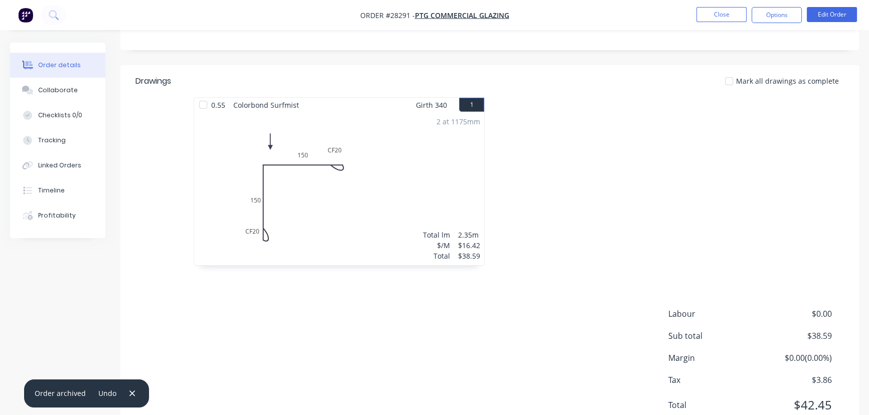
scroll to position [45, 0]
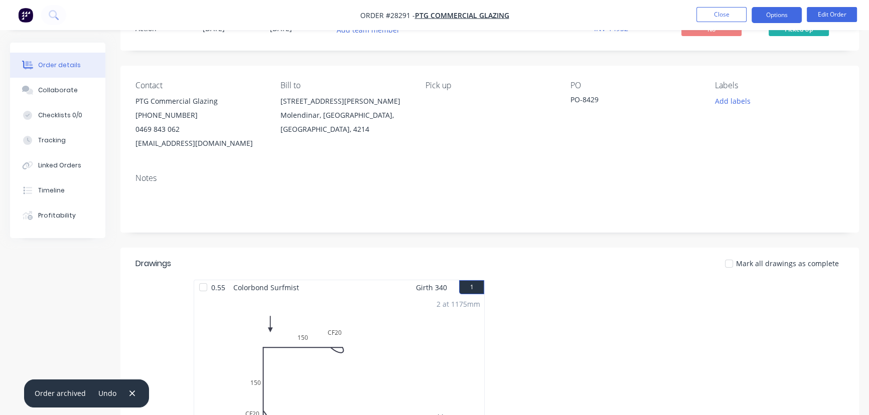
click at [775, 12] on button "Options" at bounding box center [776, 15] width 50 height 16
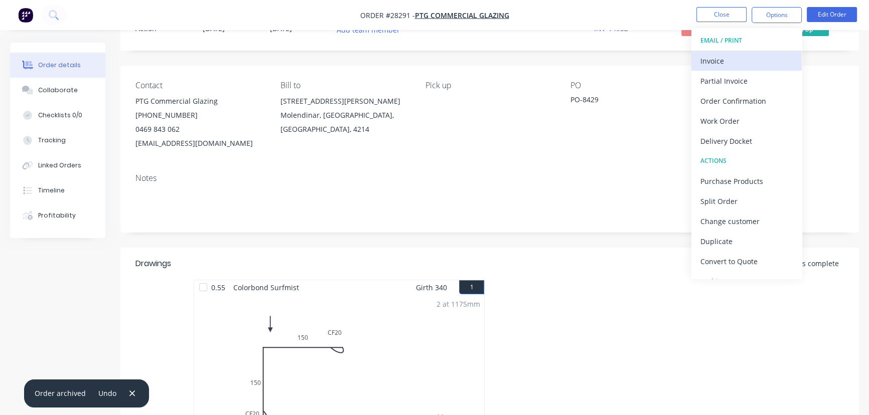
click at [722, 57] on div "Invoice" at bounding box center [746, 61] width 92 height 15
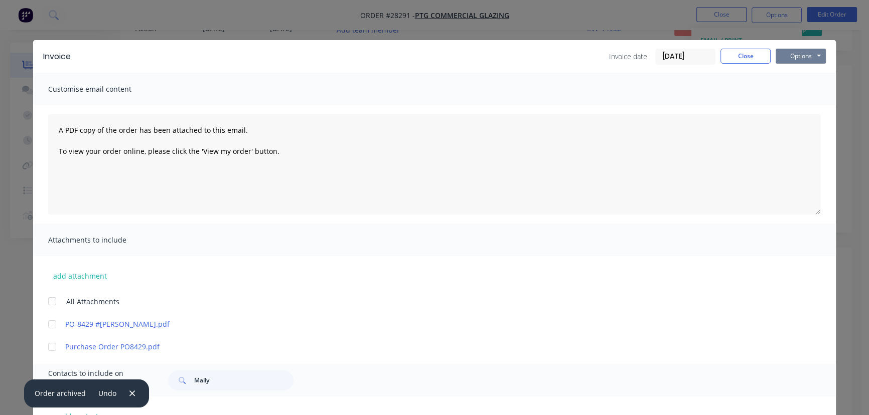
click at [807, 58] on button "Options" at bounding box center [801, 56] width 50 height 15
click at [797, 94] on button "Print" at bounding box center [808, 90] width 64 height 17
click at [753, 55] on button "Close" at bounding box center [745, 56] width 50 height 15
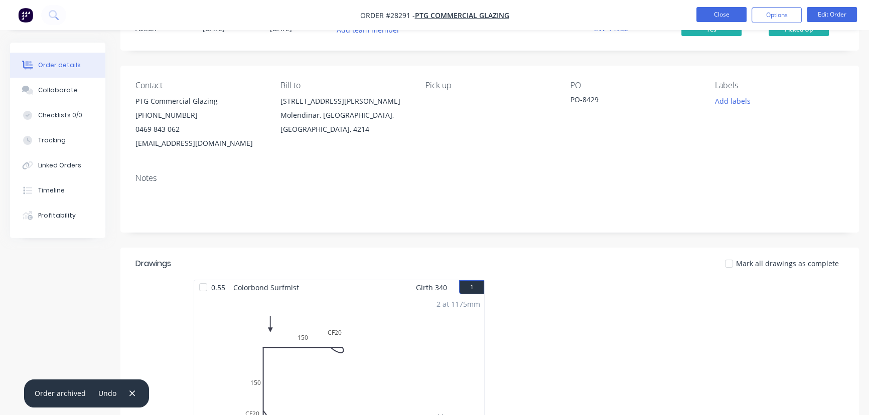
click at [708, 18] on button "Close" at bounding box center [721, 14] width 50 height 15
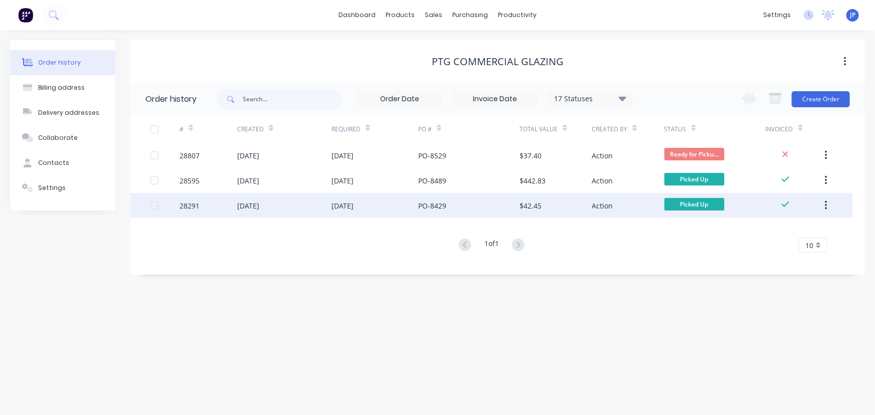
click at [378, 208] on div "[DATE]" at bounding box center [375, 205] width 87 height 25
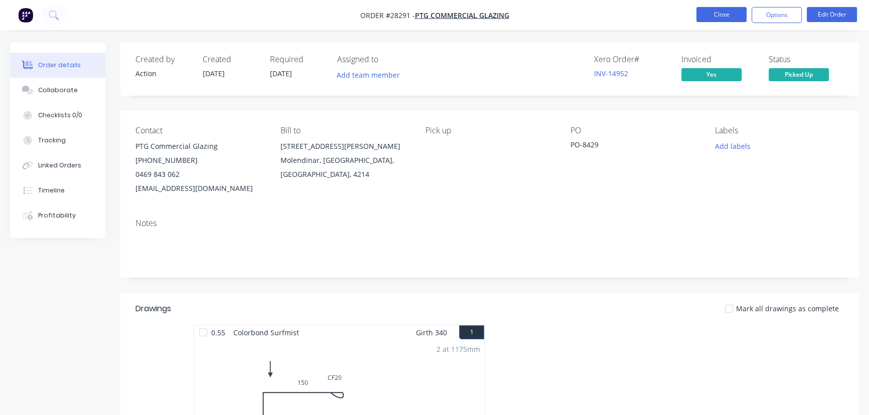
click at [707, 17] on button "Close" at bounding box center [721, 14] width 50 height 15
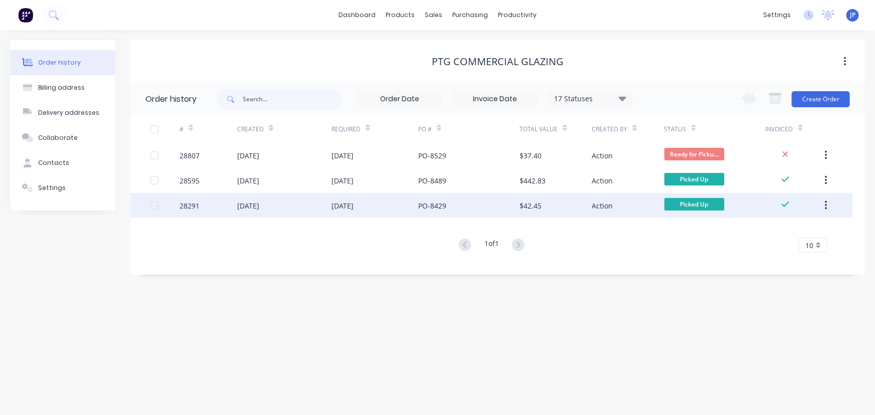
click at [825, 207] on icon "button" at bounding box center [826, 205] width 3 height 11
click at [790, 232] on div "Archive" at bounding box center [790, 232] width 77 height 15
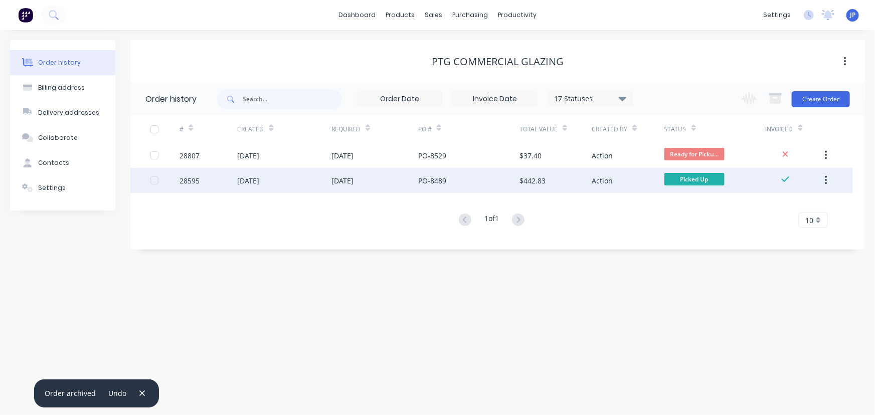
click at [828, 179] on icon "button" at bounding box center [826, 180] width 3 height 11
click at [785, 206] on div "Archive" at bounding box center [790, 207] width 77 height 15
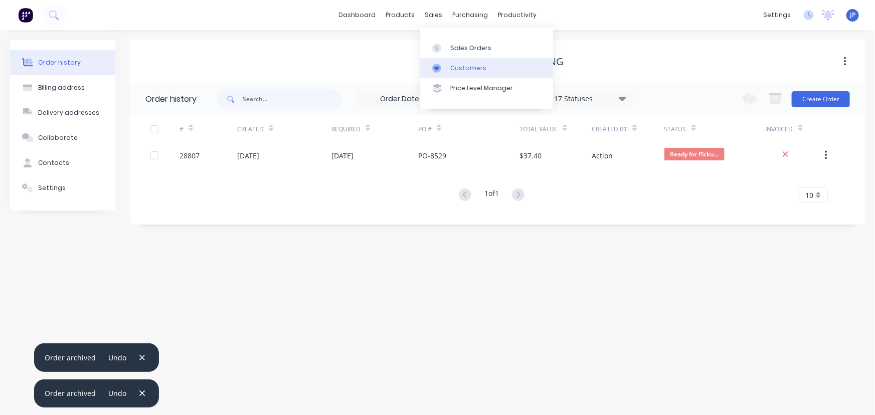
click at [453, 69] on div "Customers" at bounding box center [468, 68] width 36 height 9
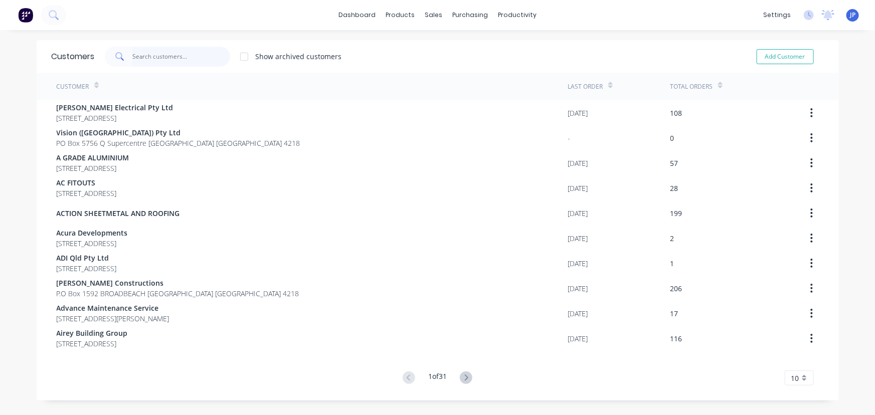
click at [198, 56] on input "text" at bounding box center [181, 57] width 98 height 20
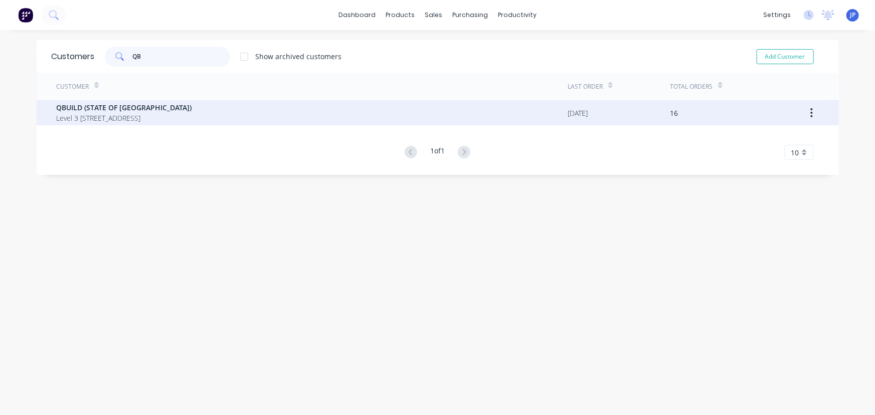
type input "QB"
click at [172, 117] on span "Level 3 [STREET_ADDRESS]" at bounding box center [124, 118] width 135 height 11
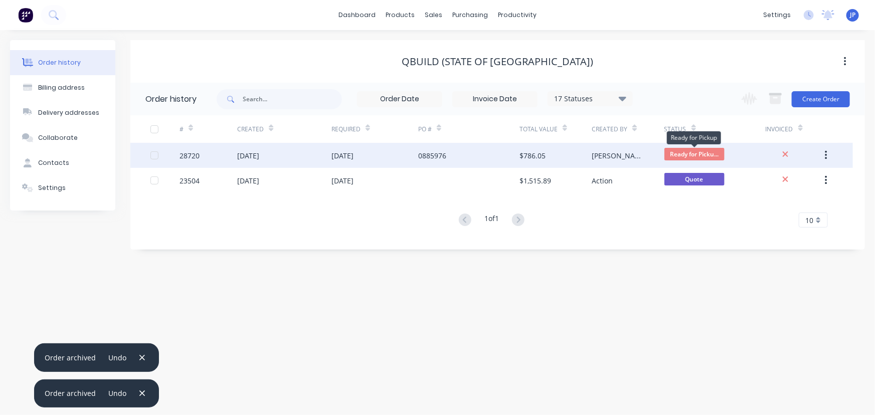
click at [672, 155] on span "Ready for Picku..." at bounding box center [695, 154] width 60 height 13
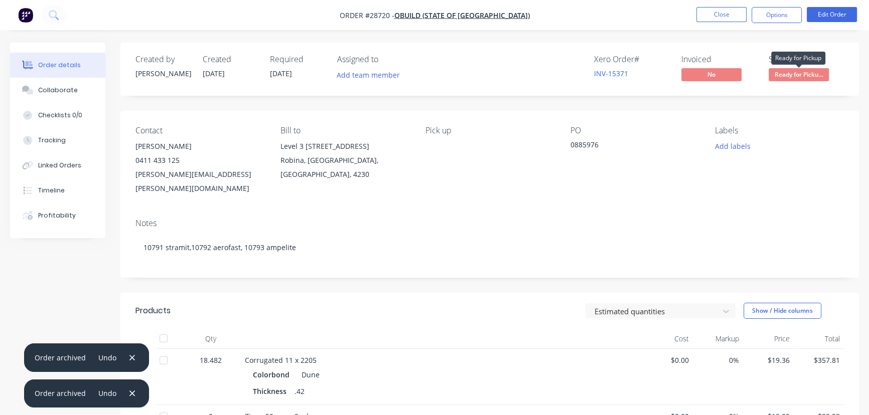
click at [781, 78] on span "Ready for Picku..." at bounding box center [799, 74] width 60 height 13
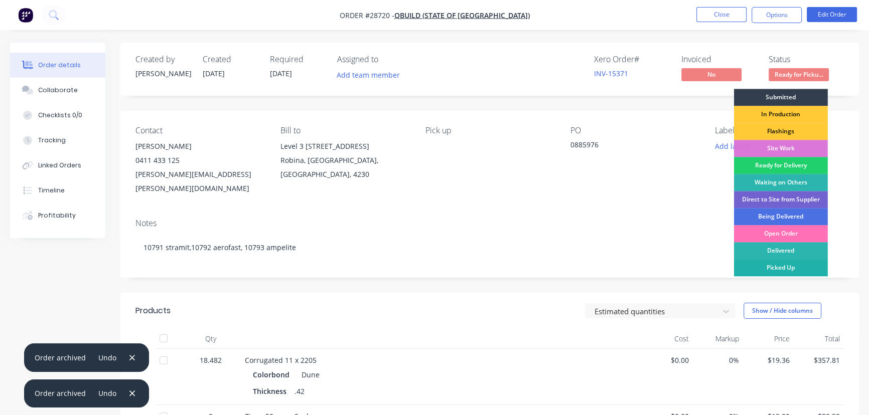
click at [783, 267] on div "Picked Up" at bounding box center [781, 267] width 94 height 17
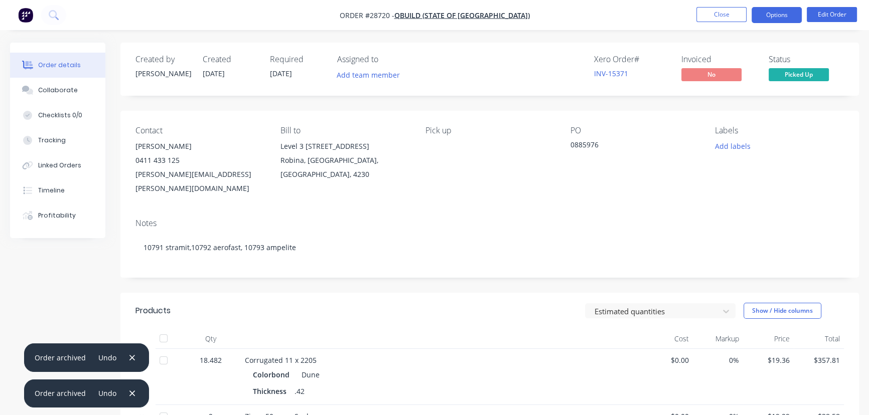
click at [764, 17] on button "Options" at bounding box center [776, 15] width 50 height 16
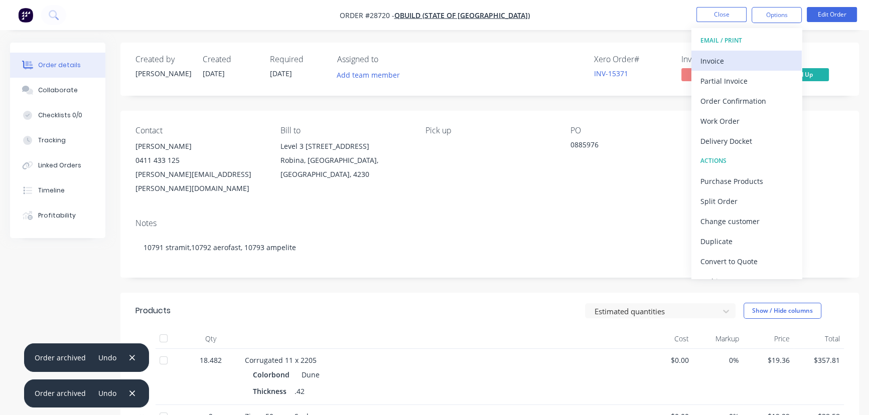
click at [730, 59] on div "Invoice" at bounding box center [746, 61] width 92 height 15
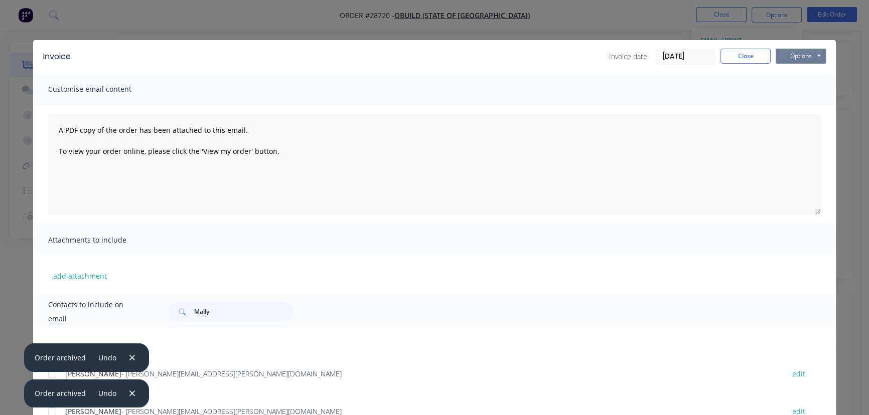
click at [780, 59] on button "Options" at bounding box center [801, 56] width 50 height 15
click at [786, 89] on button "Print" at bounding box center [808, 90] width 64 height 17
click at [744, 55] on button "Close" at bounding box center [745, 56] width 50 height 15
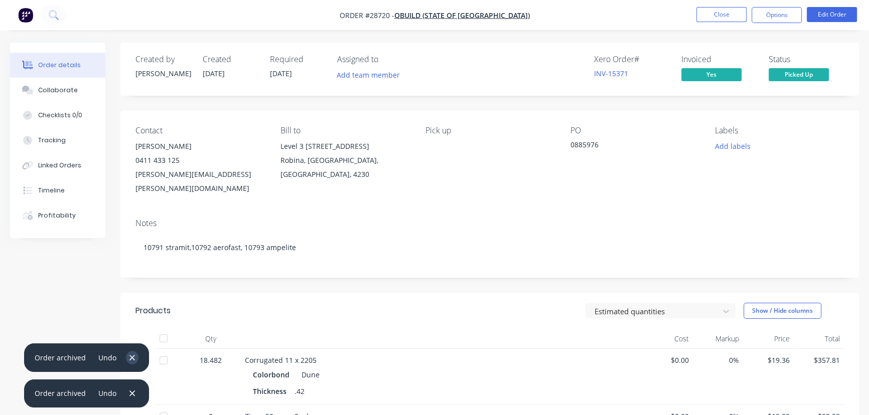
click at [130, 356] on icon "button" at bounding box center [132, 358] width 7 height 9
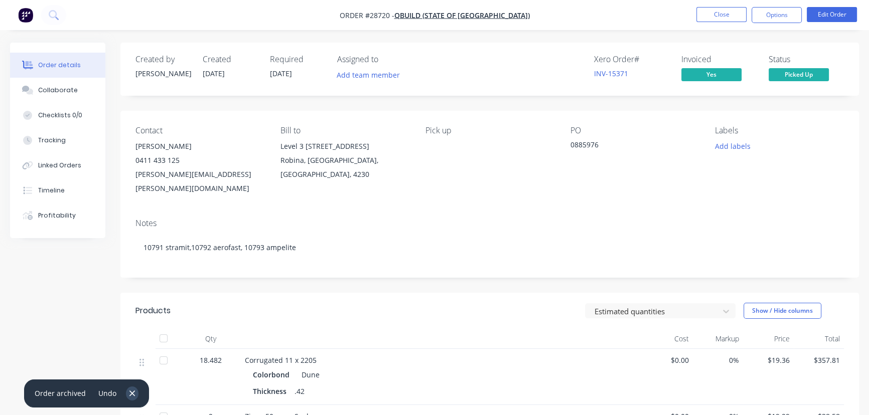
click at [130, 394] on icon "button" at bounding box center [132, 394] width 6 height 6
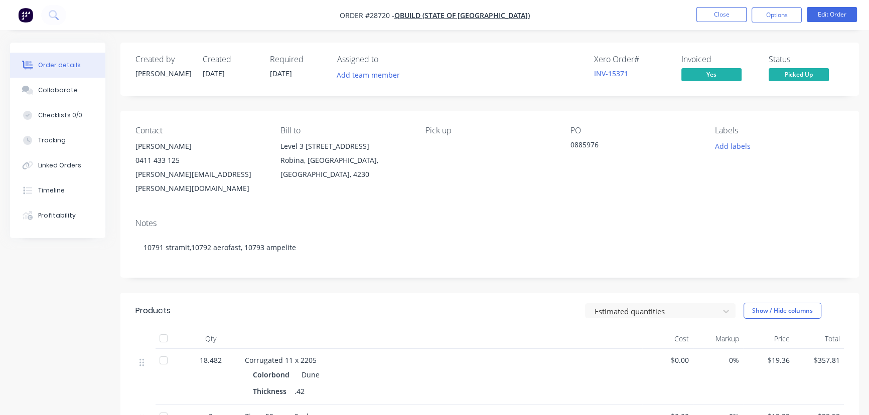
drag, startPoint x: 74, startPoint y: 90, endPoint x: 115, endPoint y: 143, distance: 66.9
click at [74, 91] on button "Collaborate" at bounding box center [57, 90] width 95 height 25
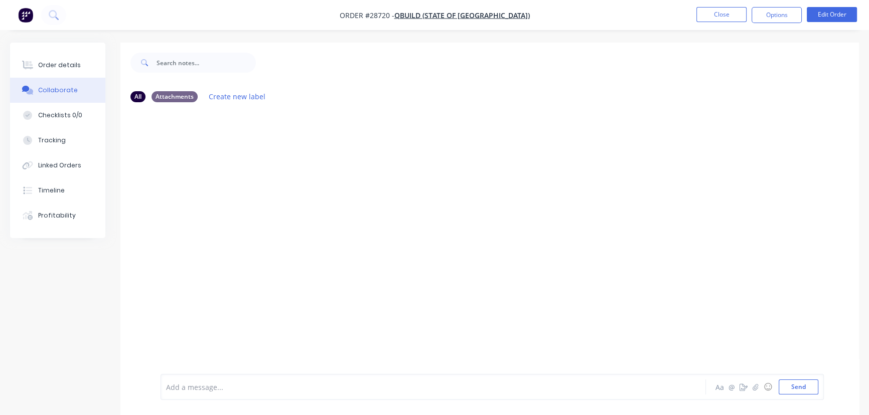
click at [222, 390] on div at bounding box center [411, 387] width 489 height 11
click at [788, 384] on button "Send" at bounding box center [799, 387] width 40 height 15
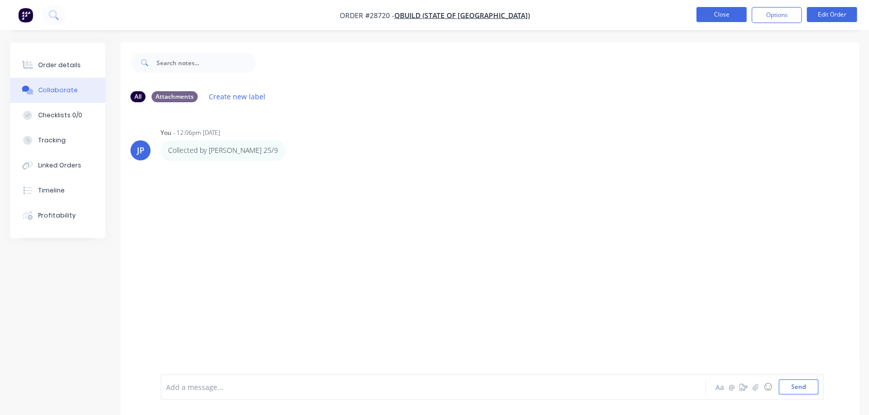
click at [708, 19] on button "Close" at bounding box center [721, 14] width 50 height 15
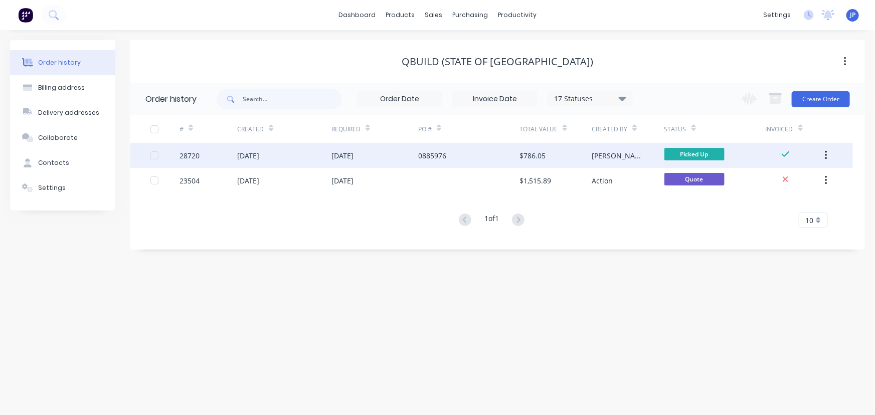
click at [824, 154] on button "button" at bounding box center [827, 155] width 24 height 18
click at [761, 177] on div "Archive" at bounding box center [790, 182] width 77 height 15
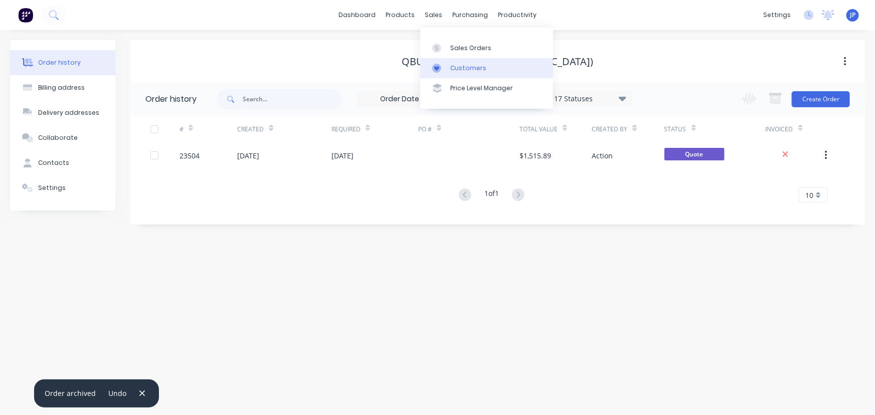
click at [453, 68] on div "Customers" at bounding box center [468, 68] width 36 height 9
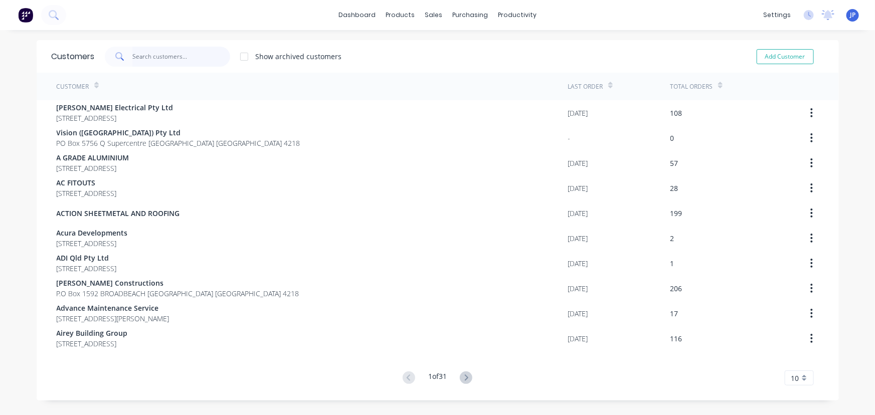
click at [156, 55] on input "text" at bounding box center [181, 57] width 98 height 20
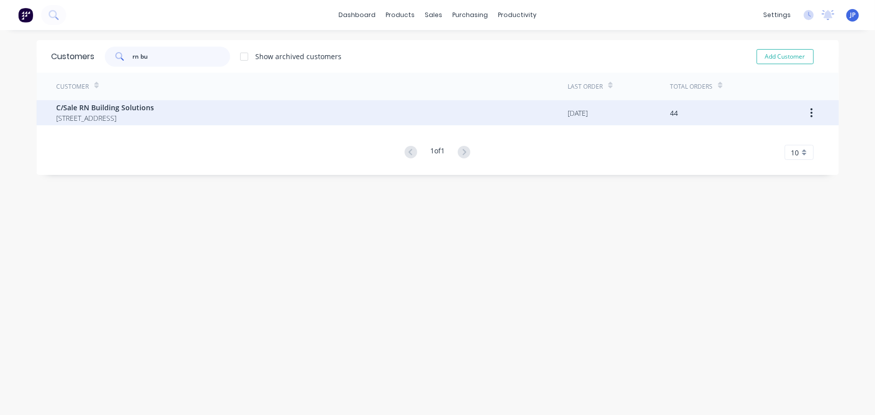
type input "rn bu"
click at [89, 111] on span "C/Sale RN Building Solutions" at bounding box center [106, 107] width 98 height 11
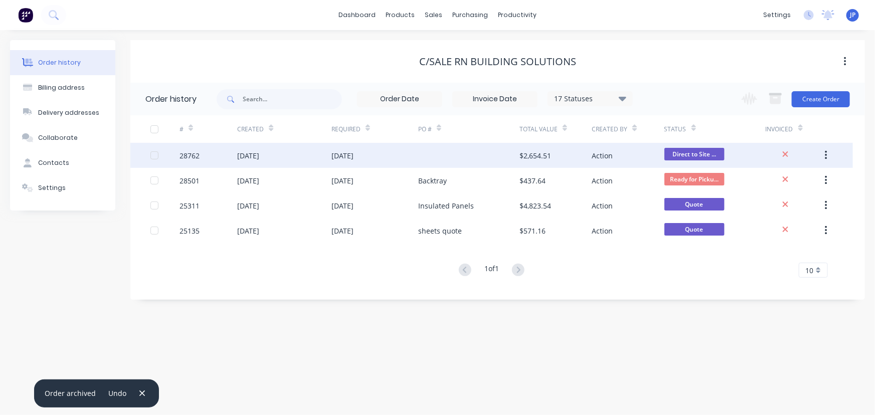
click at [282, 159] on div "[DATE]" at bounding box center [284, 155] width 94 height 25
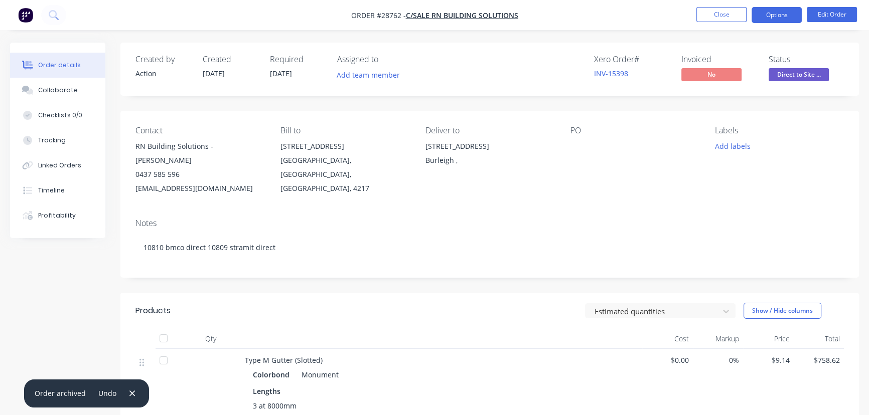
click at [777, 18] on button "Options" at bounding box center [776, 15] width 50 height 16
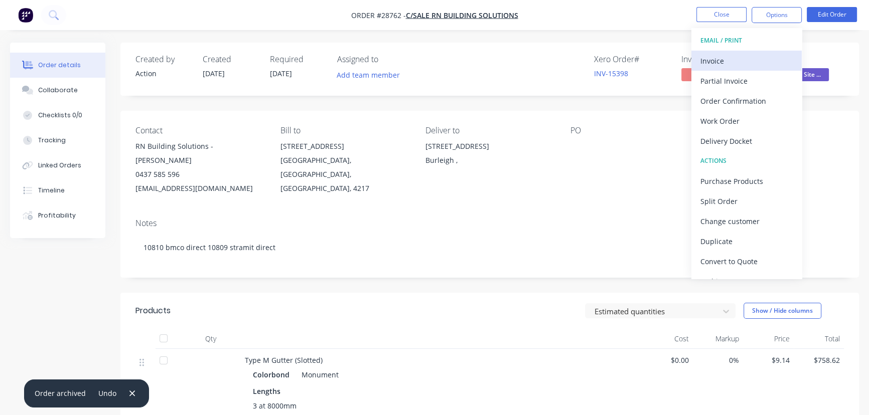
click at [730, 59] on div "Invoice" at bounding box center [746, 61] width 92 height 15
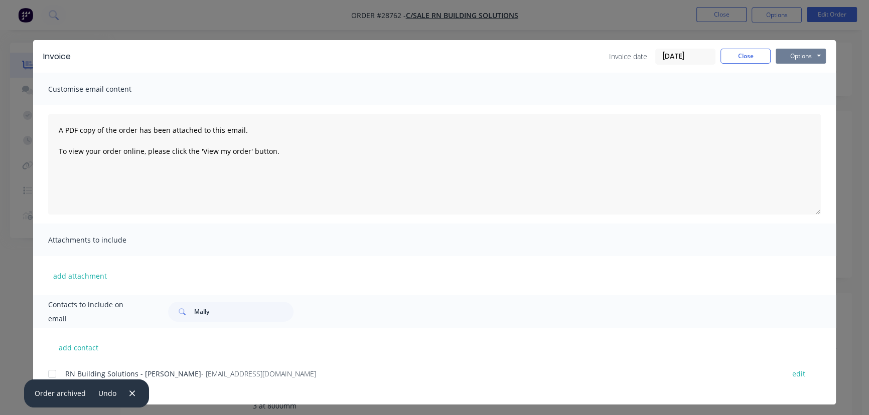
click at [792, 54] on button "Options" at bounding box center [801, 56] width 50 height 15
click at [792, 90] on button "Print" at bounding box center [808, 90] width 64 height 17
click at [735, 57] on button "Close" at bounding box center [745, 56] width 50 height 15
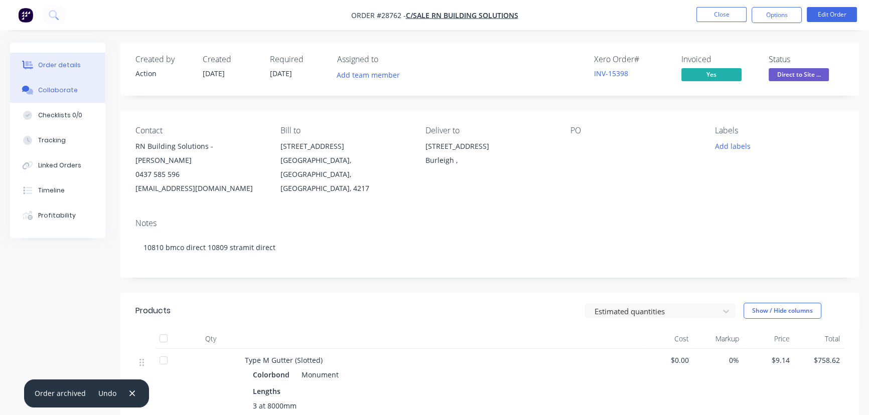
click at [78, 92] on button "Collaborate" at bounding box center [57, 90] width 95 height 25
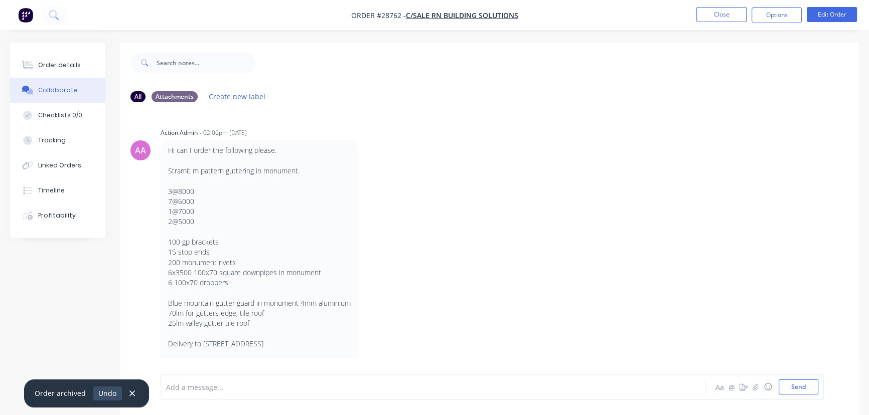
drag, startPoint x: 108, startPoint y: 395, endPoint x: 147, endPoint y: 396, distance: 39.6
click at [108, 395] on button "Undo" at bounding box center [107, 394] width 29 height 14
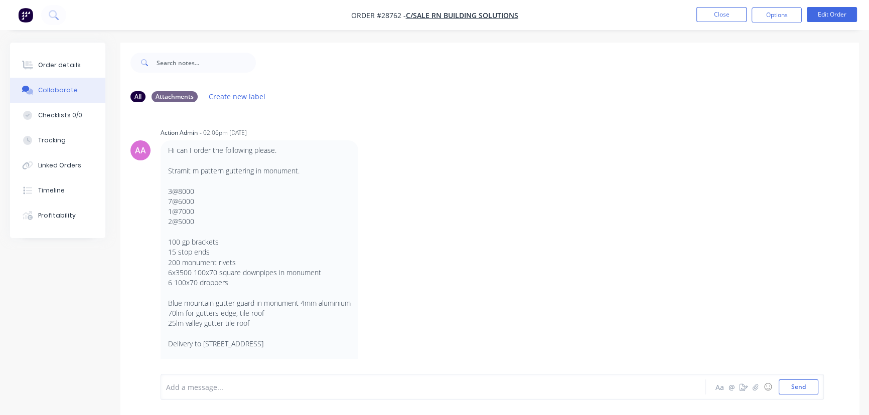
click at [190, 399] on div "Add a message... Aa @ ☺ Send" at bounding box center [492, 387] width 663 height 26
click at [196, 386] on div at bounding box center [411, 387] width 489 height 11
click at [789, 389] on button "Send" at bounding box center [799, 387] width 40 height 15
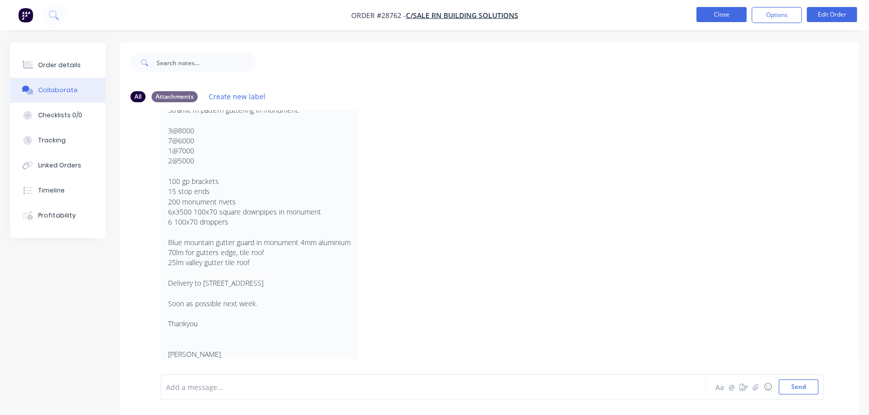
click at [712, 16] on button "Close" at bounding box center [721, 14] width 50 height 15
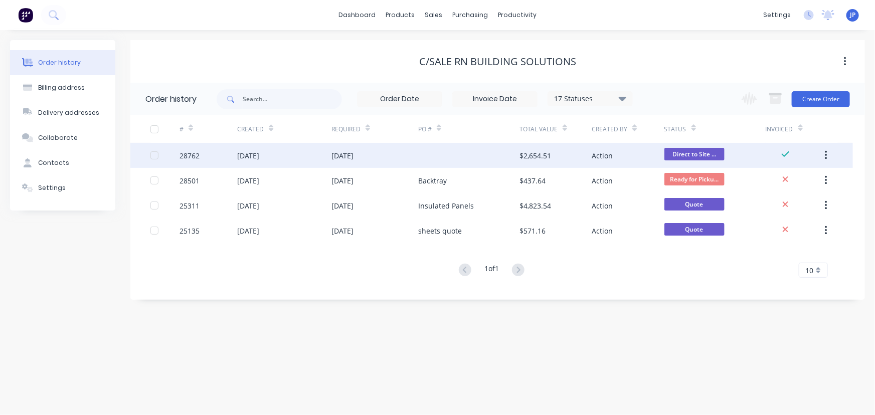
click at [827, 152] on icon "button" at bounding box center [826, 155] width 2 height 9
click at [803, 181] on div "Archive" at bounding box center [790, 182] width 77 height 15
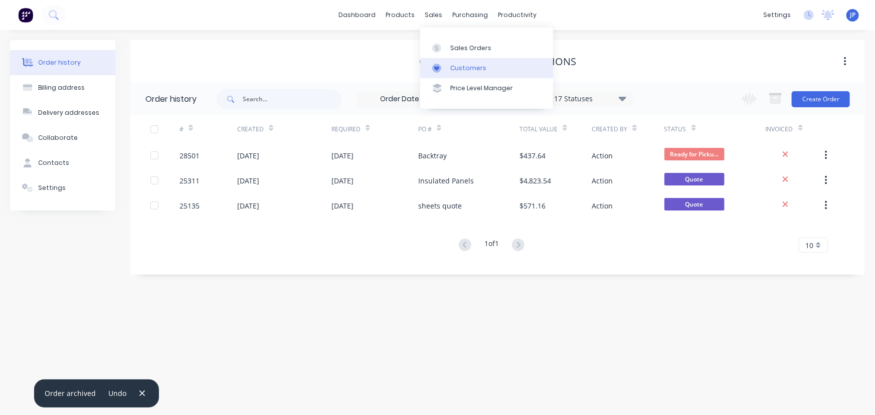
click at [451, 65] on div "Customers" at bounding box center [468, 68] width 36 height 9
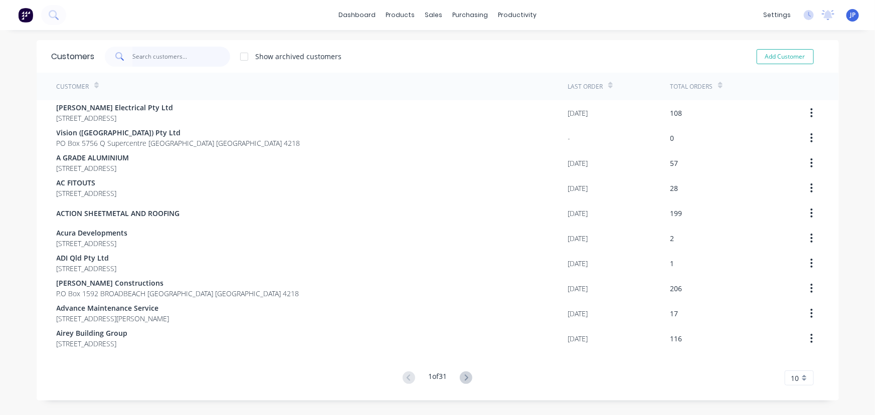
click at [167, 62] on input "text" at bounding box center [181, 57] width 98 height 20
type input "x"
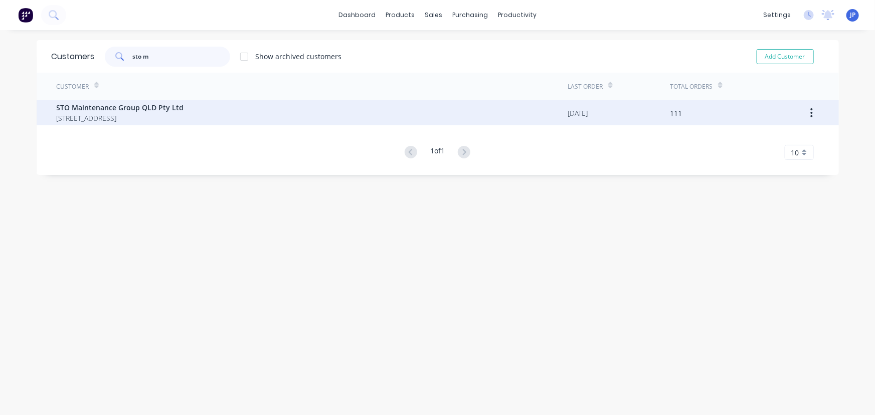
type input "sto m"
click at [93, 110] on span "STO Maintenance Group QLD Pty Ltd" at bounding box center [120, 107] width 127 height 11
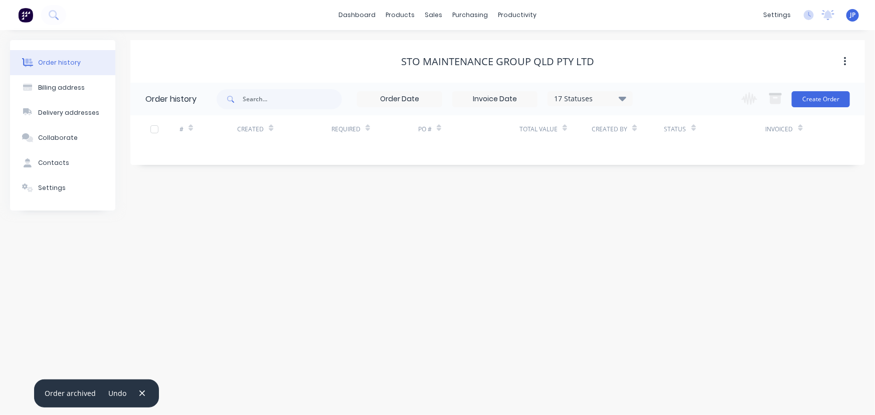
click at [625, 101] on icon at bounding box center [623, 98] width 8 height 12
click at [673, 214] on label at bounding box center [673, 214] width 0 height 0
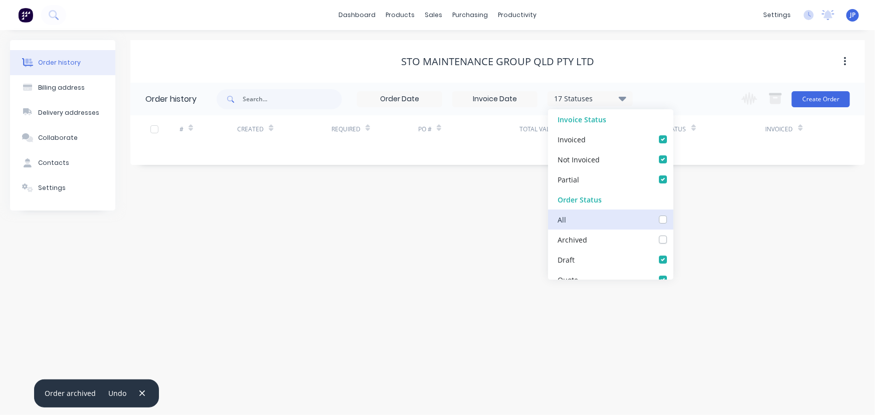
click at [673, 219] on input "checkbox" at bounding box center [677, 219] width 8 height 10
checkbox input "true"
click at [285, 100] on input "text" at bounding box center [292, 99] width 99 height 20
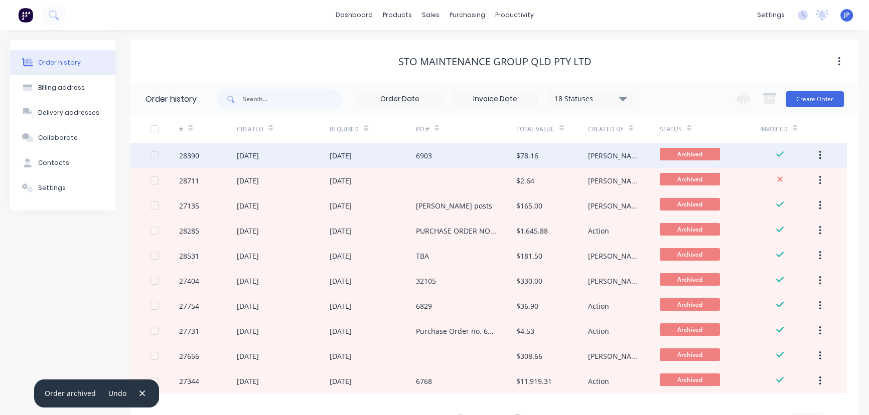
click at [260, 148] on div "[DATE]" at bounding box center [283, 155] width 93 height 25
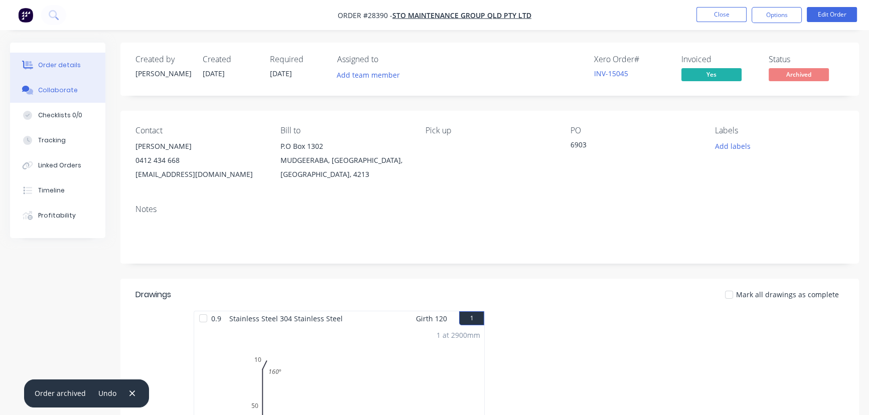
click at [66, 90] on div "Collaborate" at bounding box center [58, 90] width 40 height 9
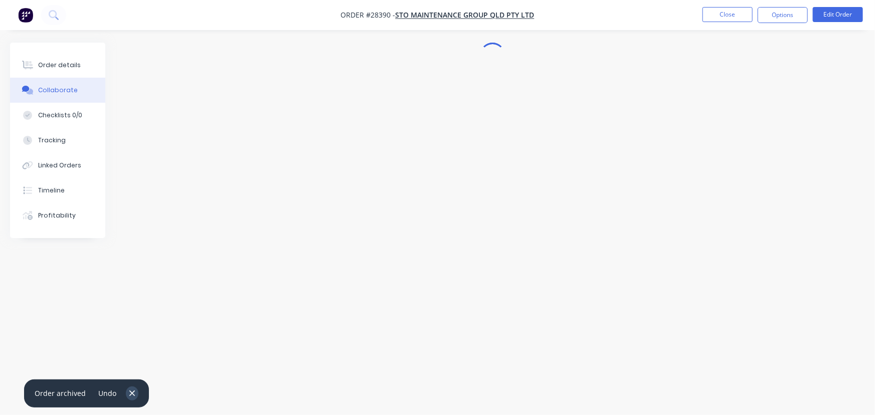
click at [128, 400] on button "button" at bounding box center [132, 394] width 13 height 14
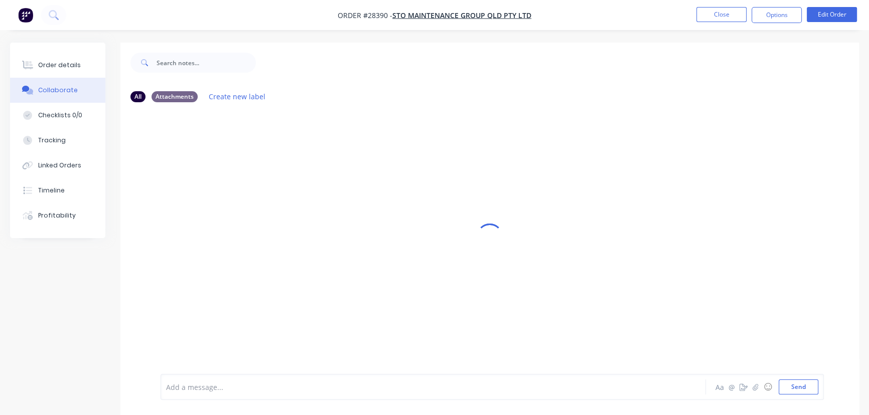
click at [188, 391] on div at bounding box center [411, 387] width 489 height 11
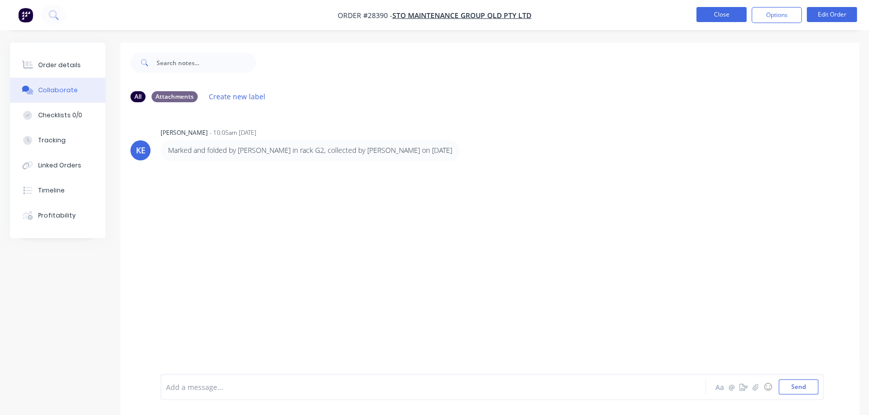
click at [707, 15] on button "Close" at bounding box center [721, 14] width 50 height 15
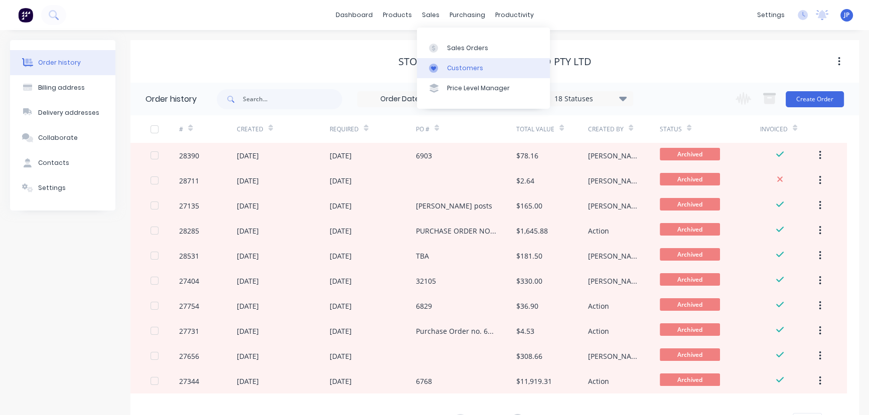
click at [460, 67] on div "Customers" at bounding box center [465, 68] width 36 height 9
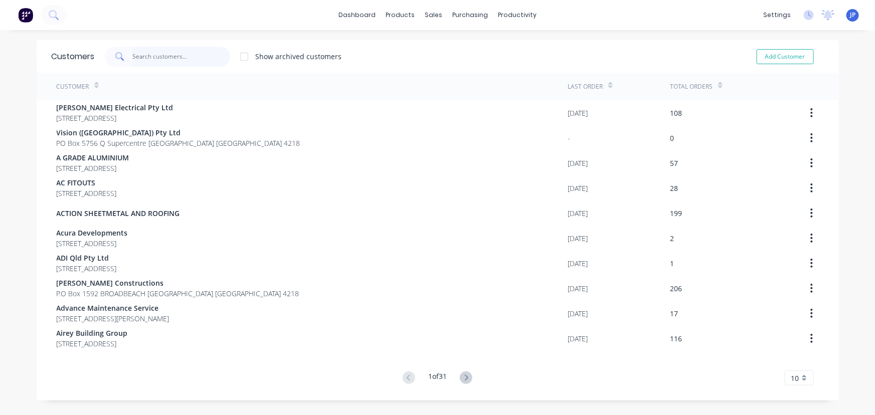
click at [178, 57] on input "text" at bounding box center [181, 57] width 98 height 20
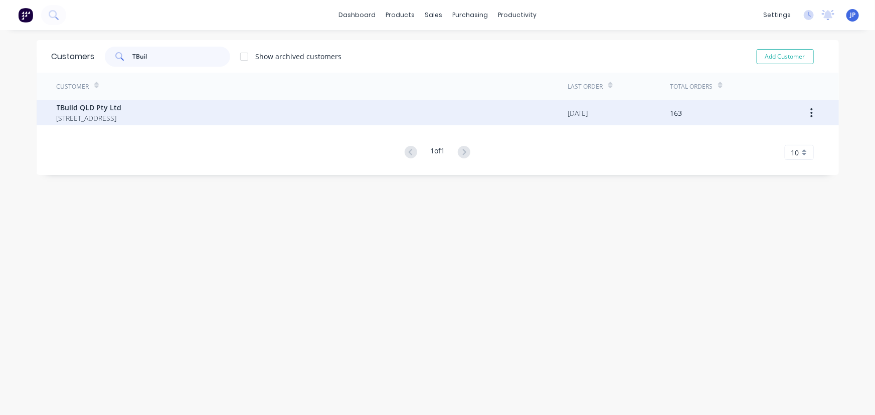
type input "TBuil"
click at [101, 110] on span "TBuild QLD Pty Ltd" at bounding box center [89, 107] width 65 height 11
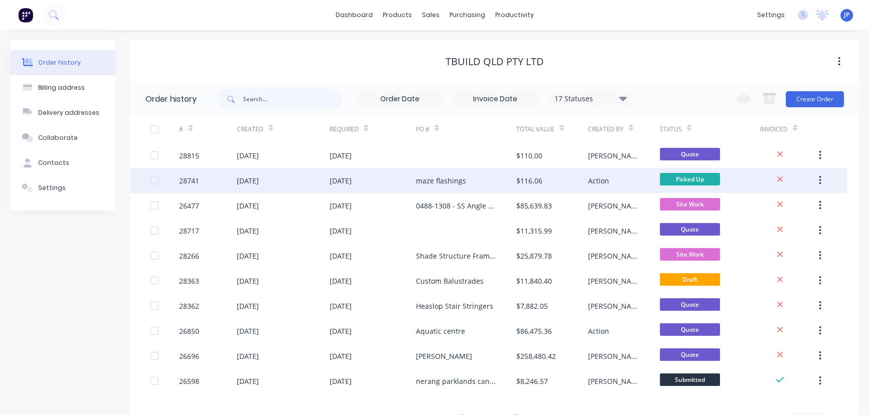
click at [206, 174] on div "28741" at bounding box center [207, 180] width 57 height 25
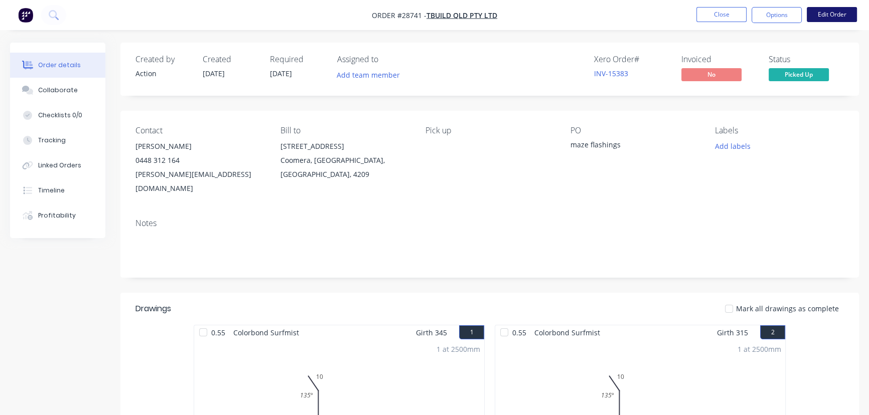
click at [829, 16] on button "Edit Order" at bounding box center [832, 14] width 50 height 15
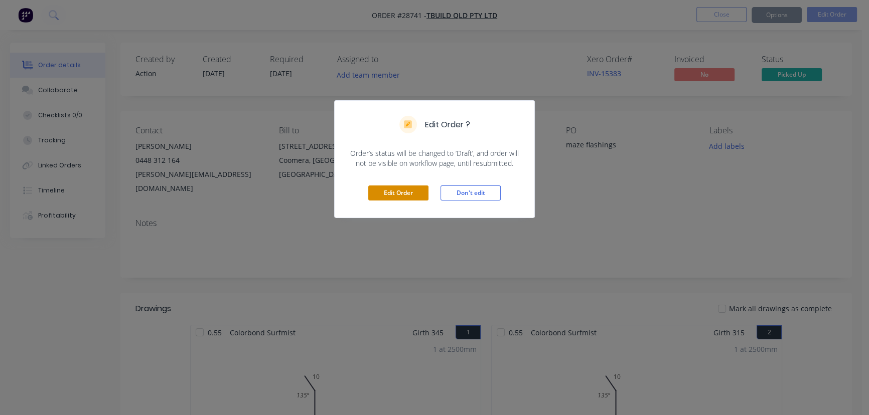
click at [398, 194] on button "Edit Order" at bounding box center [398, 193] width 60 height 15
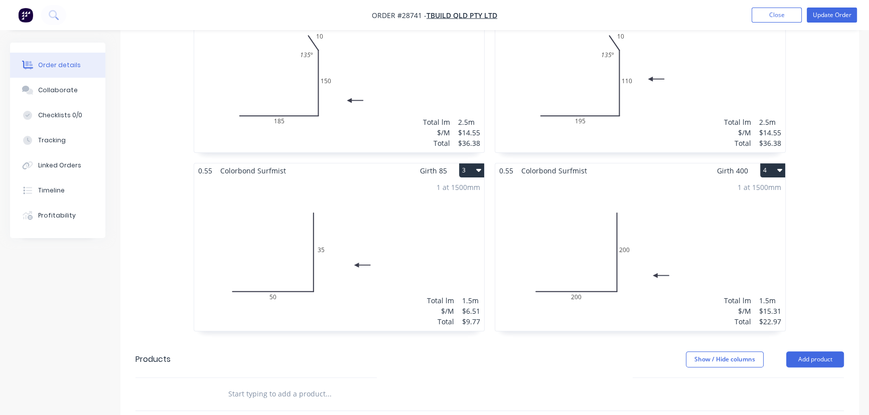
scroll to position [365, 0]
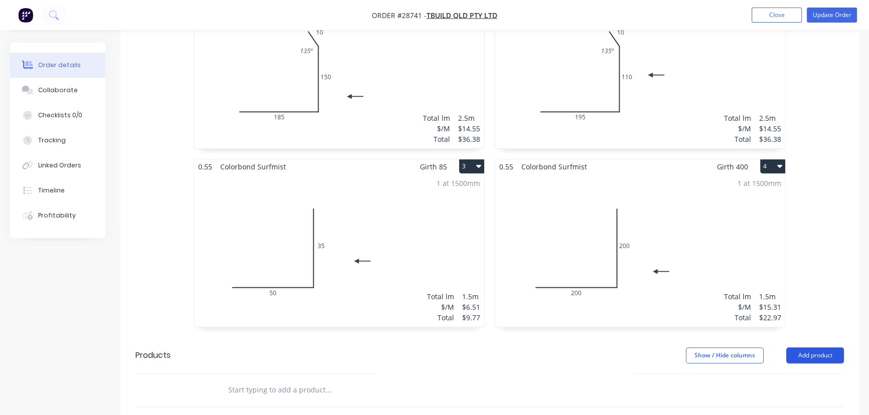
click at [798, 348] on button "Add product" at bounding box center [815, 356] width 58 height 16
click at [777, 374] on div "Product catalogue" at bounding box center [795, 381] width 77 height 15
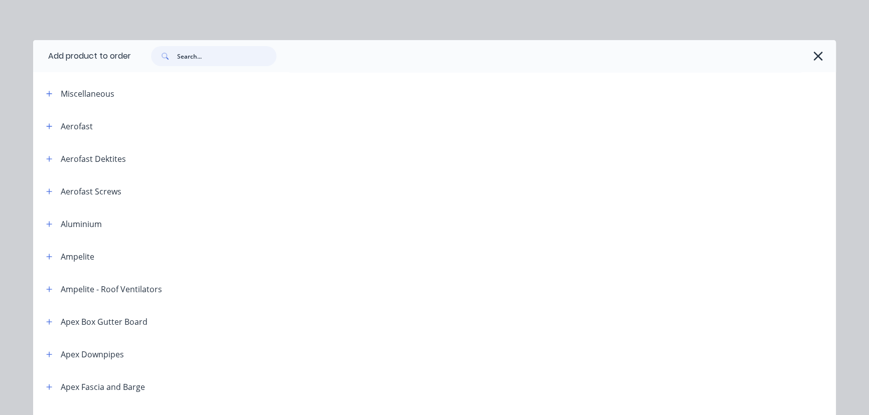
click at [186, 58] on input "text" at bounding box center [226, 56] width 99 height 20
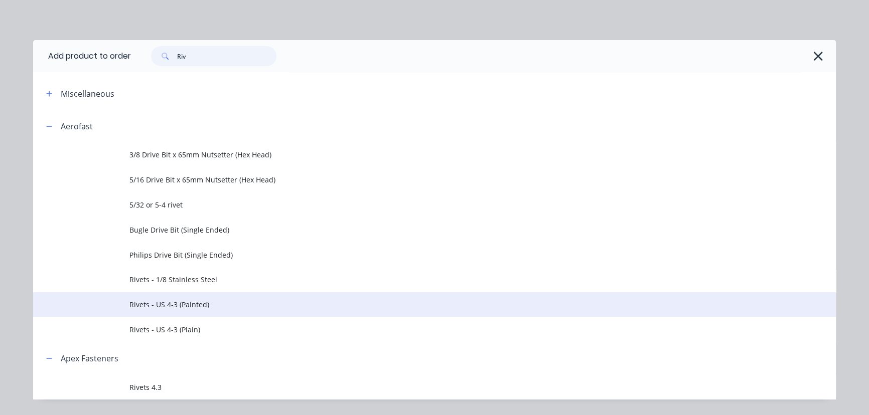
type input "Riv"
click at [181, 301] on span "Rivets - US 4-3 (Painted)" at bounding box center [411, 304] width 565 height 11
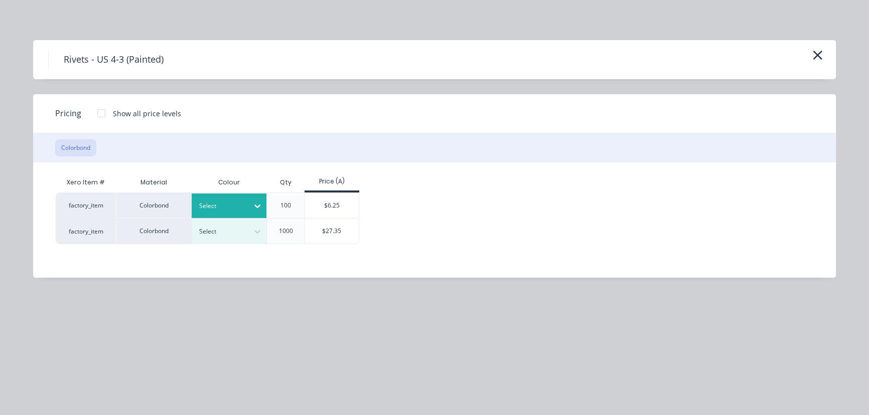
click at [255, 204] on icon at bounding box center [257, 206] width 10 height 10
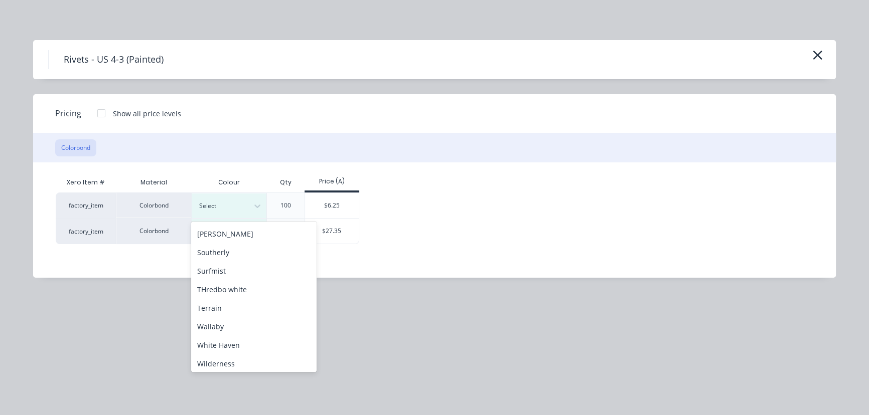
scroll to position [410, 0]
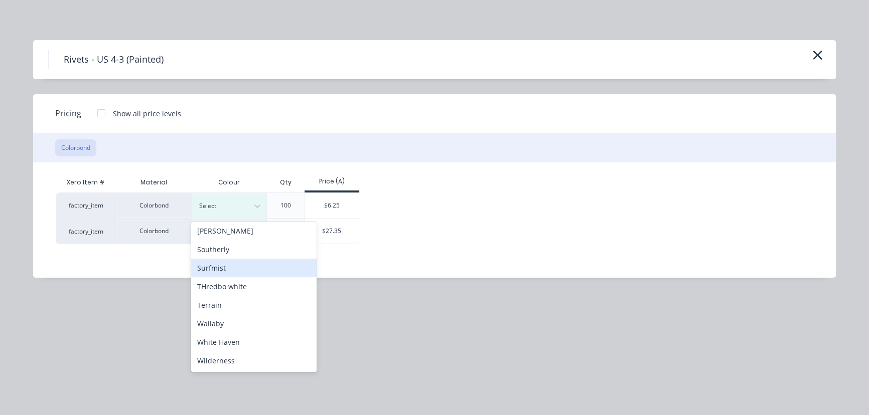
click at [225, 269] on div "Surfmist" at bounding box center [253, 268] width 125 height 19
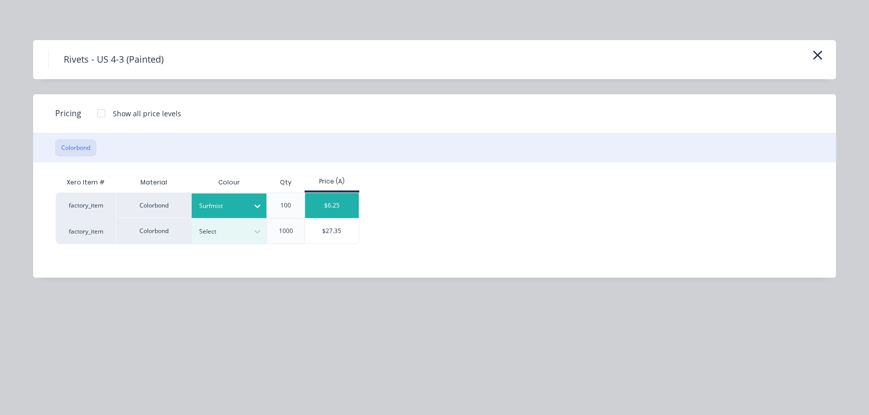
click at [322, 205] on div "$6.25" at bounding box center [332, 205] width 54 height 25
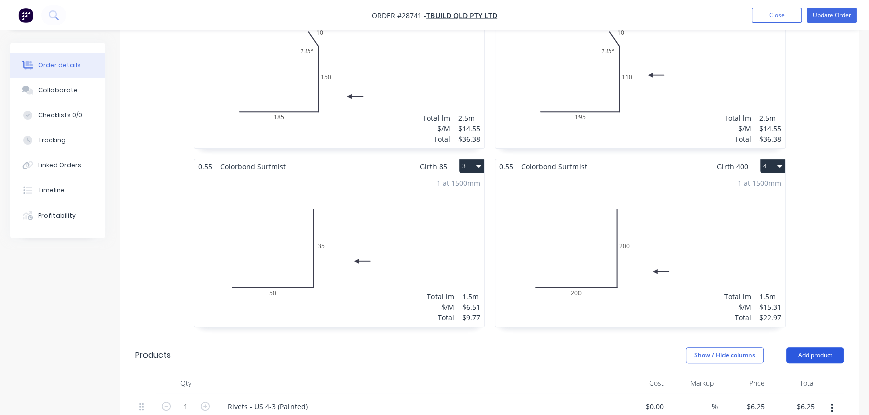
click at [803, 348] on button "Add product" at bounding box center [815, 356] width 58 height 16
click at [793, 374] on div "Product catalogue" at bounding box center [795, 381] width 77 height 15
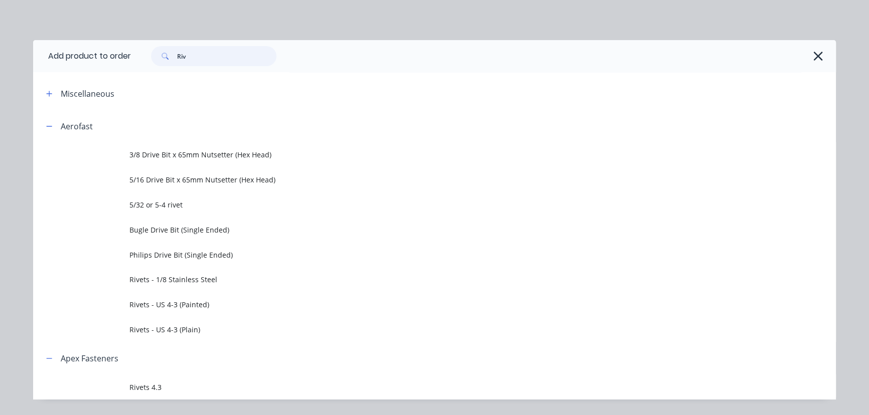
drag, startPoint x: 174, startPoint y: 52, endPoint x: 135, endPoint y: 46, distance: 39.1
click at [135, 46] on div "Riv" at bounding box center [478, 56] width 695 height 20
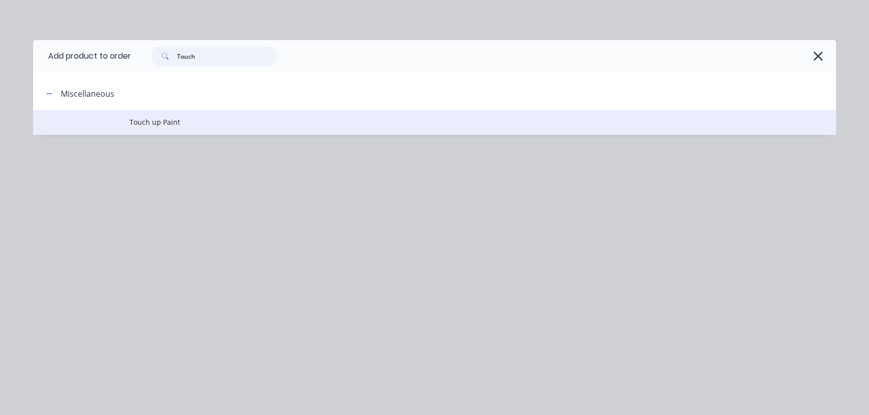
type input "Touch"
click at [145, 124] on span "Touch up Paint" at bounding box center [411, 122] width 565 height 11
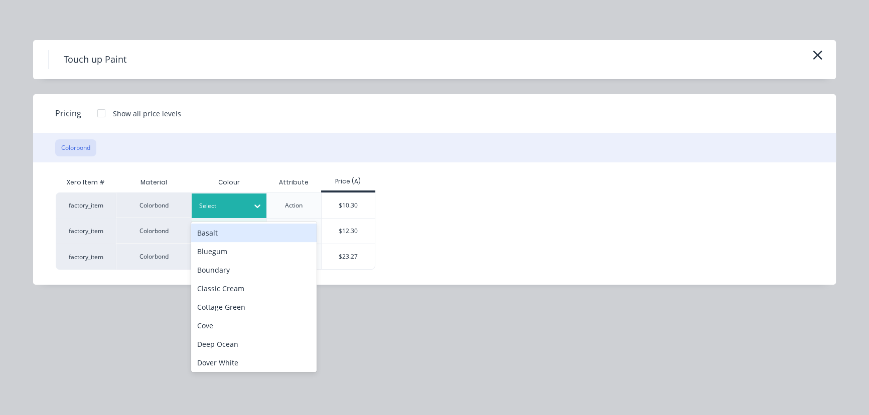
click at [255, 204] on icon at bounding box center [257, 206] width 10 height 10
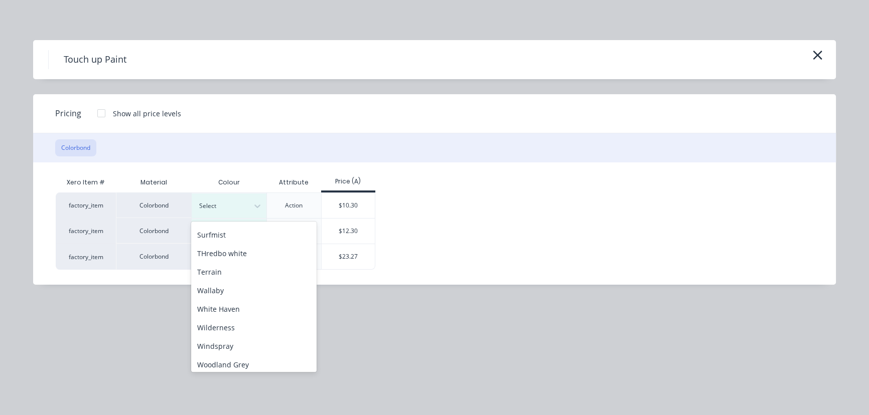
scroll to position [447, 0]
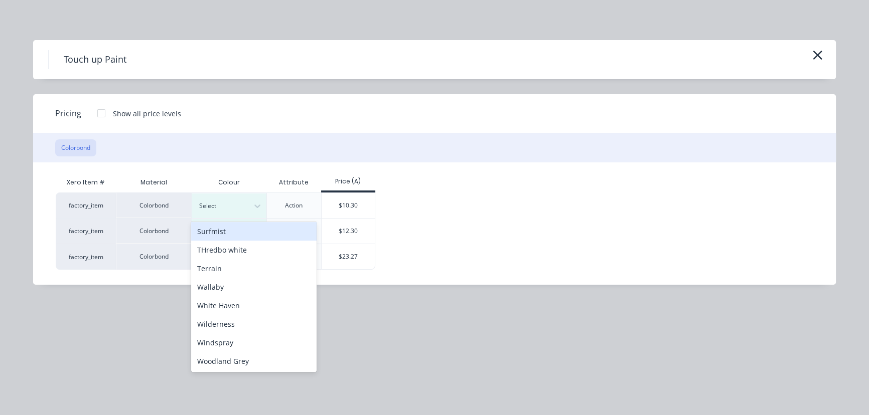
click at [230, 234] on div "Surfmist" at bounding box center [253, 231] width 125 height 19
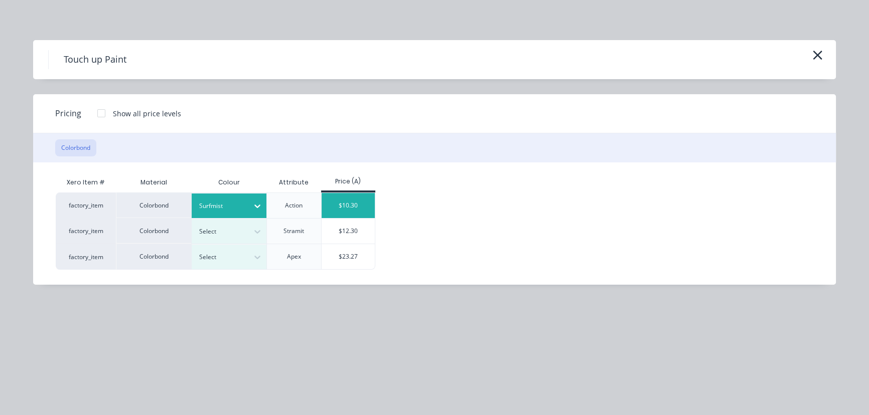
click at [341, 206] on div "$10.30" at bounding box center [349, 205] width 54 height 25
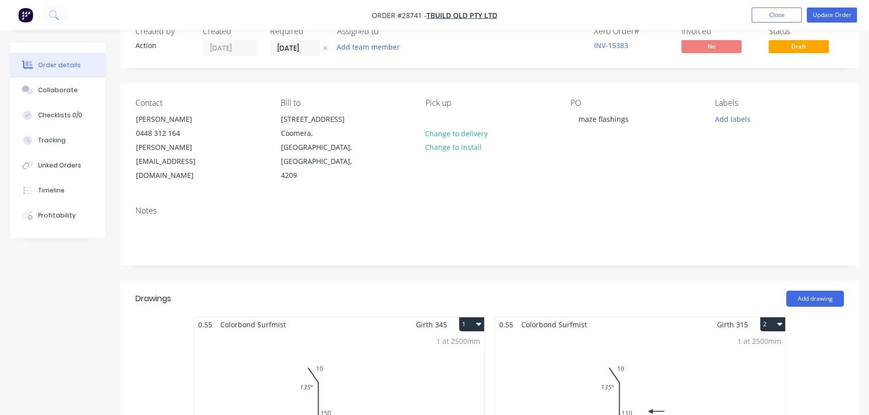
scroll to position [0, 0]
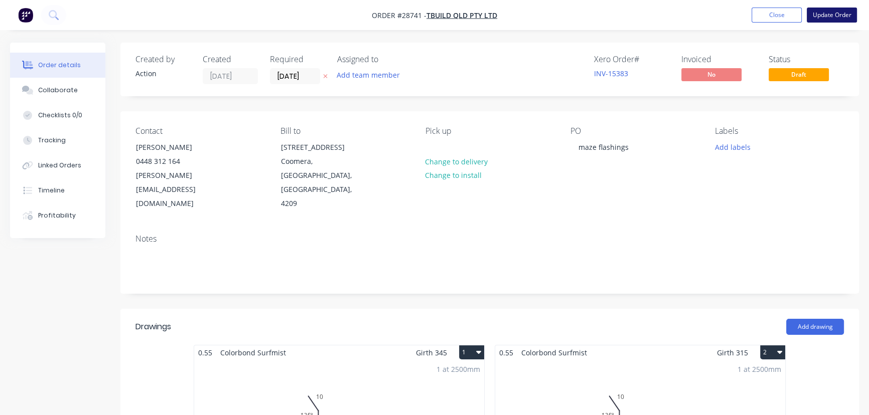
click at [818, 13] on button "Update Order" at bounding box center [832, 15] width 50 height 15
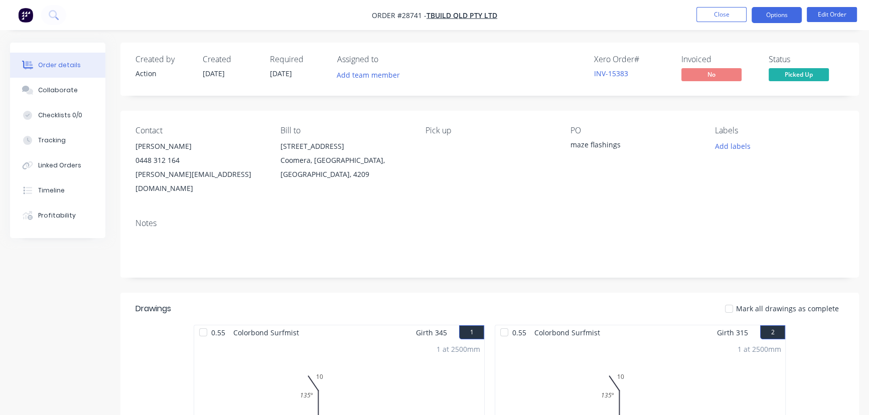
click at [766, 18] on button "Options" at bounding box center [776, 15] width 50 height 16
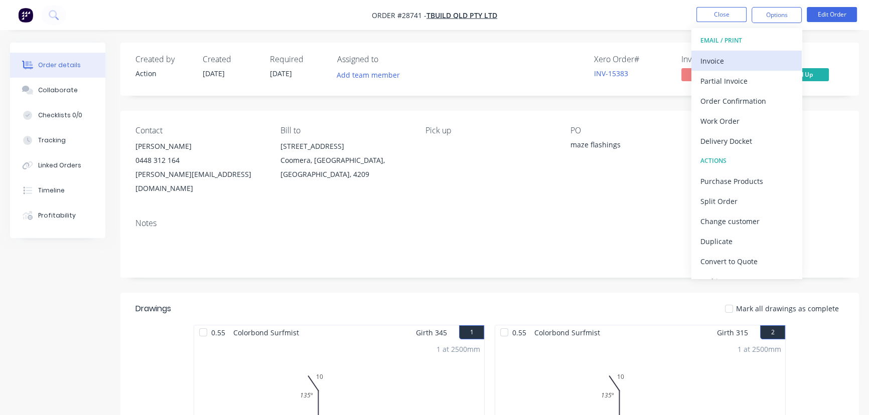
click at [744, 61] on div "Invoice" at bounding box center [746, 61] width 92 height 15
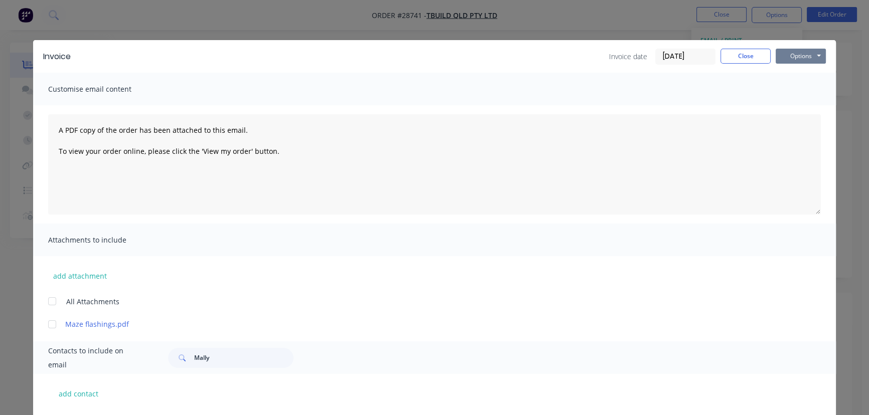
click at [781, 55] on button "Options" at bounding box center [801, 56] width 50 height 15
click at [788, 89] on button "Print" at bounding box center [808, 90] width 64 height 17
click at [731, 55] on button "Close" at bounding box center [745, 56] width 50 height 15
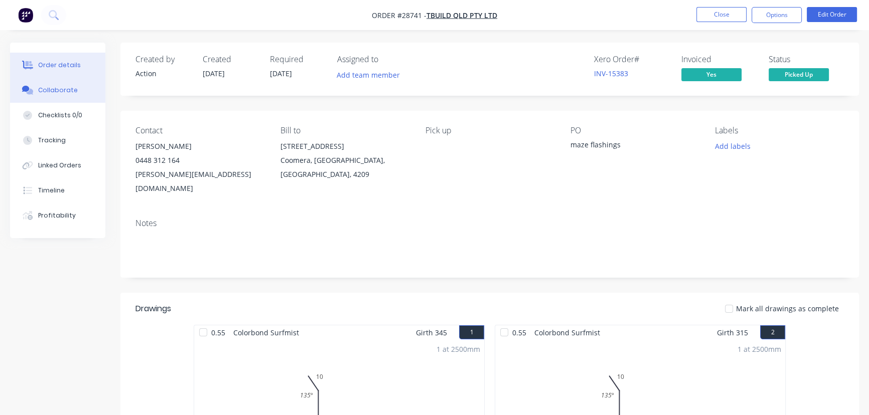
click at [72, 91] on div "Collaborate" at bounding box center [58, 90] width 40 height 9
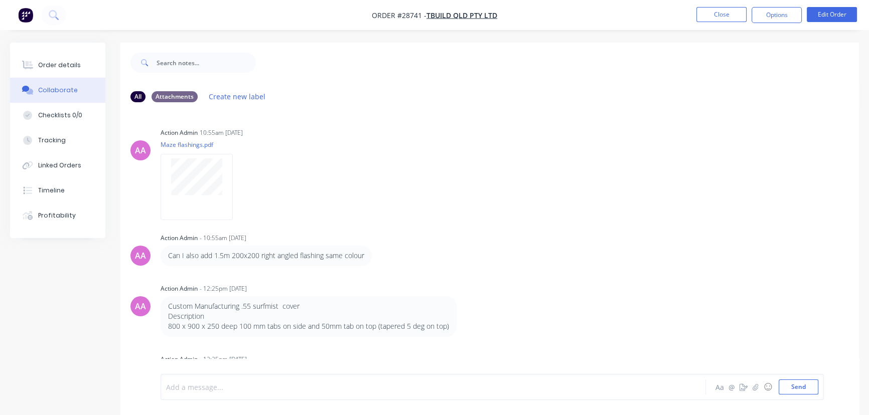
click at [170, 387] on div at bounding box center [411, 387] width 489 height 11
click at [791, 387] on button "Send" at bounding box center [799, 387] width 40 height 15
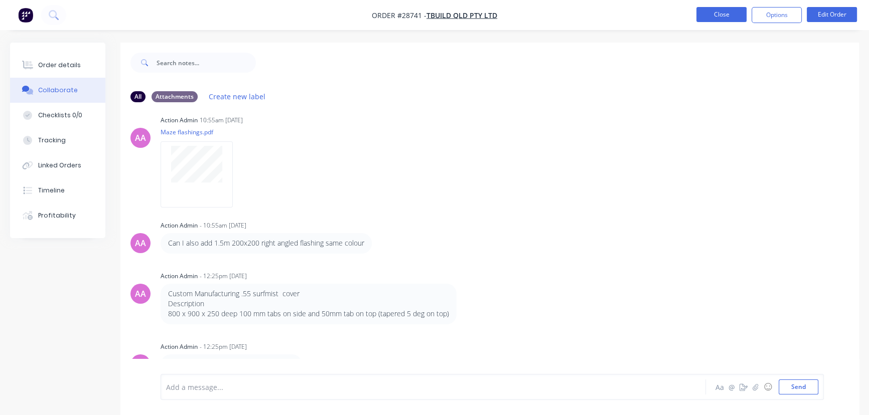
click at [717, 15] on button "Close" at bounding box center [721, 14] width 50 height 15
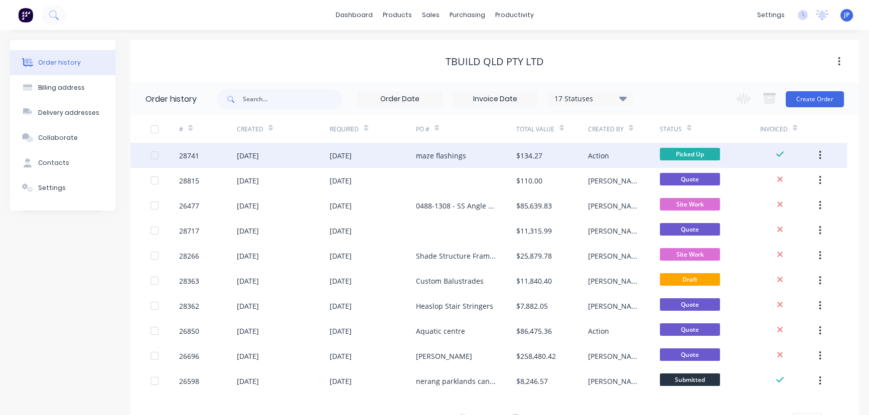
click at [819, 156] on icon "button" at bounding box center [820, 155] width 2 height 9
click at [781, 176] on div "Archive" at bounding box center [783, 182] width 77 height 15
